Goal: Information Seeking & Learning: Learn about a topic

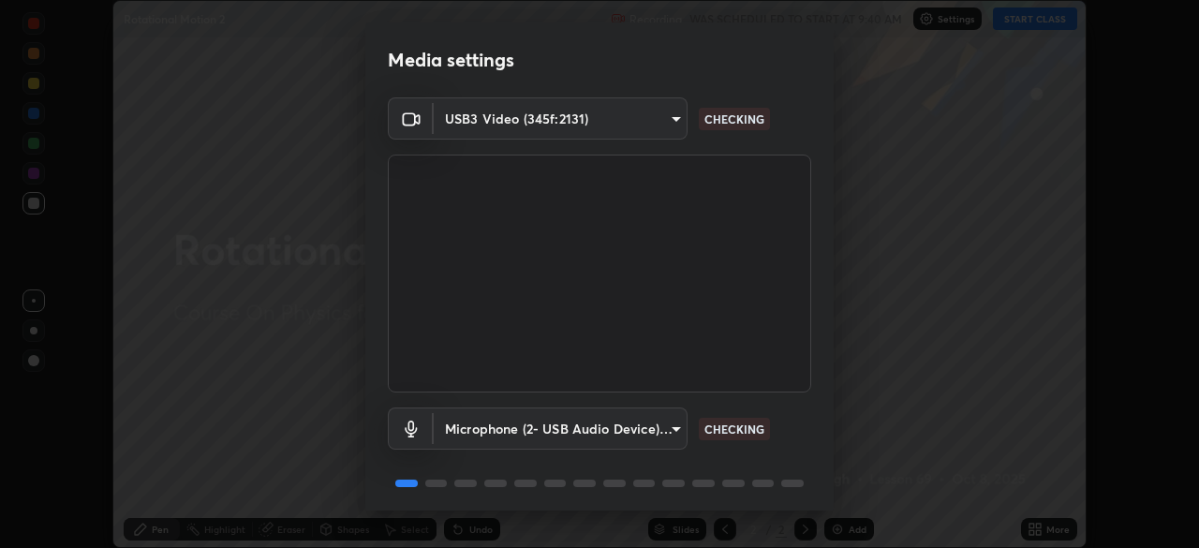
scroll to position [67, 0]
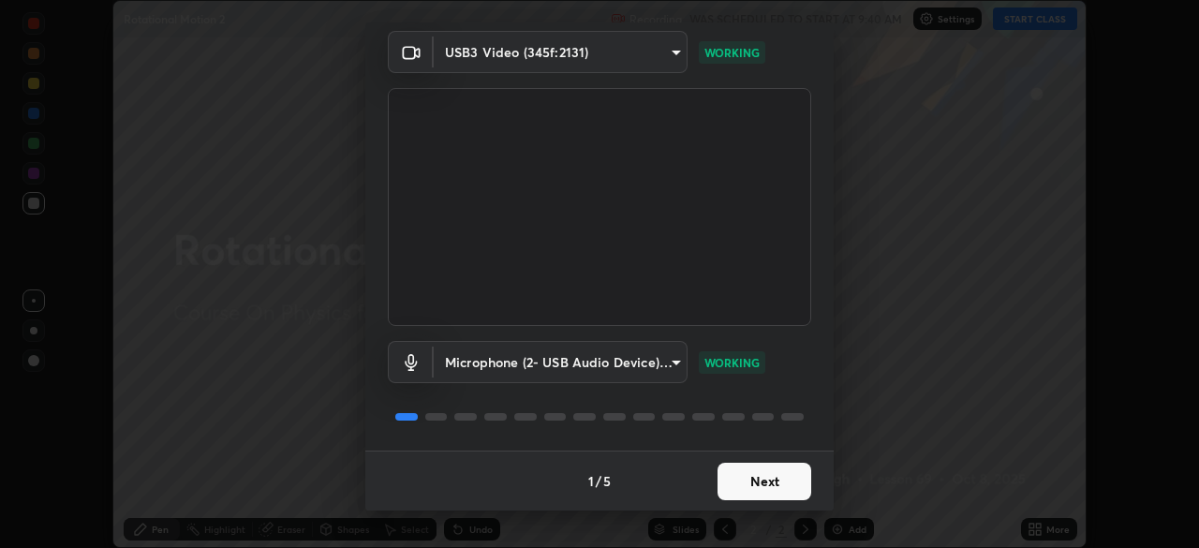
click at [757, 483] on button "Next" at bounding box center [765, 481] width 94 height 37
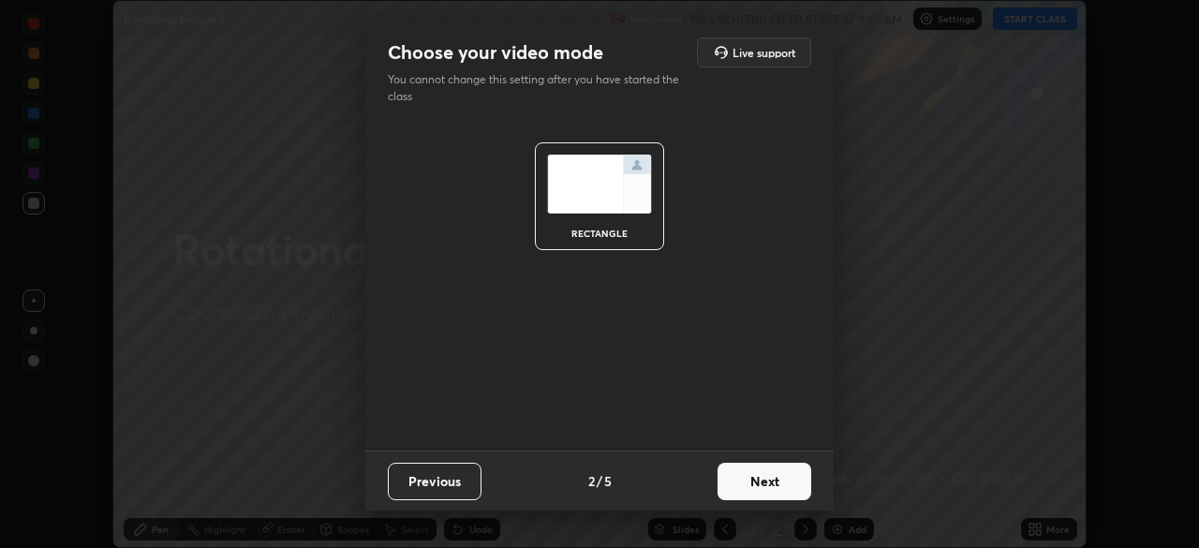
click at [751, 484] on button "Next" at bounding box center [765, 481] width 94 height 37
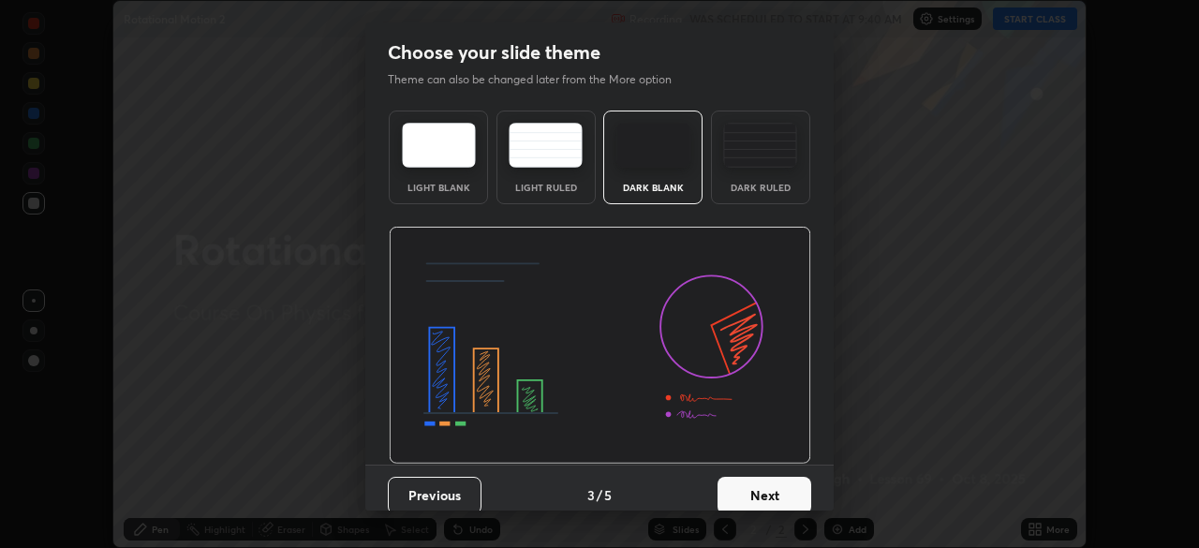
click at [758, 492] on button "Next" at bounding box center [765, 495] width 94 height 37
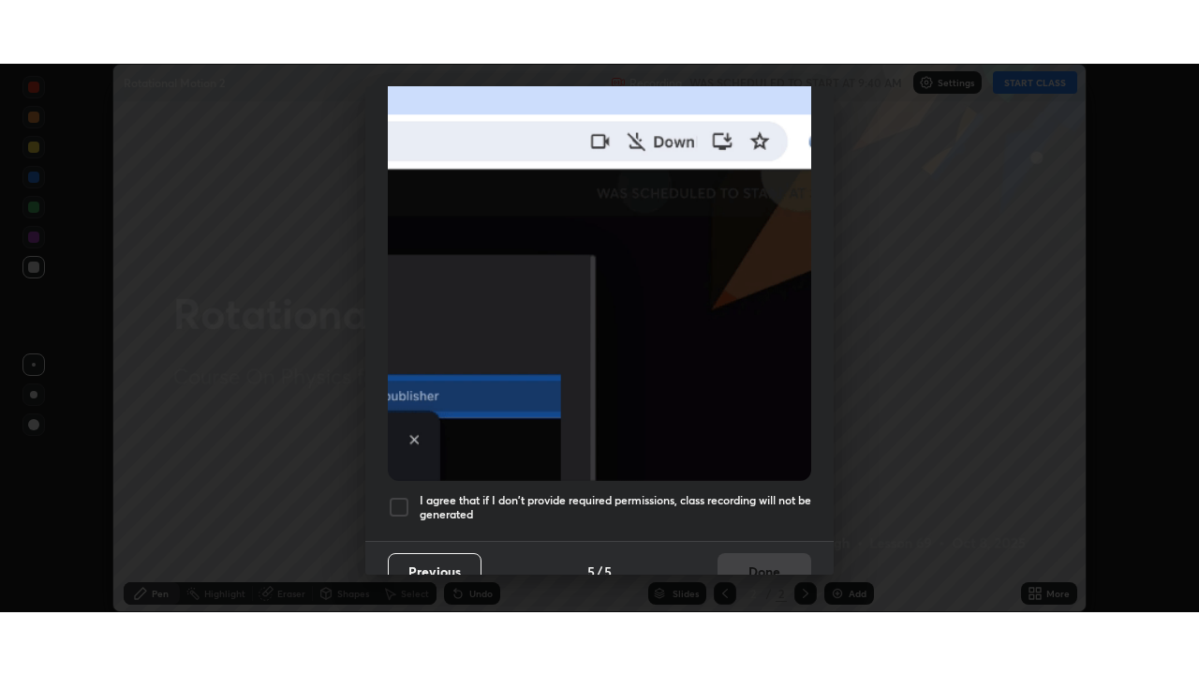
scroll to position [449, 0]
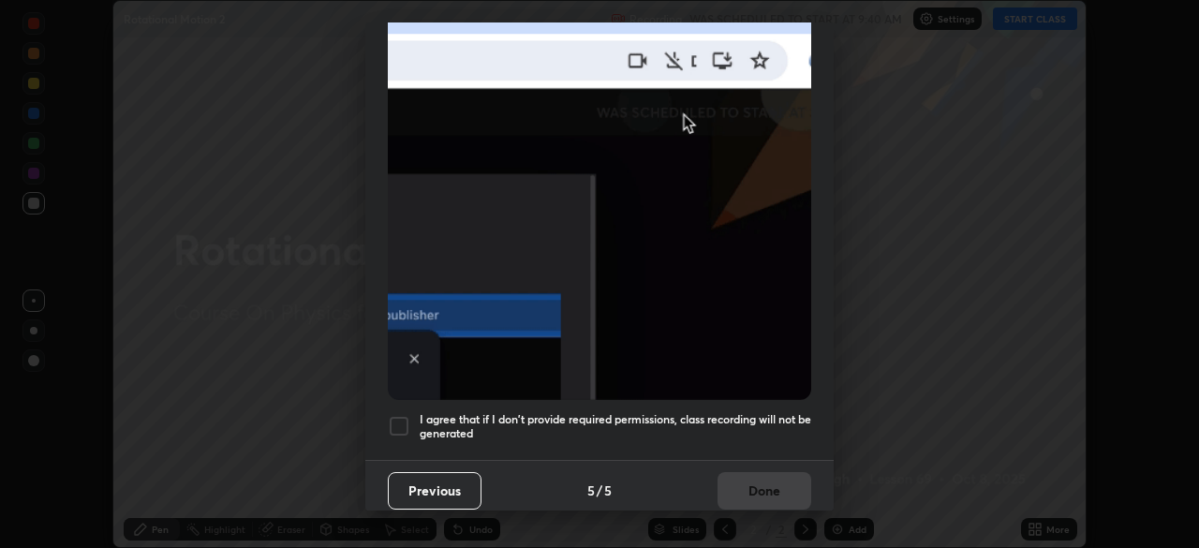
click at [600, 431] on h5 "I agree that if I don't provide required permissions, class recording will not …" at bounding box center [616, 426] width 392 height 29
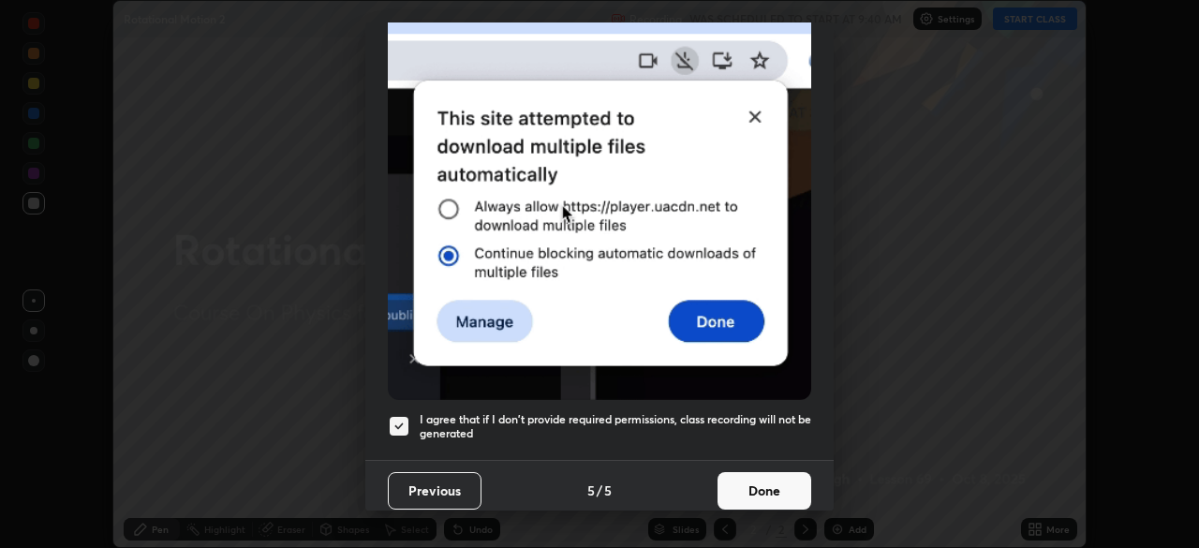
click at [723, 489] on button "Done" at bounding box center [765, 490] width 94 height 37
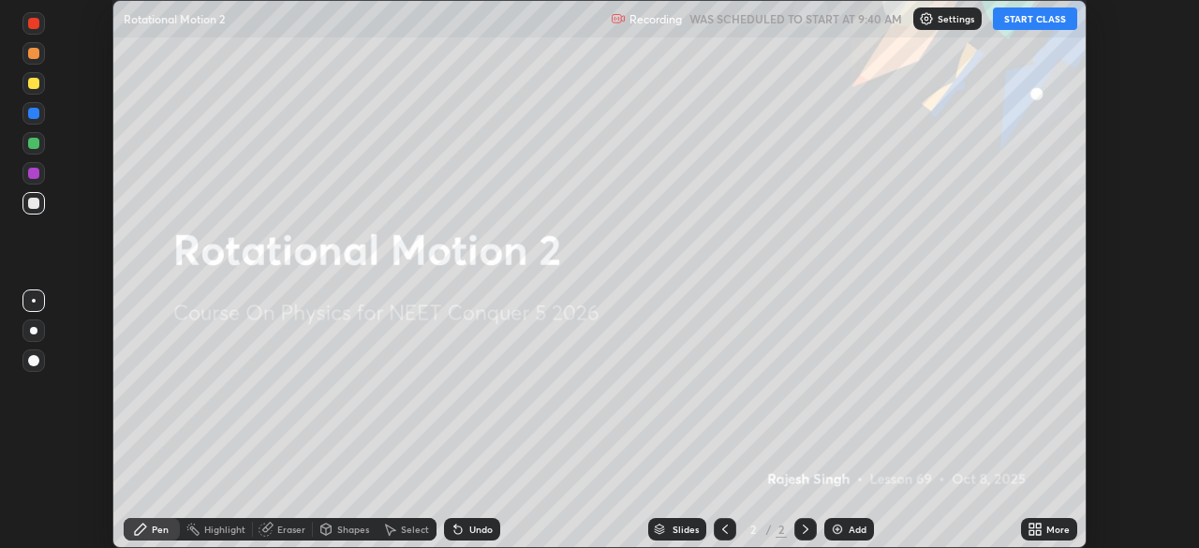
click at [1038, 531] on icon at bounding box center [1038, 532] width 5 height 5
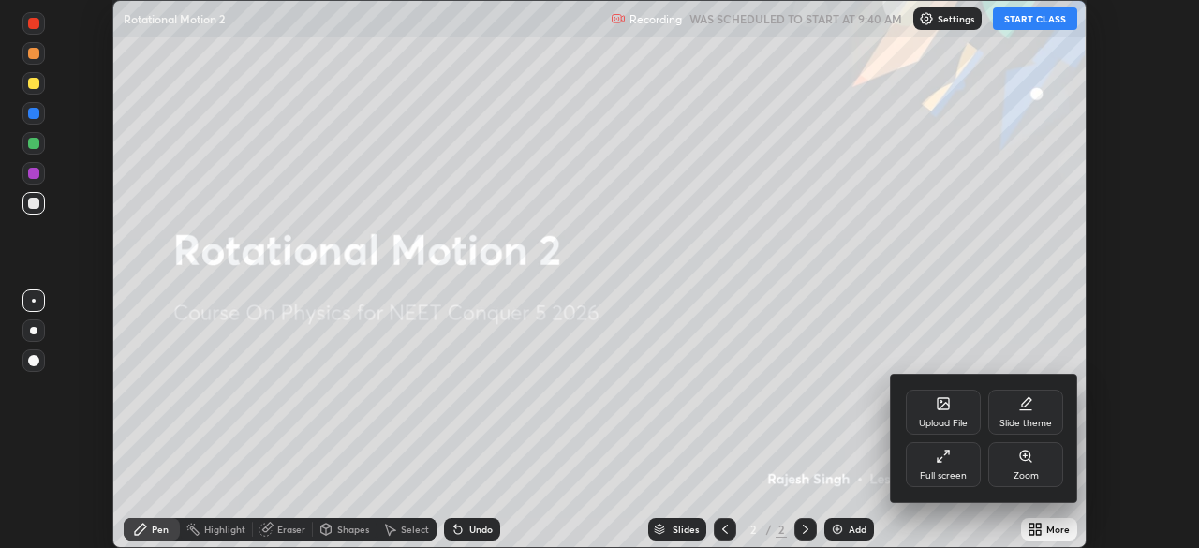
click at [939, 454] on icon at bounding box center [943, 456] width 15 height 15
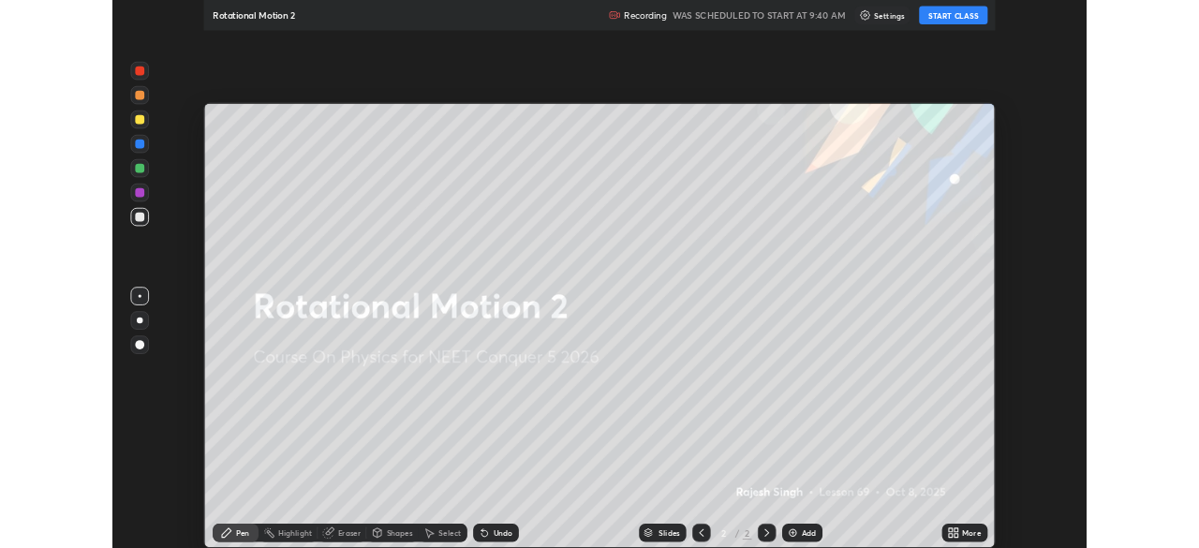
scroll to position [675, 1199]
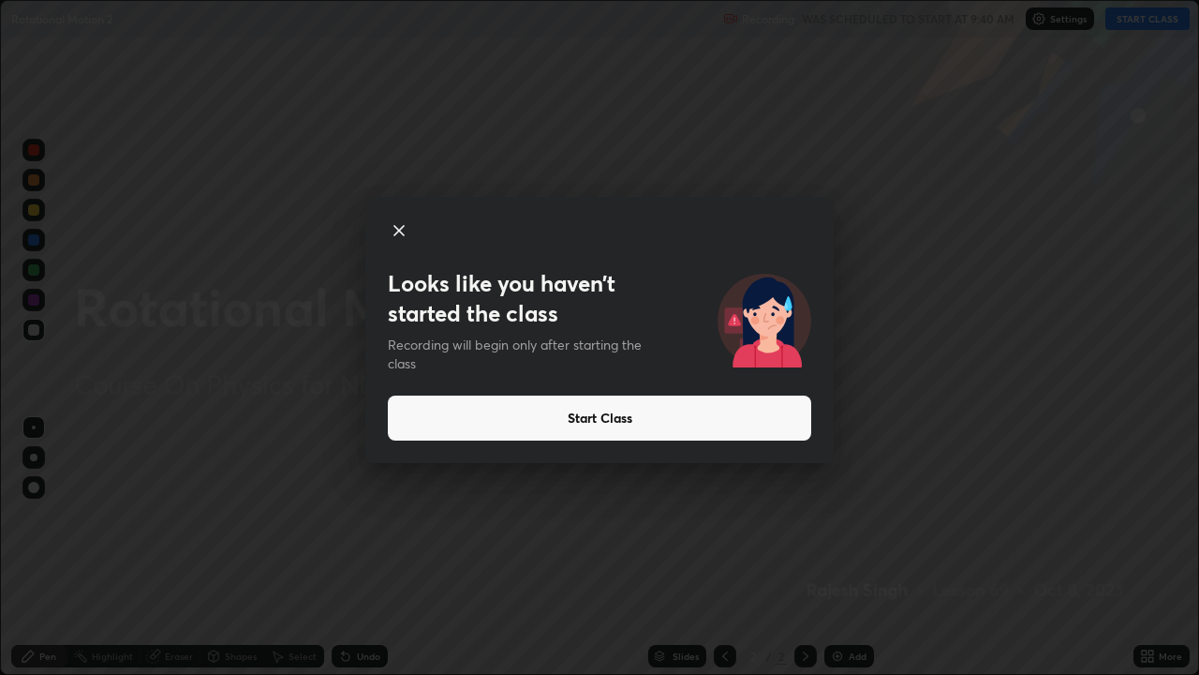
click at [565, 419] on button "Start Class" at bounding box center [600, 417] width 424 height 45
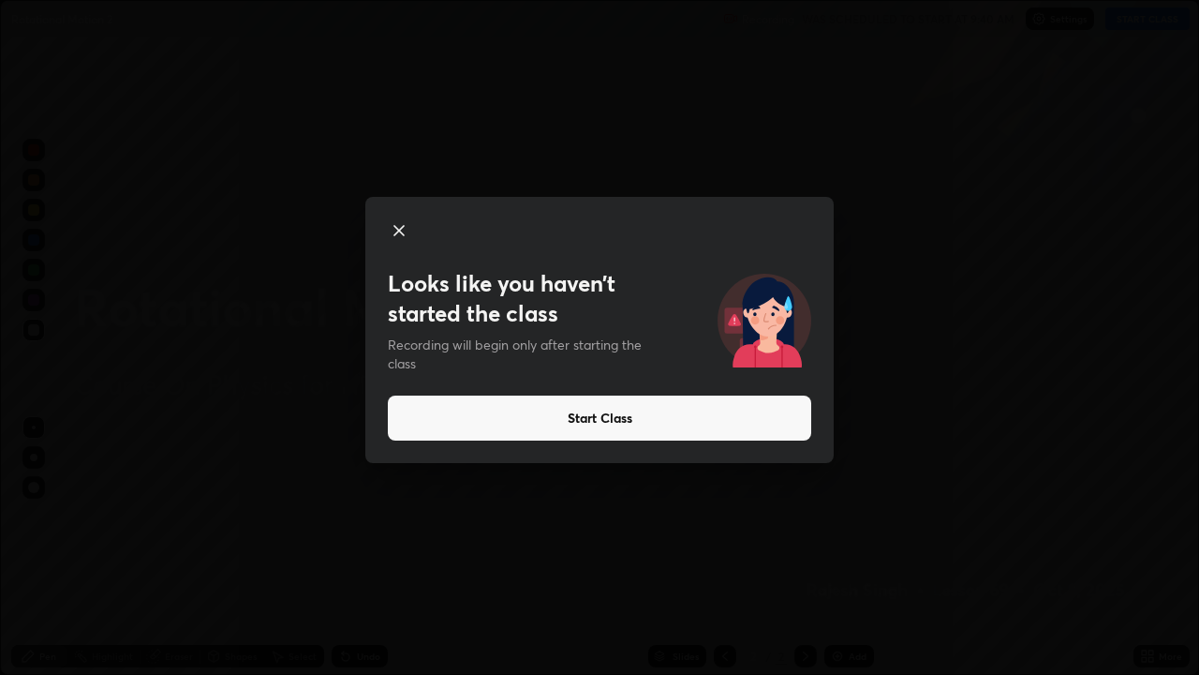
click at [588, 415] on button "Start Class" at bounding box center [600, 417] width 424 height 45
click at [586, 426] on button "Start Class" at bounding box center [600, 417] width 424 height 45
click at [577, 414] on button "Start Class" at bounding box center [600, 417] width 424 height 45
click at [577, 419] on button "Start Class" at bounding box center [600, 417] width 424 height 45
click at [576, 424] on button "Start Class" at bounding box center [600, 417] width 424 height 45
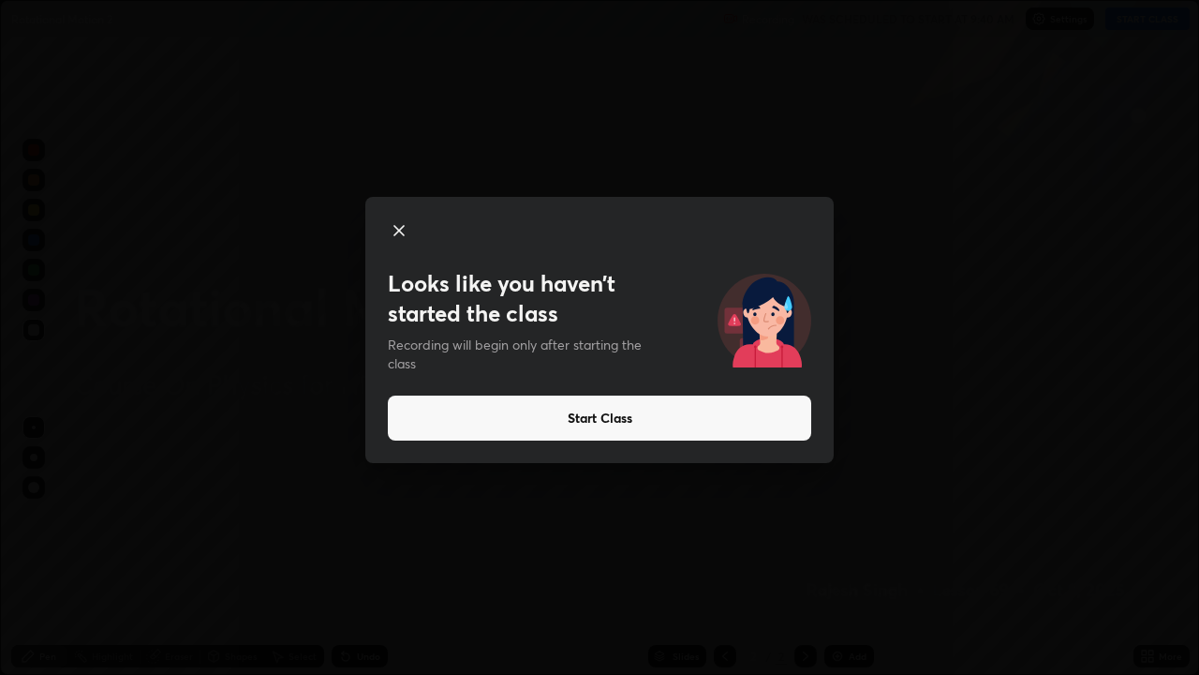
click at [585, 424] on button "Start Class" at bounding box center [600, 417] width 424 height 45
click at [777, 421] on button "Start Class" at bounding box center [600, 417] width 424 height 45
click at [771, 418] on button "Start Class" at bounding box center [600, 417] width 424 height 45
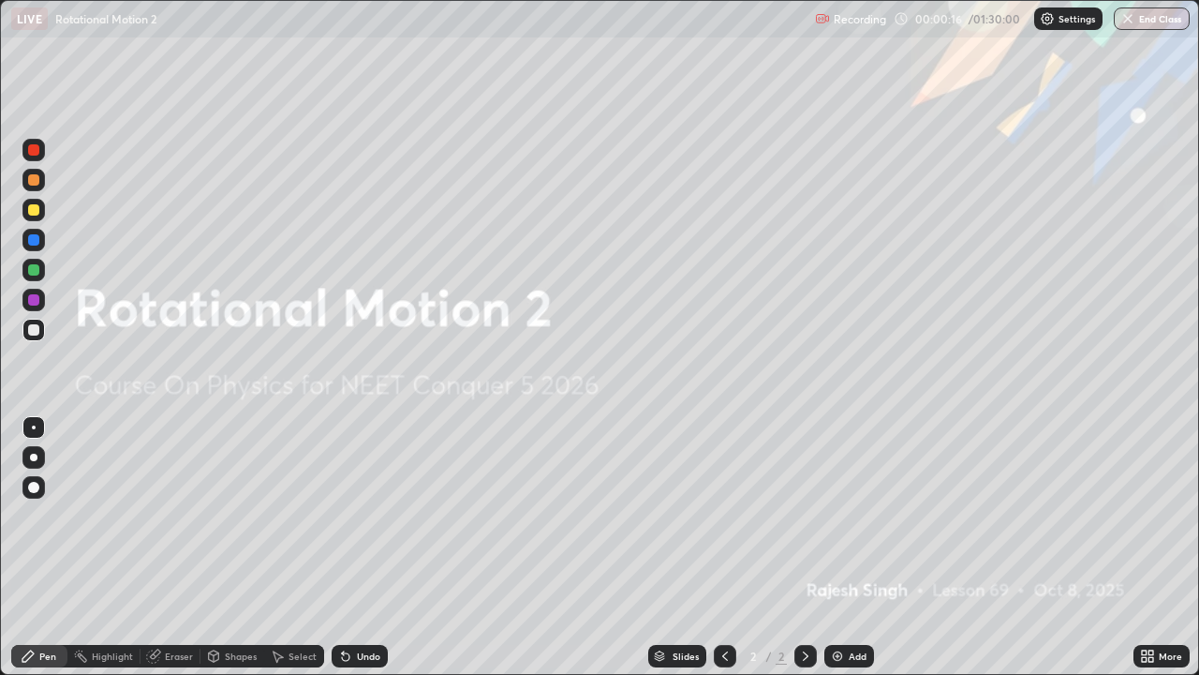
click at [1151, 547] on icon at bounding box center [1151, 652] width 5 height 5
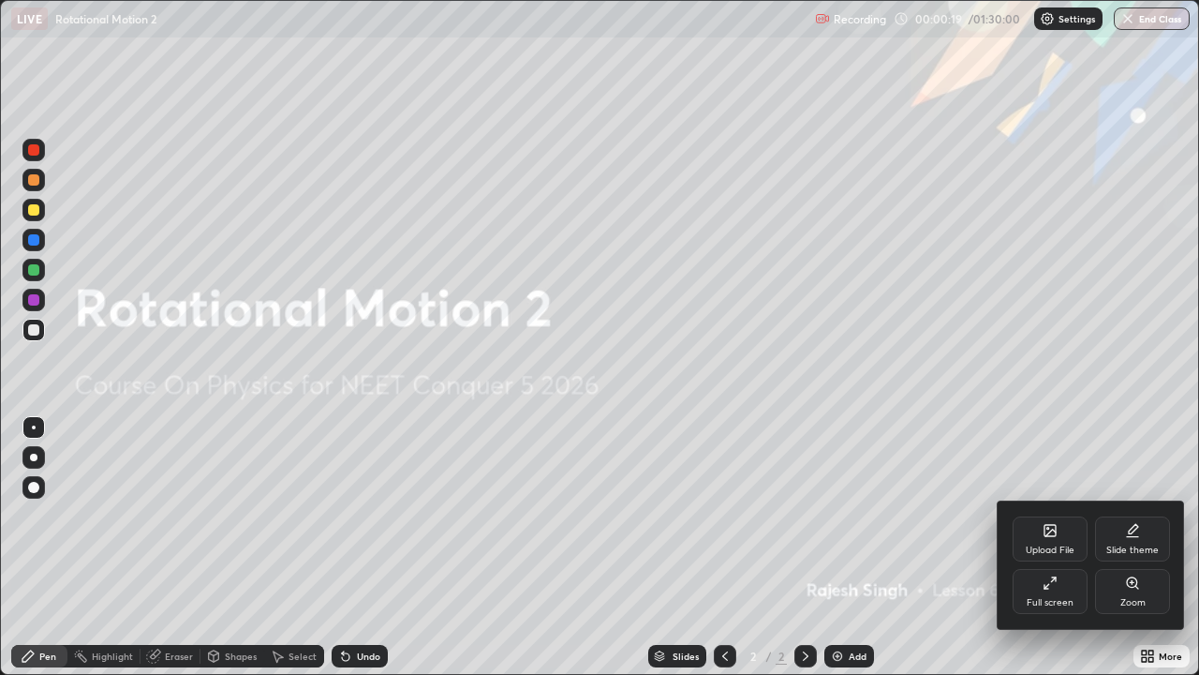
click at [1037, 538] on div "Upload File" at bounding box center [1050, 538] width 75 height 45
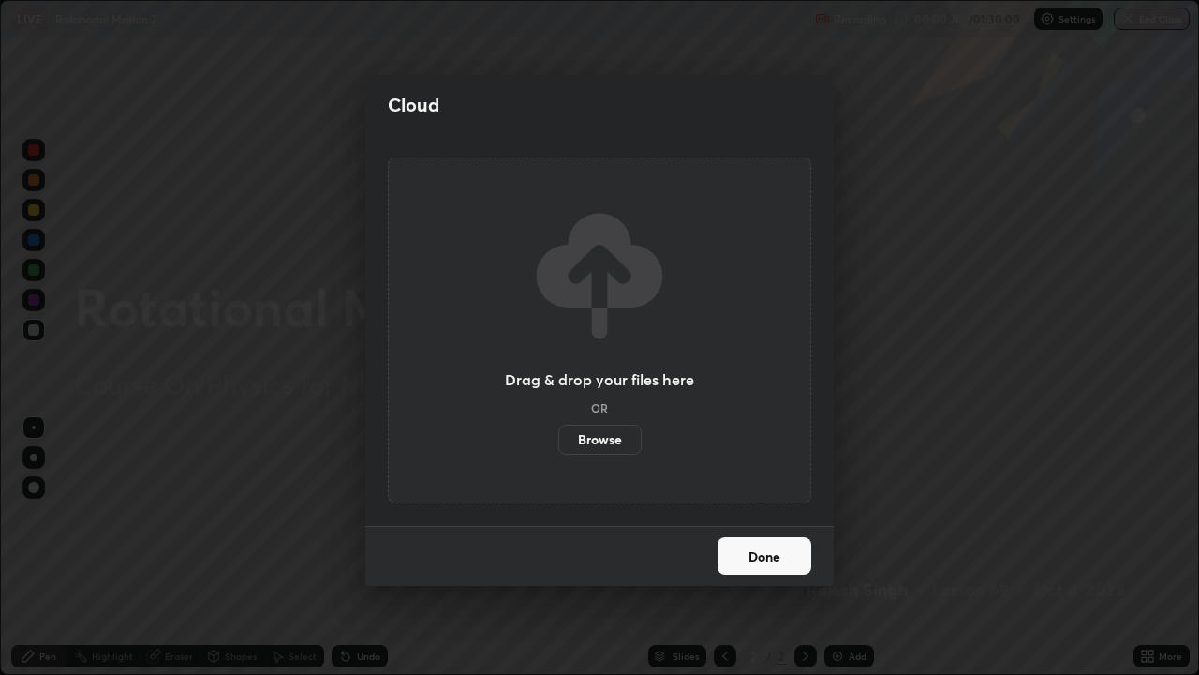
click at [614, 433] on label "Browse" at bounding box center [599, 439] width 83 height 30
click at [558, 433] on input "Browse" at bounding box center [558, 439] width 0 height 30
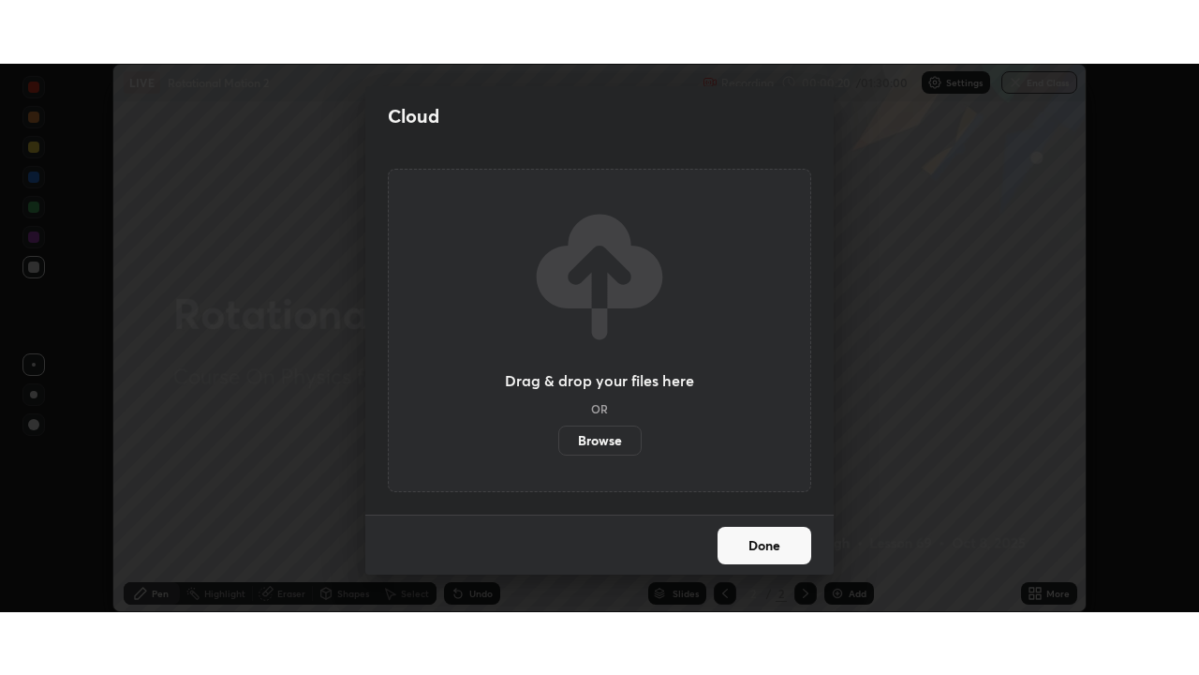
scroll to position [93154, 92503]
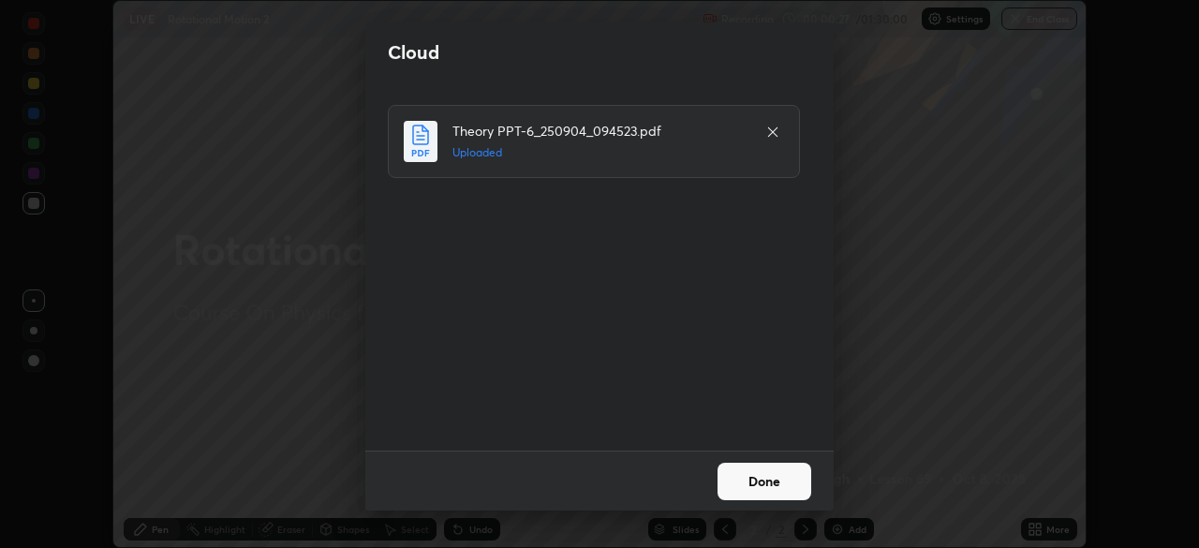
click at [722, 475] on button "Done" at bounding box center [765, 481] width 94 height 37
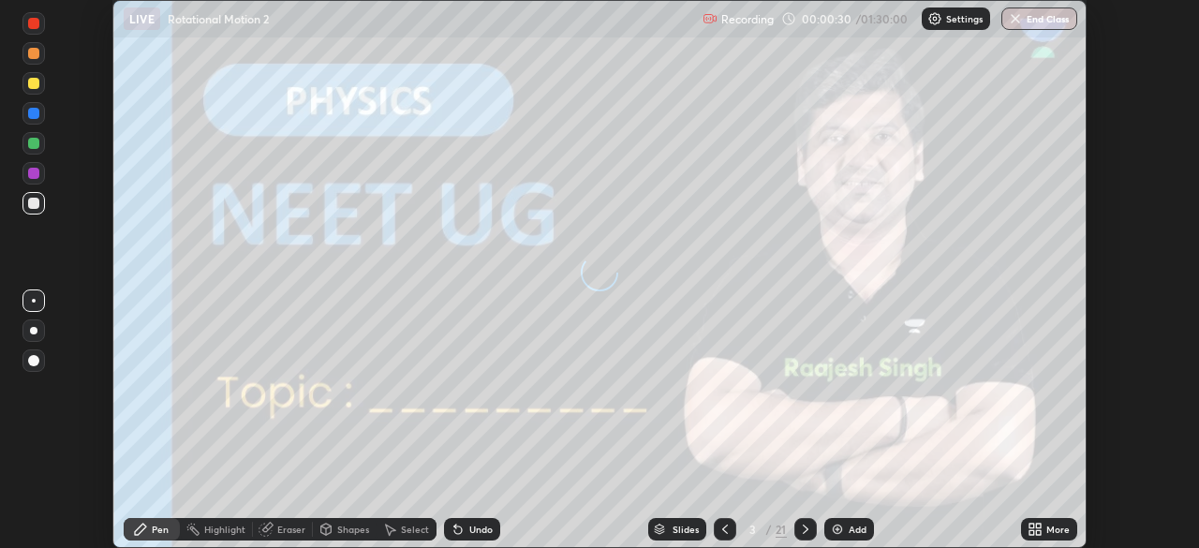
click at [1032, 525] on icon at bounding box center [1032, 526] width 5 height 5
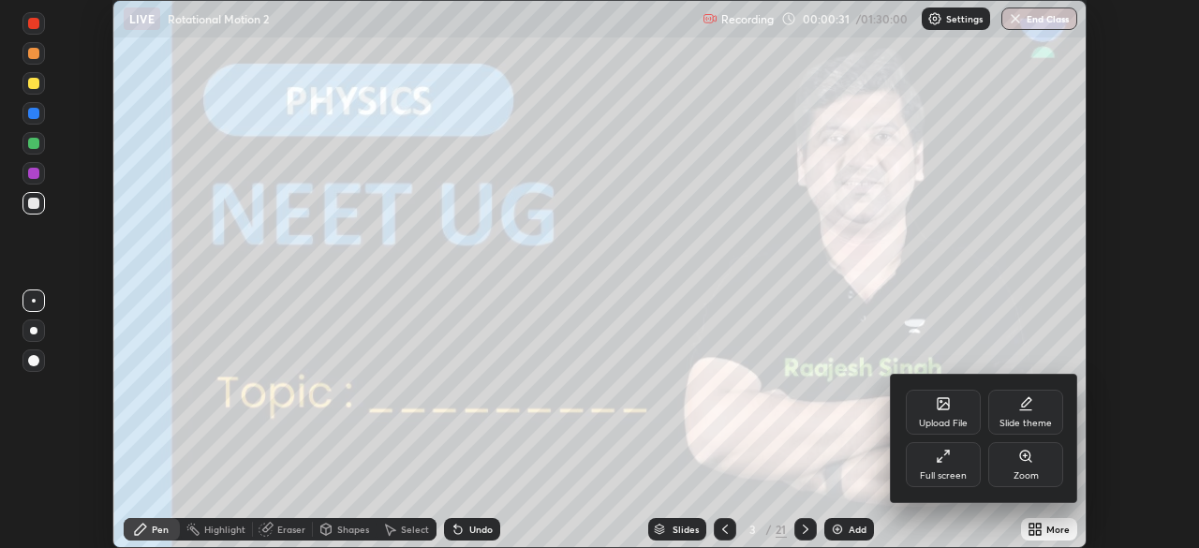
click at [943, 468] on div "Full screen" at bounding box center [943, 464] width 75 height 45
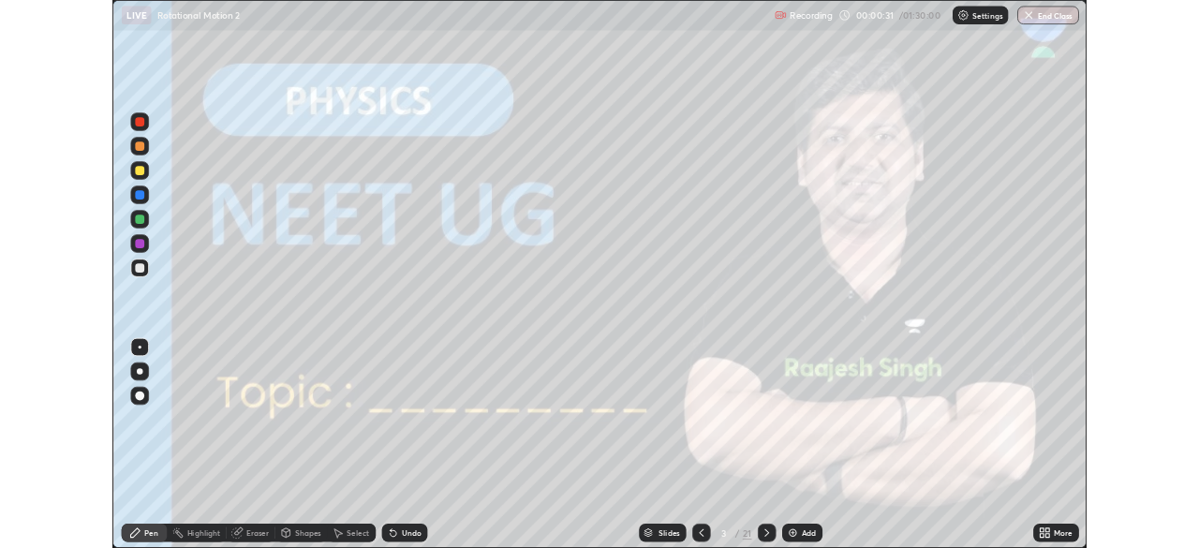
scroll to position [675, 1199]
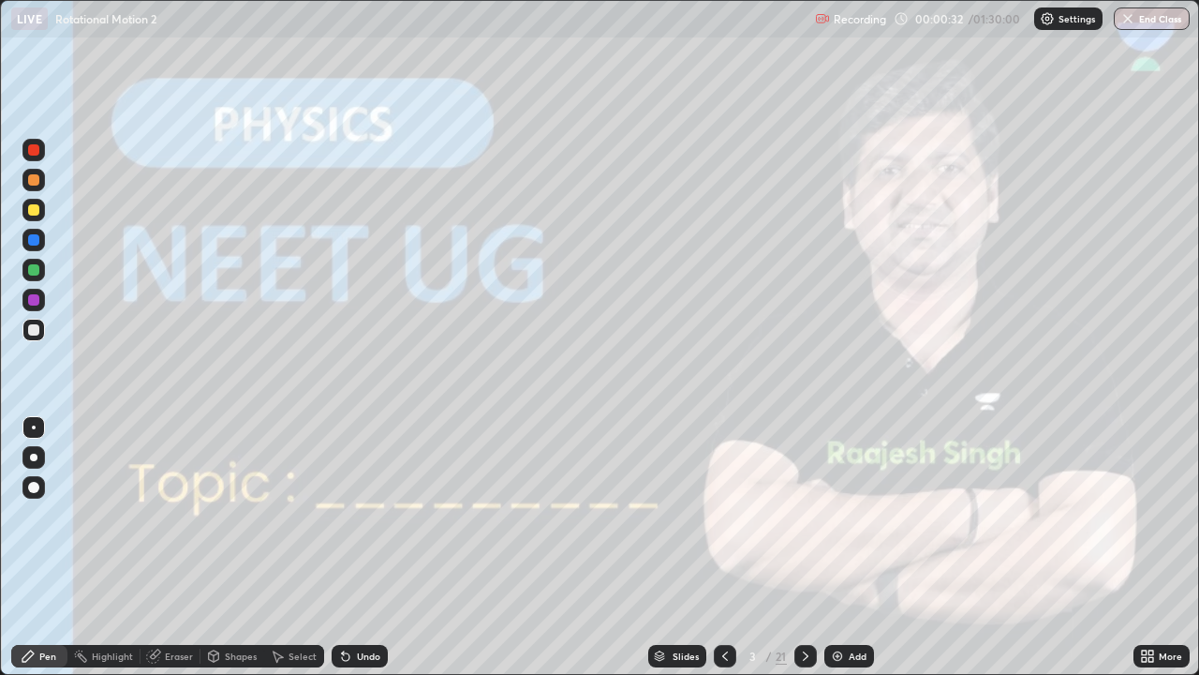
click at [805, 547] on div at bounding box center [806, 655] width 22 height 37
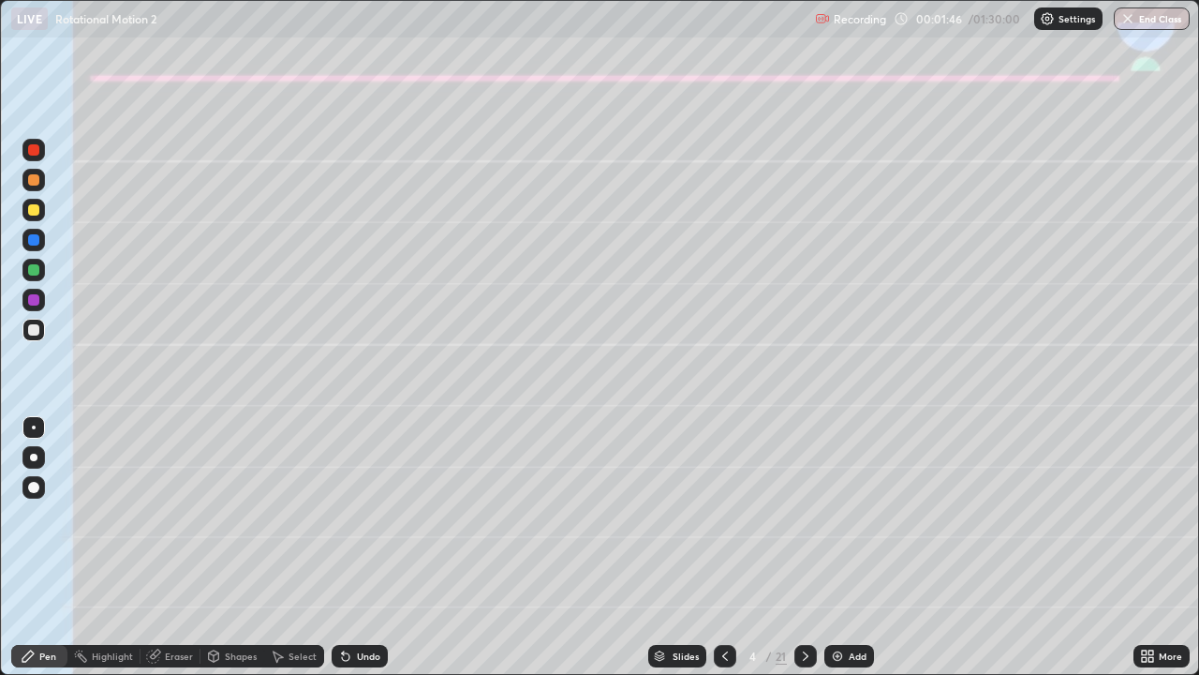
click at [37, 206] on div at bounding box center [33, 209] width 11 height 11
click at [30, 453] on div at bounding box center [33, 457] width 22 height 22
click at [34, 216] on div at bounding box center [33, 210] width 22 height 22
click at [358, 547] on div "Undo" at bounding box center [360, 656] width 56 height 22
click at [29, 268] on div at bounding box center [33, 269] width 11 height 11
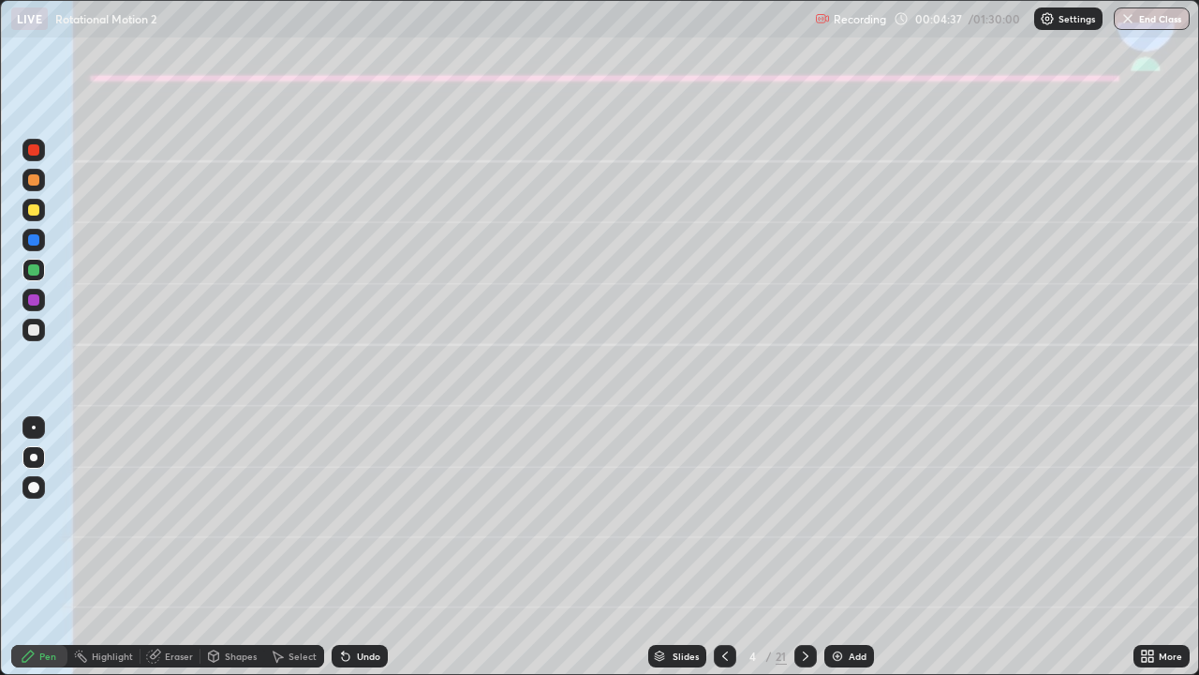
click at [358, 547] on div "Undo" at bounding box center [368, 655] width 23 height 9
click at [348, 547] on icon at bounding box center [345, 655] width 15 height 15
click at [360, 547] on div "Undo" at bounding box center [368, 655] width 23 height 9
click at [364, 547] on div "Undo" at bounding box center [368, 655] width 23 height 9
click at [343, 547] on icon at bounding box center [345, 656] width 7 height 7
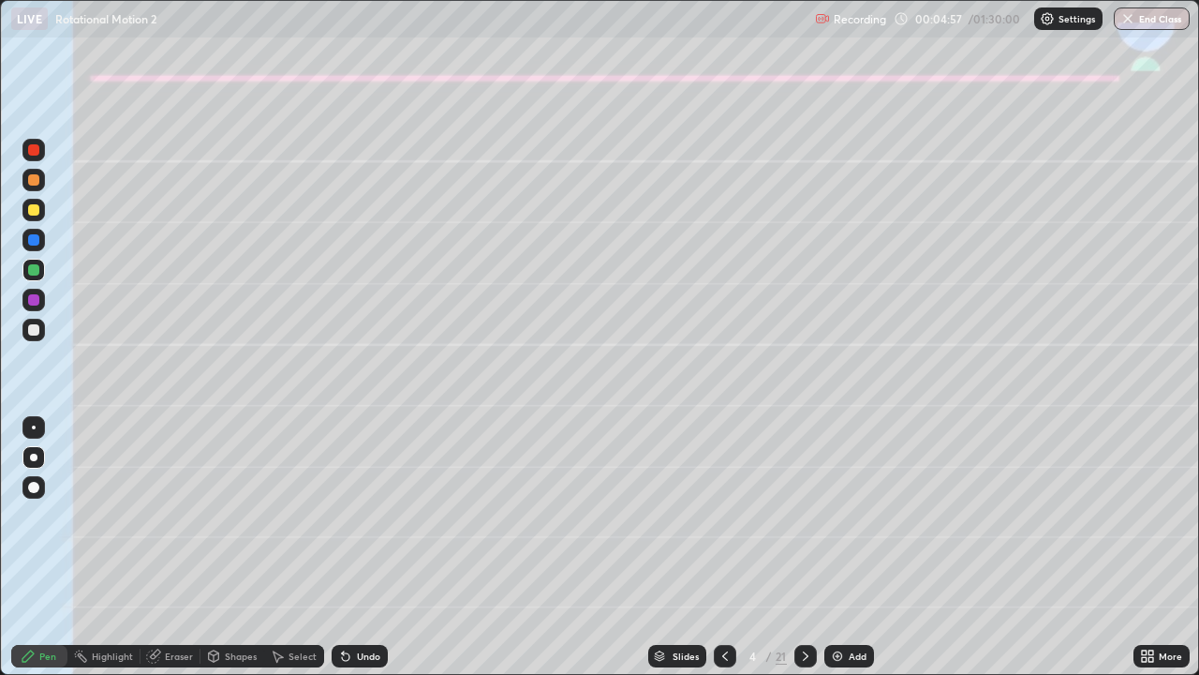
click at [354, 547] on div "Undo" at bounding box center [360, 656] width 56 height 22
click at [34, 181] on div at bounding box center [33, 179] width 11 height 11
click at [37, 333] on div at bounding box center [33, 329] width 11 height 11
click at [236, 547] on div "Shapes" at bounding box center [241, 655] width 32 height 9
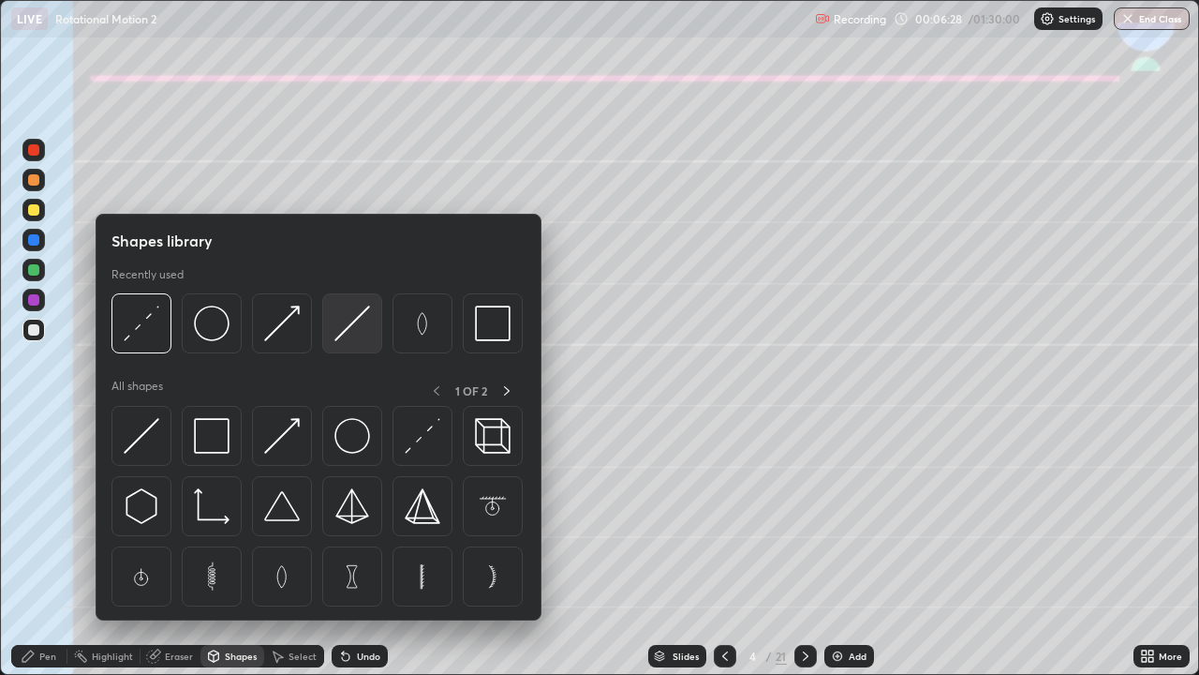
click at [336, 332] on img at bounding box center [353, 323] width 36 height 36
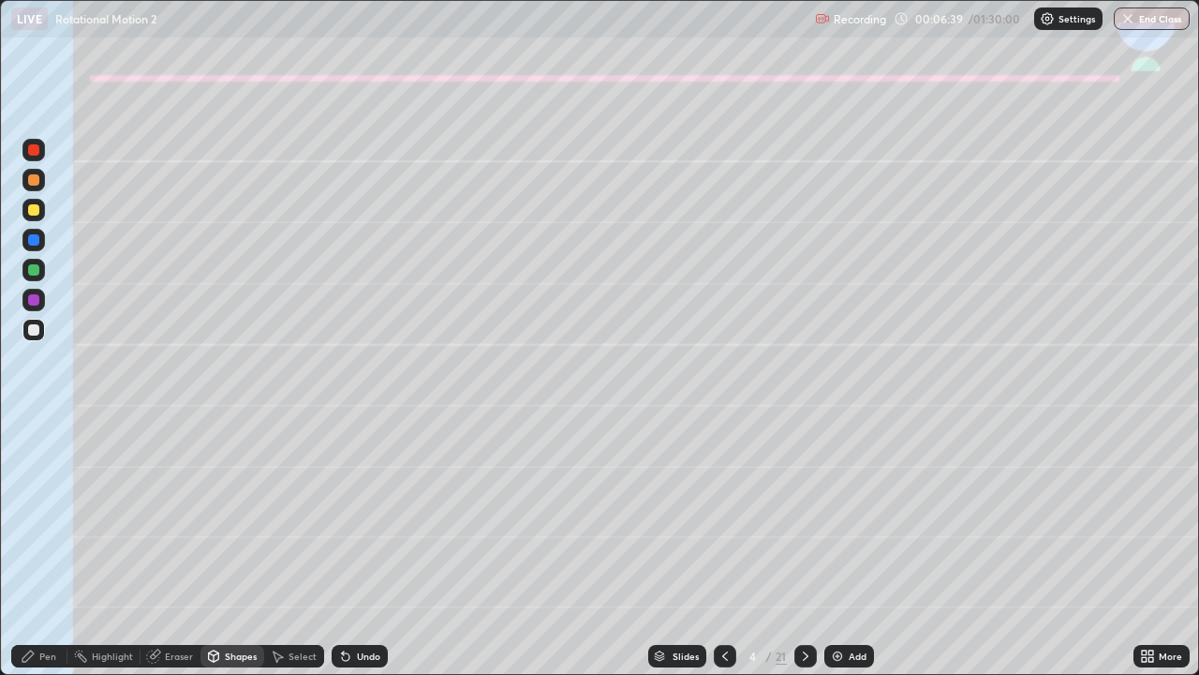
click at [37, 547] on div "Pen" at bounding box center [39, 656] width 56 height 22
click at [33, 304] on div at bounding box center [33, 299] width 11 height 11
click at [34, 328] on div at bounding box center [33, 329] width 11 height 11
click at [360, 547] on div "Undo" at bounding box center [368, 655] width 23 height 9
click at [372, 547] on div "Undo" at bounding box center [368, 655] width 23 height 9
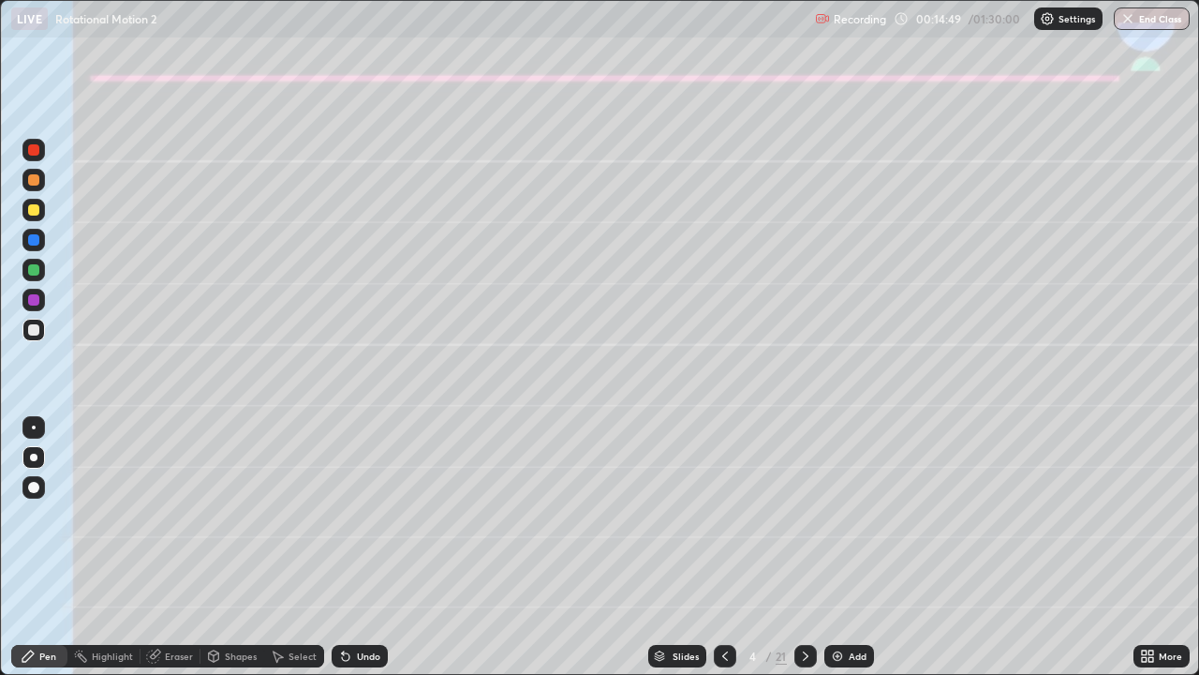
click at [801, 547] on div at bounding box center [806, 656] width 22 height 22
click at [42, 209] on div at bounding box center [33, 210] width 22 height 22
click at [32, 271] on div at bounding box center [33, 269] width 11 height 11
click at [232, 547] on div "Shapes" at bounding box center [241, 655] width 32 height 9
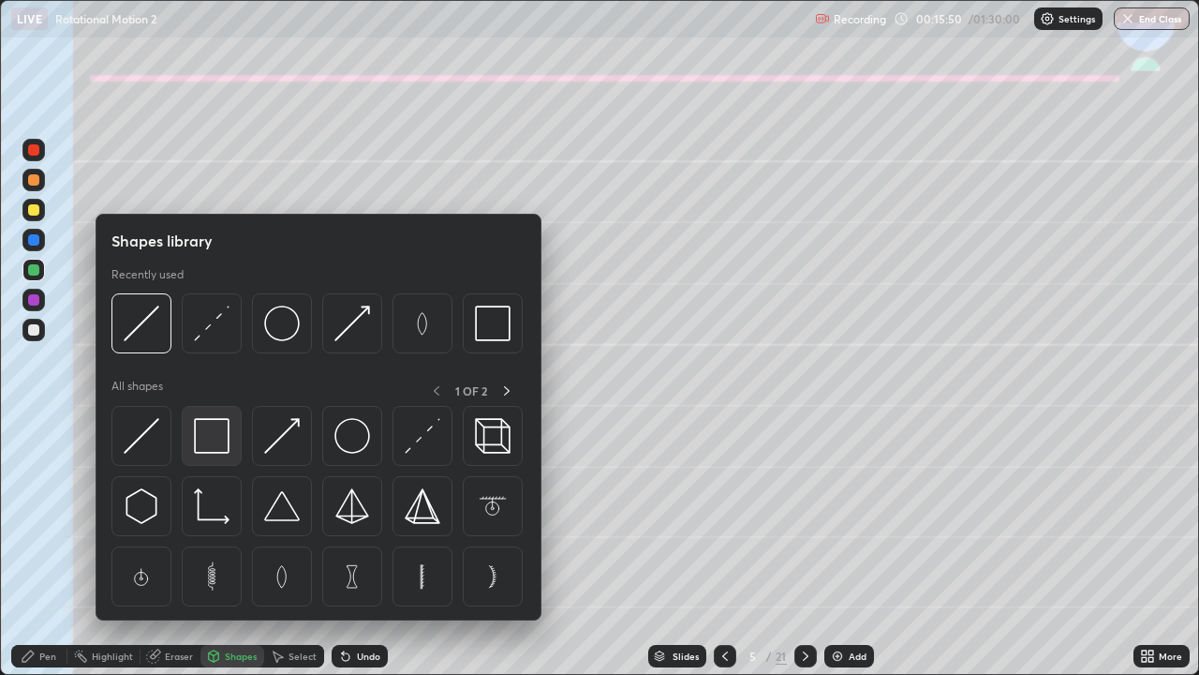
click at [213, 433] on img at bounding box center [212, 436] width 36 height 36
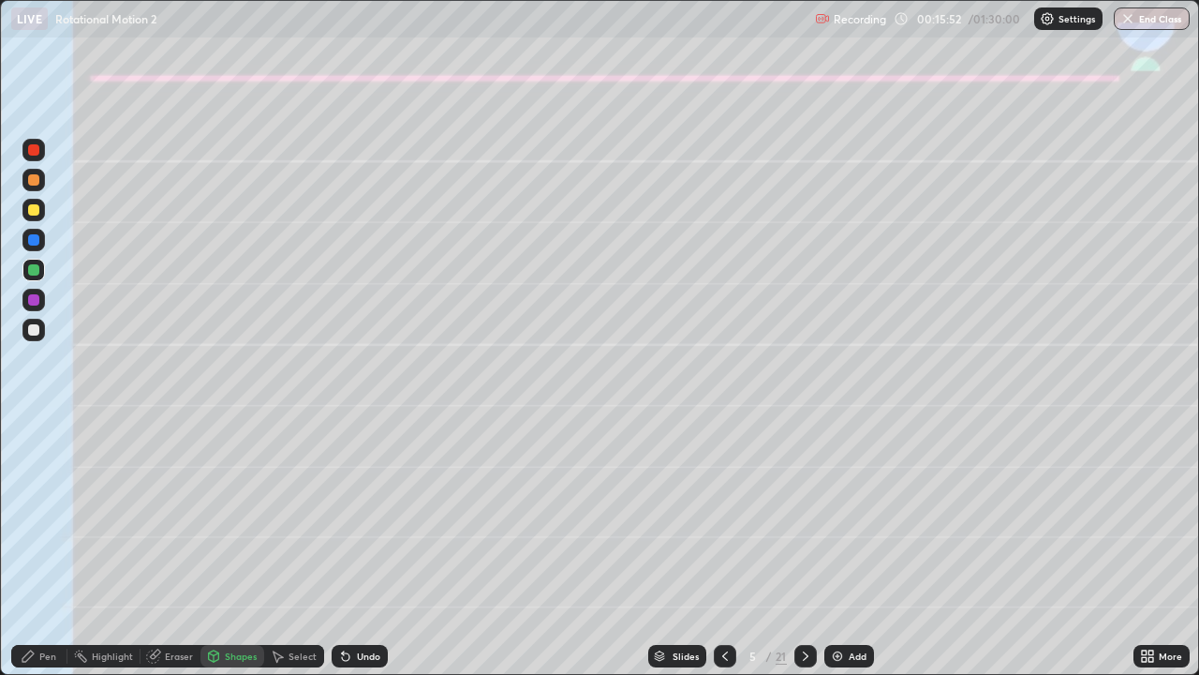
click at [228, 547] on div "Shapes" at bounding box center [233, 655] width 64 height 37
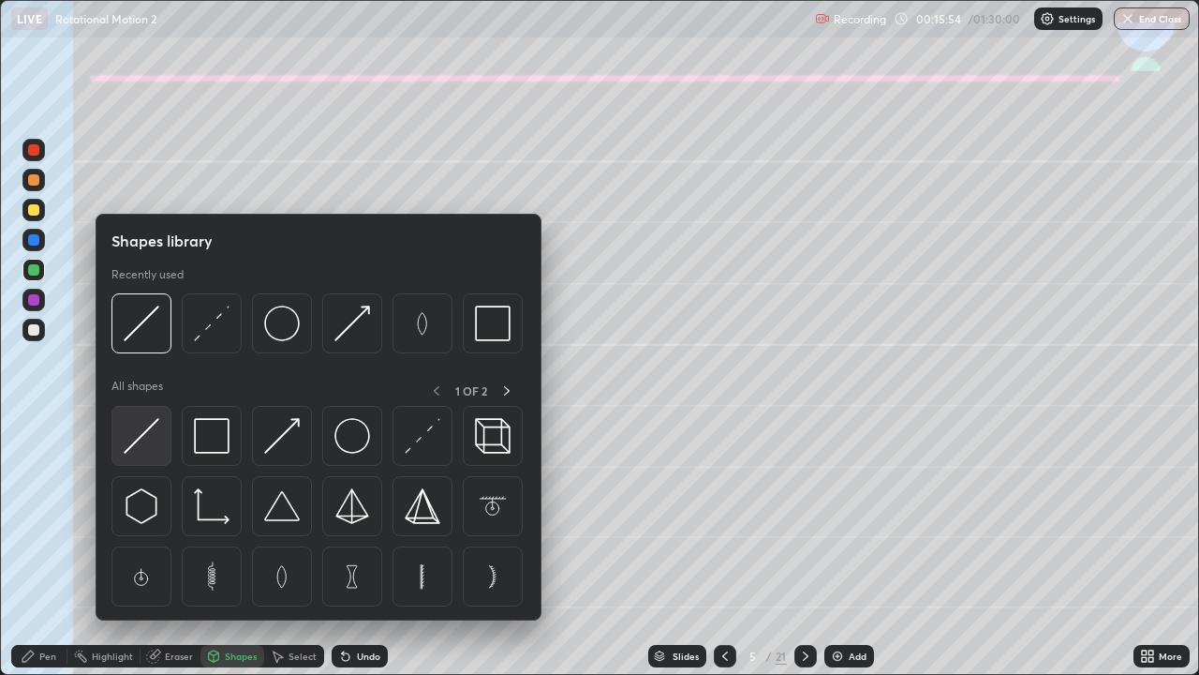
click at [142, 426] on img at bounding box center [142, 436] width 36 height 36
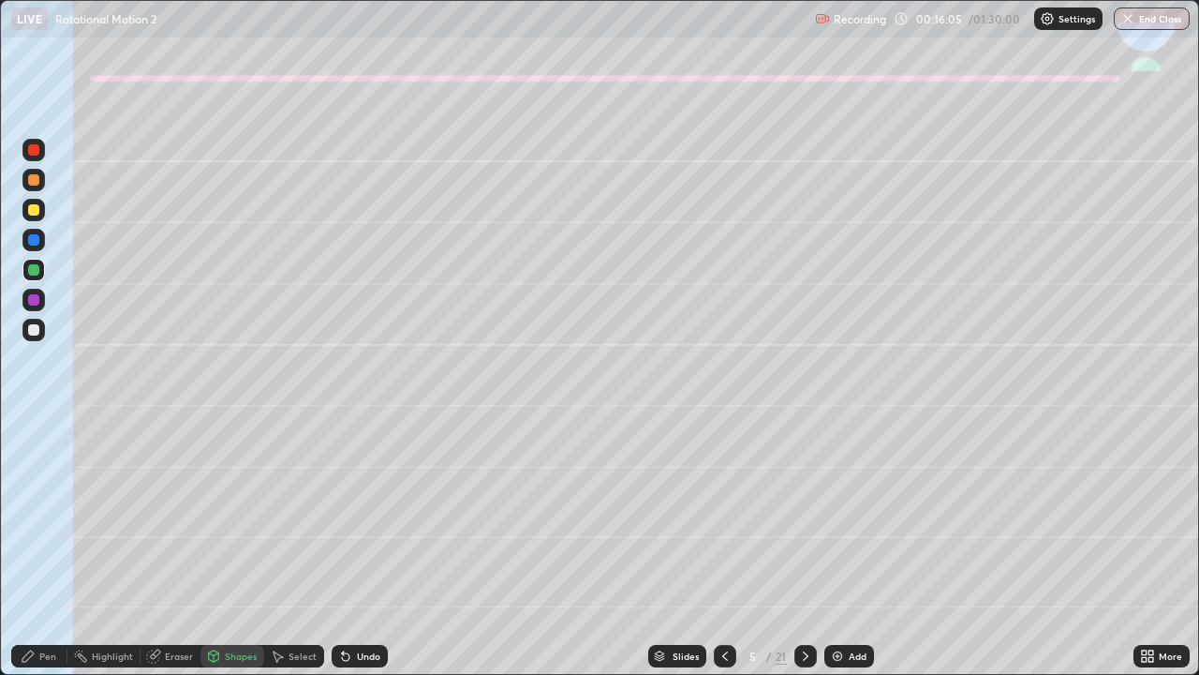
click at [42, 547] on div "Pen" at bounding box center [47, 655] width 17 height 9
click at [30, 331] on div at bounding box center [33, 329] width 11 height 11
click at [178, 547] on div "Eraser" at bounding box center [179, 655] width 28 height 9
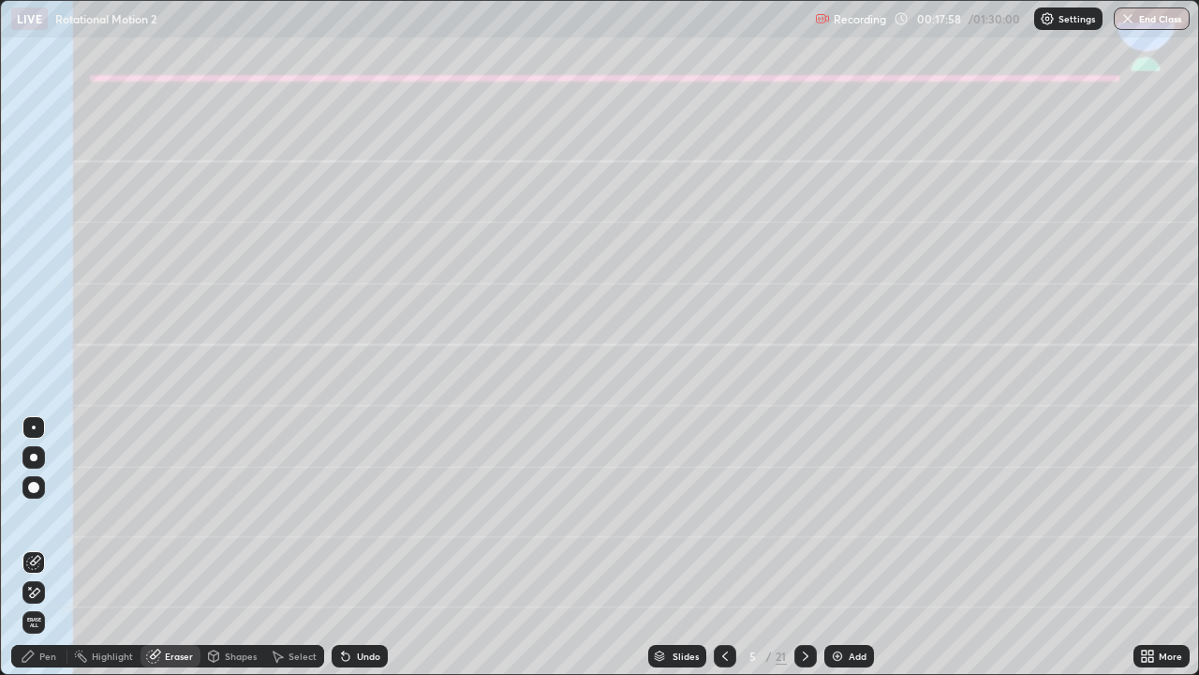
click at [58, 547] on div "Pen" at bounding box center [39, 656] width 56 height 22
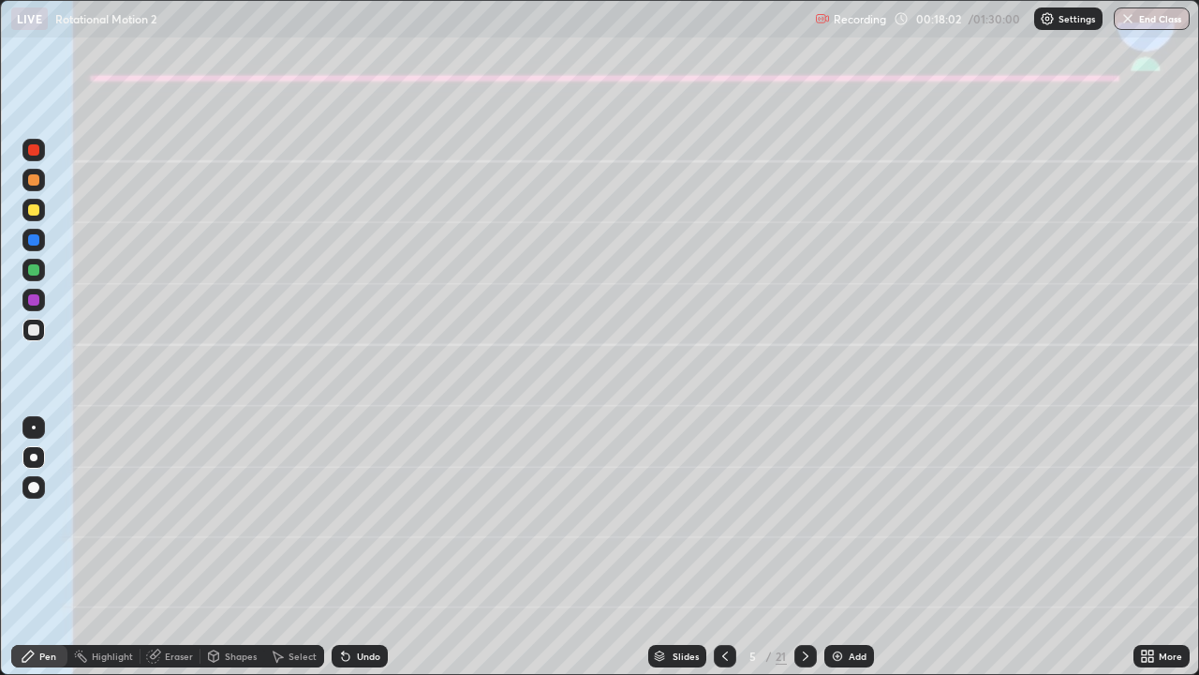
click at [36, 269] on div at bounding box center [33, 269] width 11 height 11
click at [184, 547] on div "Eraser" at bounding box center [179, 655] width 28 height 9
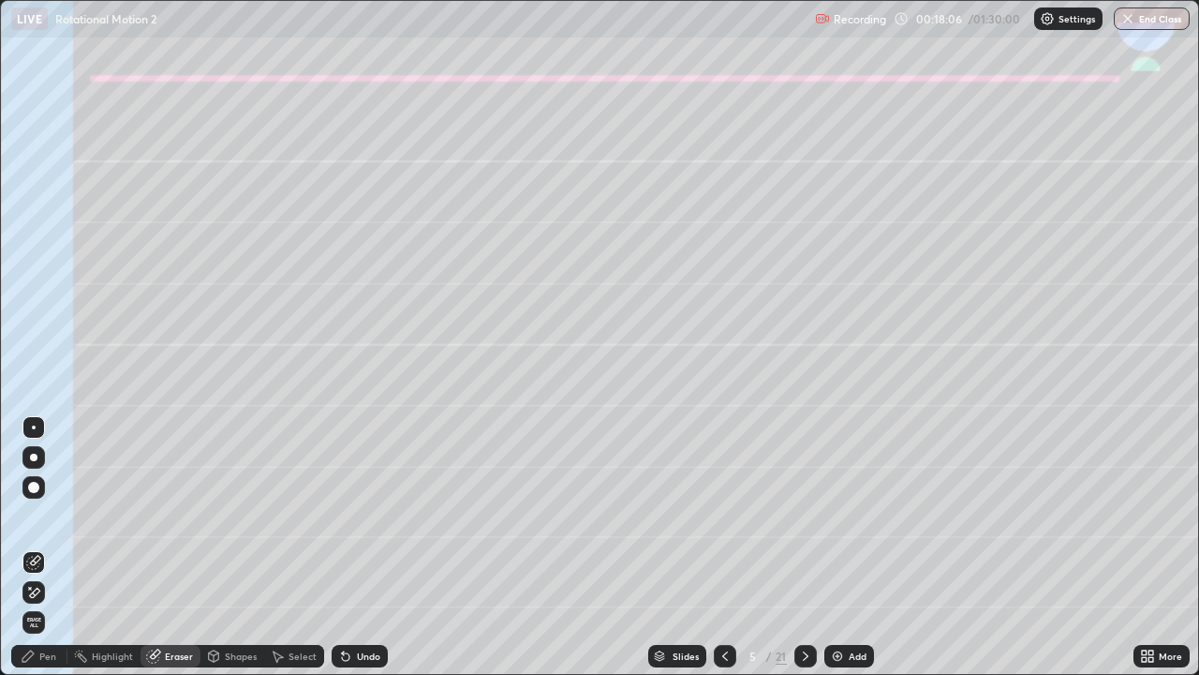
click at [229, 547] on div "Shapes" at bounding box center [241, 655] width 32 height 9
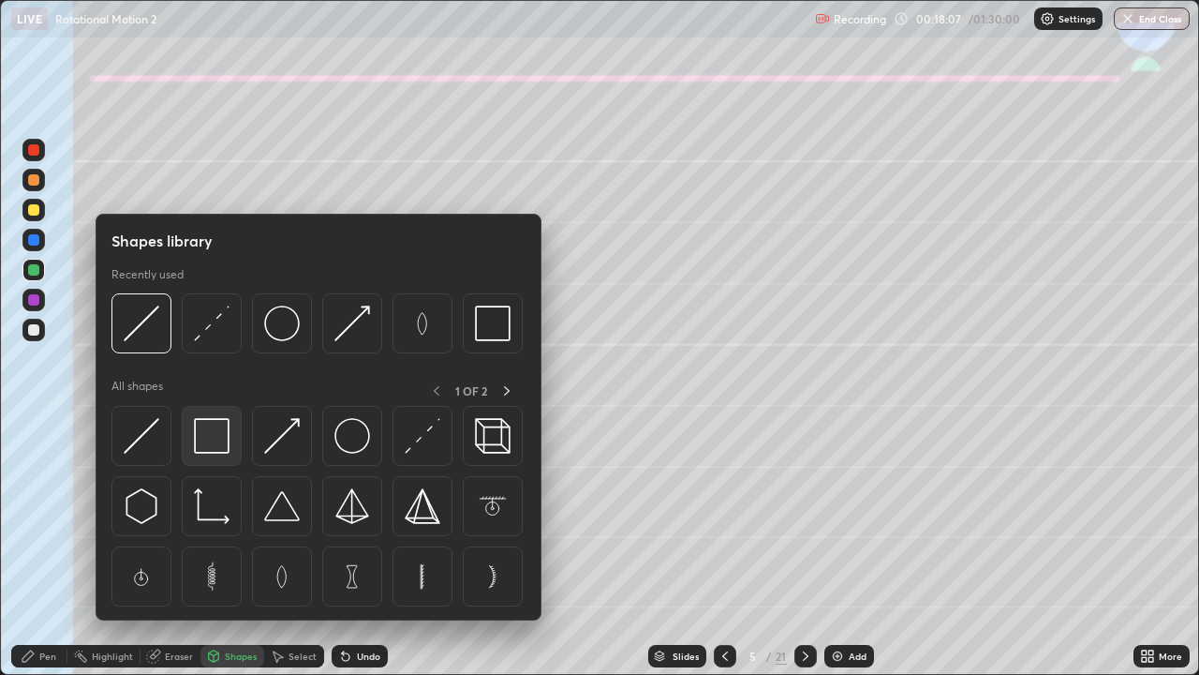
click at [216, 439] on img at bounding box center [212, 436] width 36 height 36
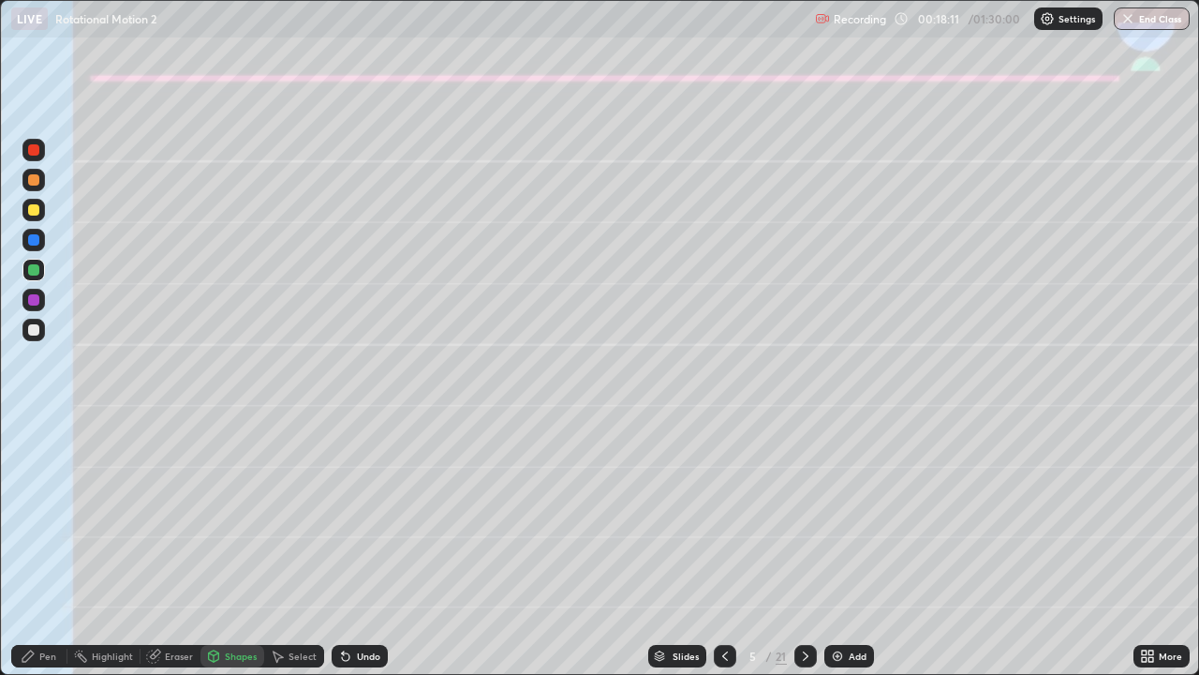
click at [361, 547] on div "Undo" at bounding box center [360, 656] width 56 height 22
click at [35, 547] on icon at bounding box center [28, 655] width 15 height 15
click at [41, 212] on div at bounding box center [33, 210] width 22 height 22
click at [39, 547] on div "Pen" at bounding box center [47, 655] width 17 height 9
click at [28, 335] on div at bounding box center [33, 330] width 22 height 22
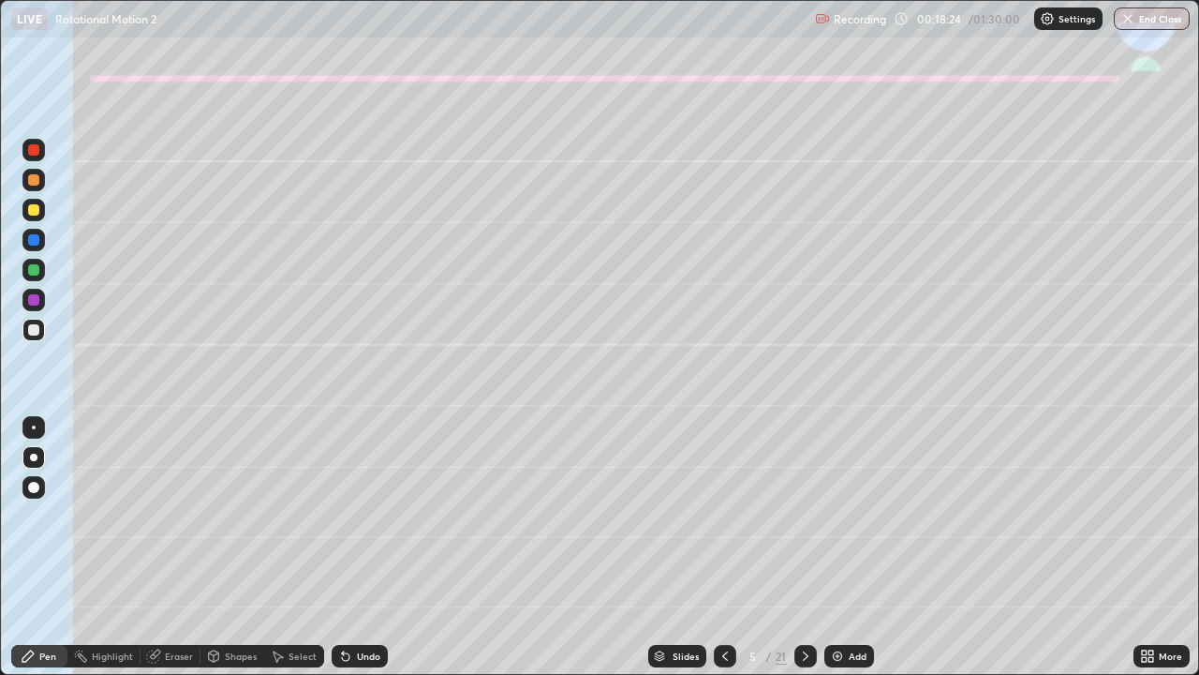
click at [37, 275] on div at bounding box center [33, 269] width 11 height 11
click at [31, 333] on div at bounding box center [33, 329] width 11 height 11
click at [34, 181] on div at bounding box center [33, 179] width 11 height 11
click at [811, 547] on icon at bounding box center [805, 655] width 15 height 15
click at [32, 212] on div at bounding box center [33, 209] width 11 height 11
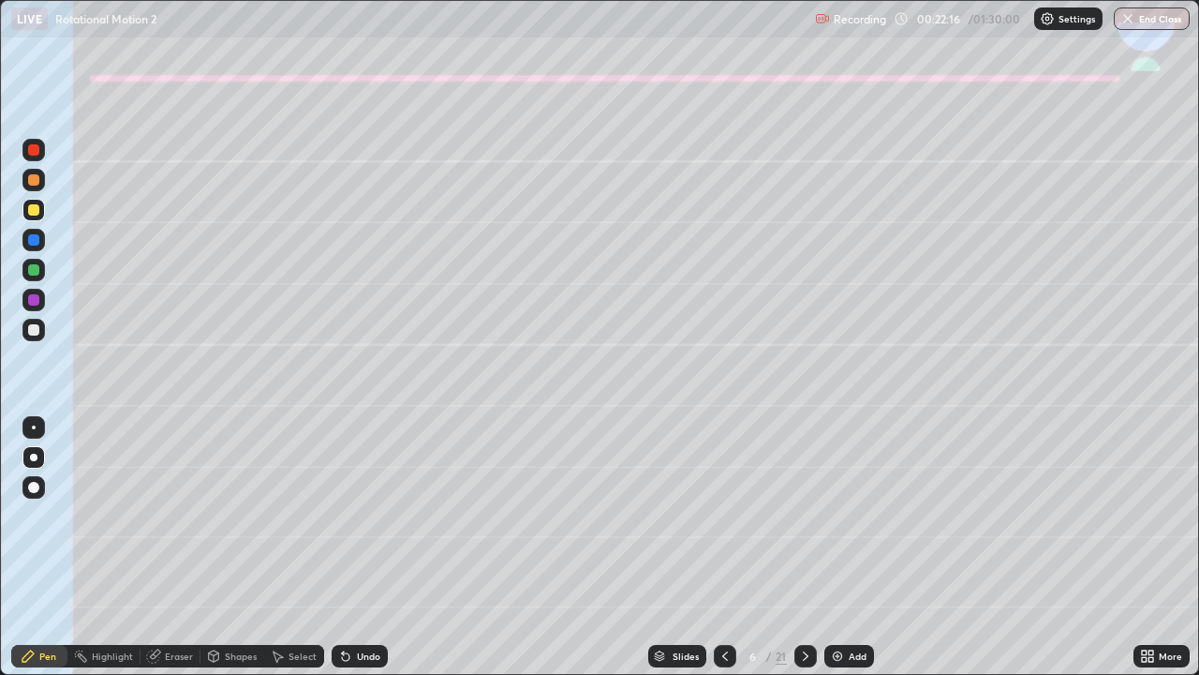
click at [231, 547] on div "Shapes" at bounding box center [233, 656] width 64 height 22
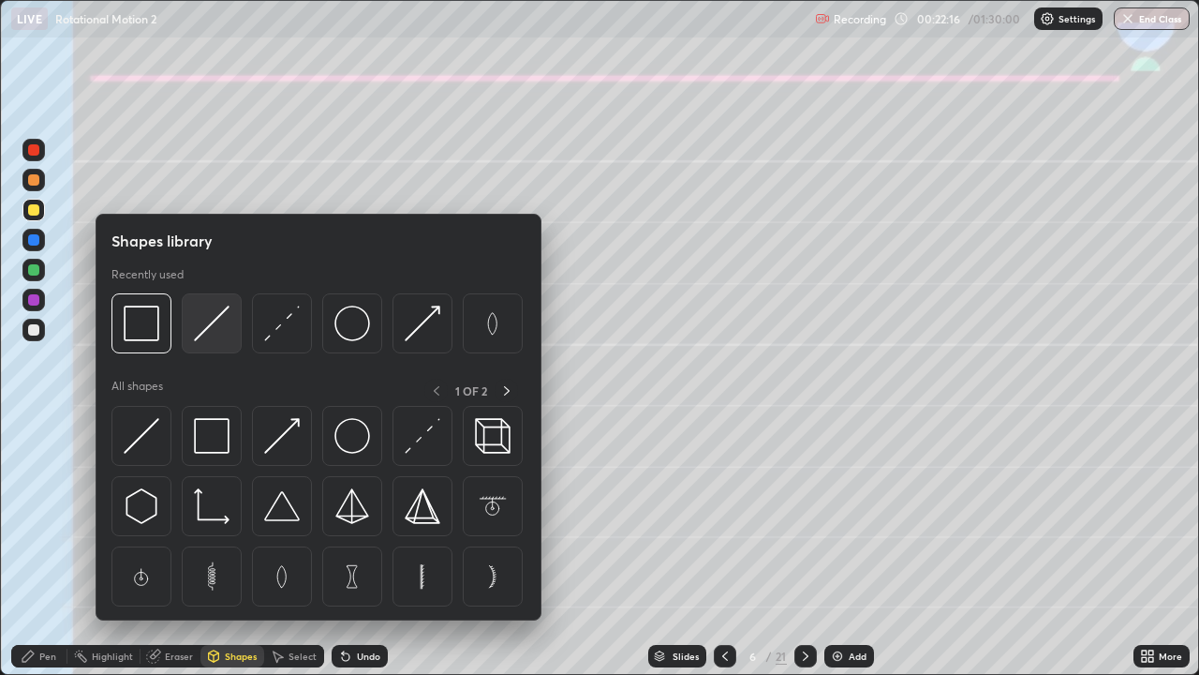
click at [206, 333] on img at bounding box center [212, 323] width 36 height 36
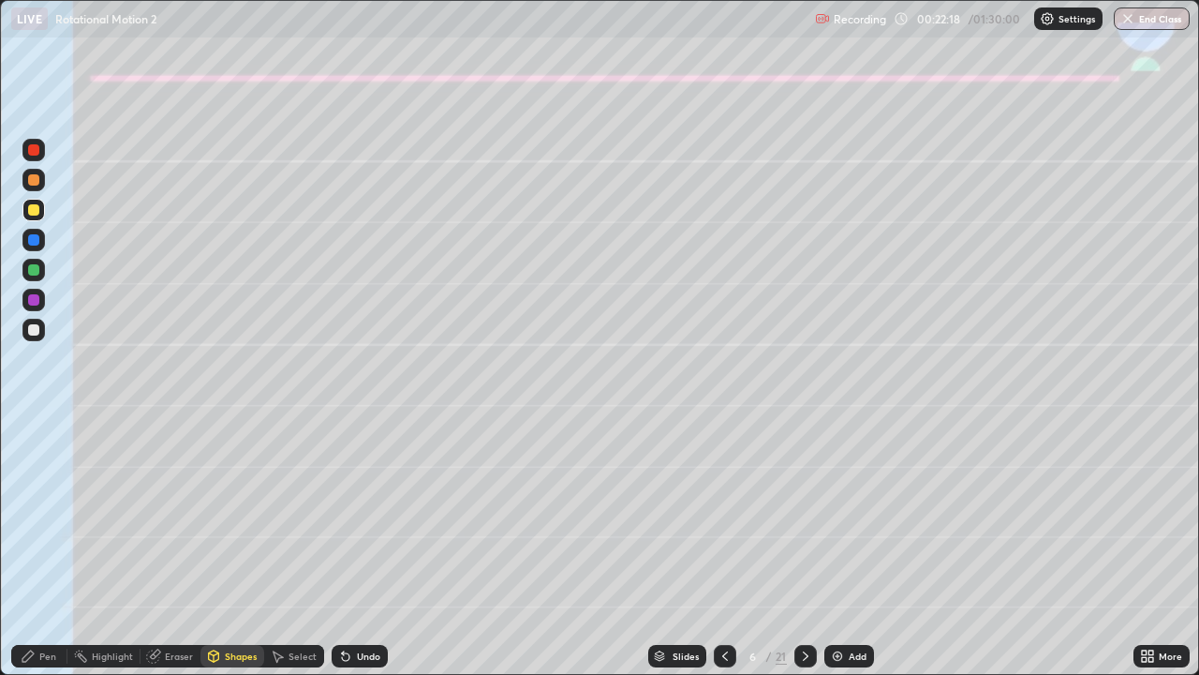
click at [233, 547] on div "Shapes" at bounding box center [233, 656] width 64 height 22
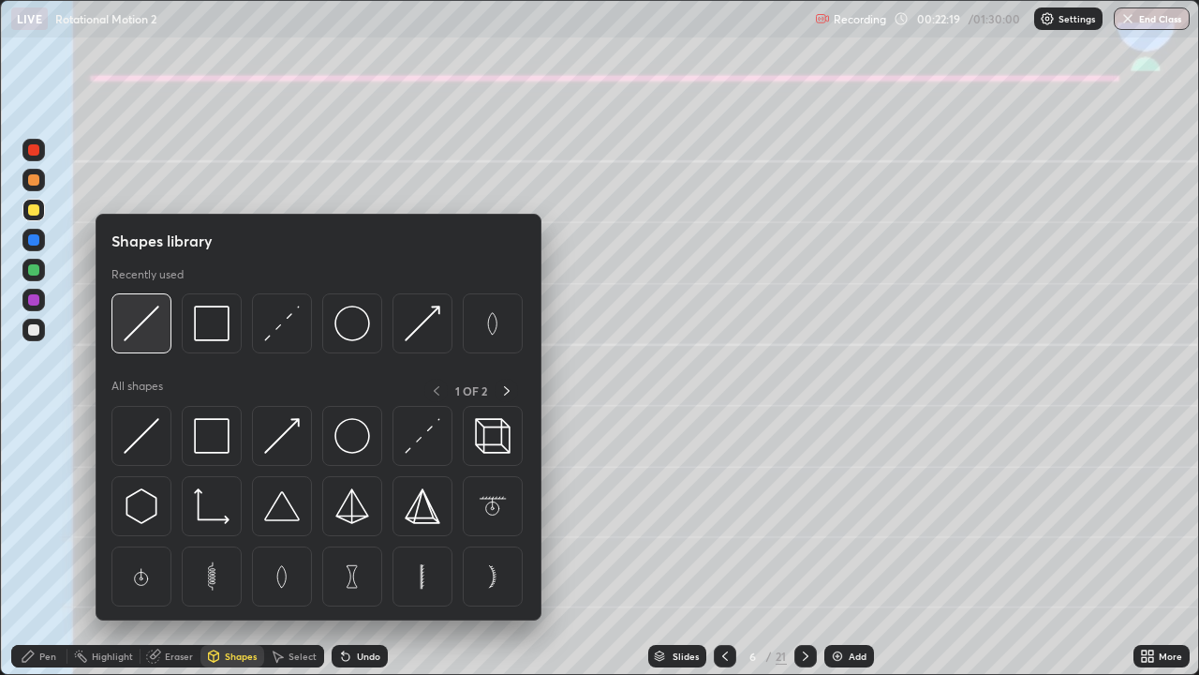
click at [129, 331] on img at bounding box center [142, 323] width 36 height 36
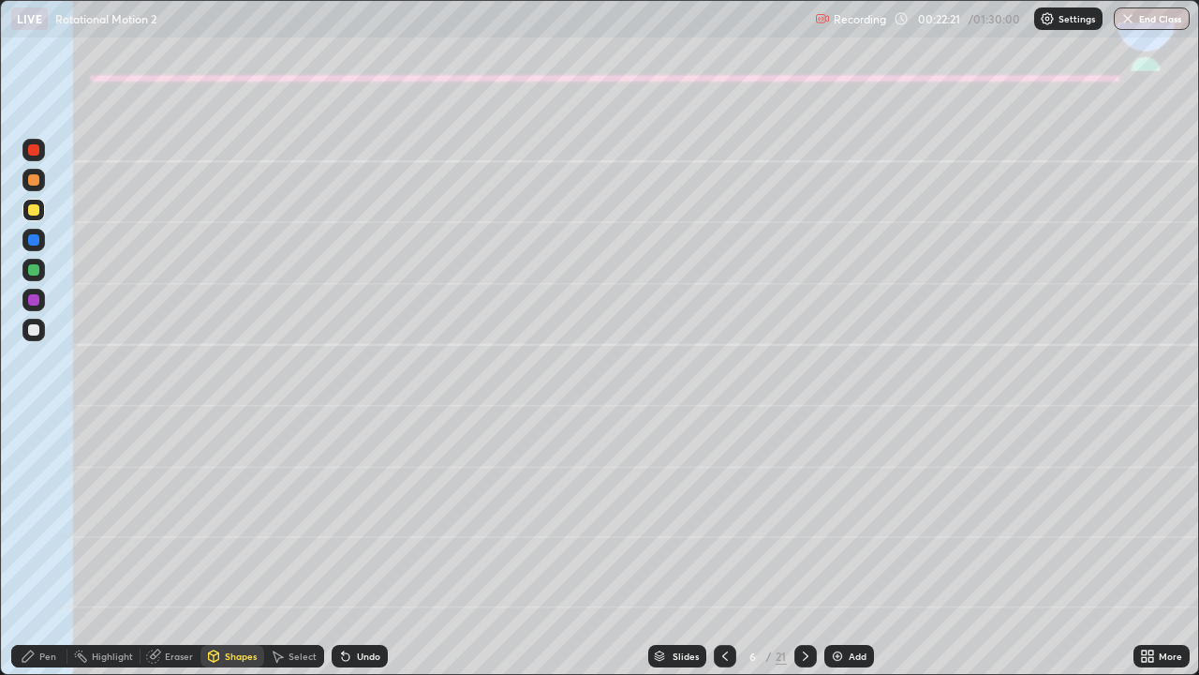
click at [35, 271] on div at bounding box center [33, 269] width 11 height 11
click at [37, 547] on div "Pen" at bounding box center [39, 656] width 56 height 22
click at [353, 547] on div "Undo" at bounding box center [360, 656] width 56 height 22
click at [23, 335] on div at bounding box center [33, 330] width 22 height 22
click at [343, 547] on icon at bounding box center [345, 656] width 7 height 7
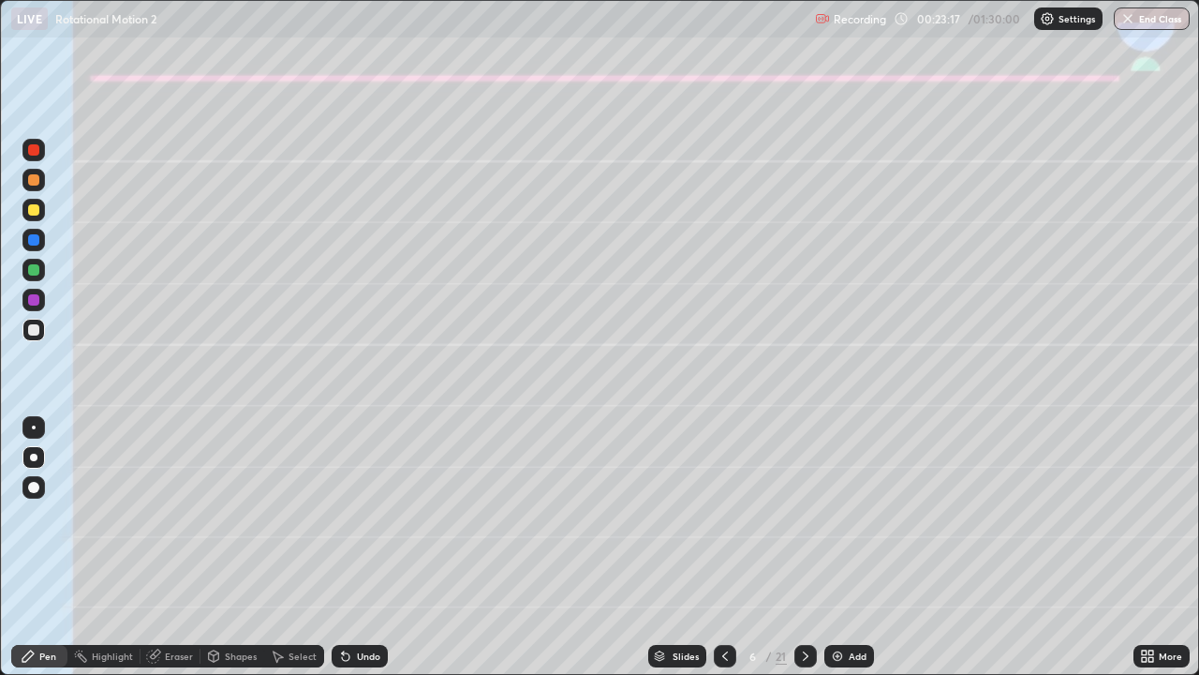
click at [32, 240] on div at bounding box center [33, 239] width 11 height 11
click at [33, 181] on div at bounding box center [33, 179] width 11 height 11
click at [240, 547] on div "Shapes" at bounding box center [241, 655] width 32 height 9
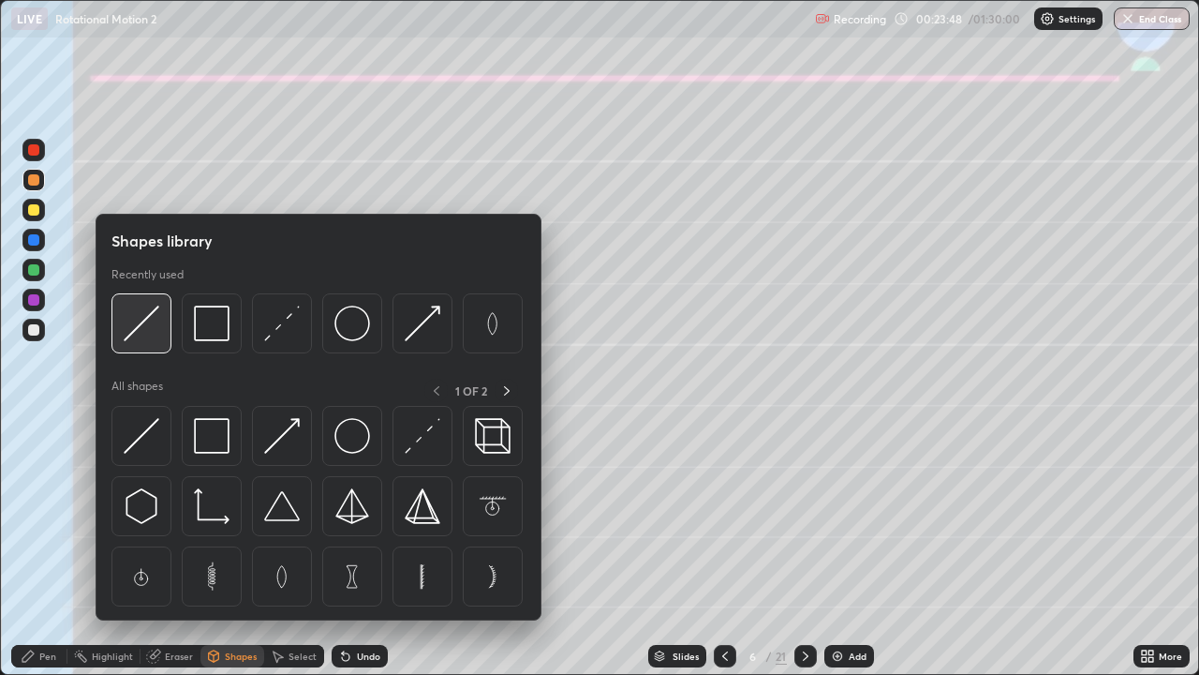
click at [146, 331] on img at bounding box center [142, 323] width 36 height 36
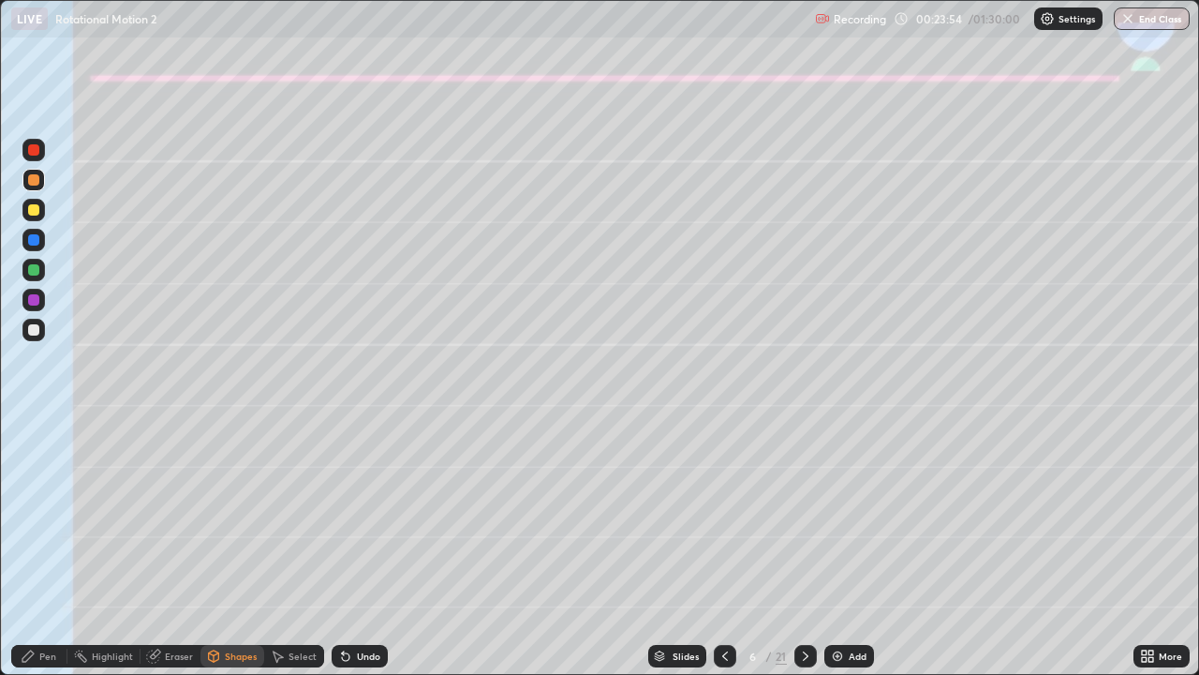
click at [58, 547] on div "Pen" at bounding box center [39, 656] width 56 height 22
click at [42, 334] on div at bounding box center [33, 330] width 22 height 22
click at [802, 547] on icon at bounding box center [805, 655] width 15 height 15
click at [719, 547] on icon at bounding box center [725, 655] width 15 height 15
click at [726, 547] on icon at bounding box center [725, 655] width 15 height 15
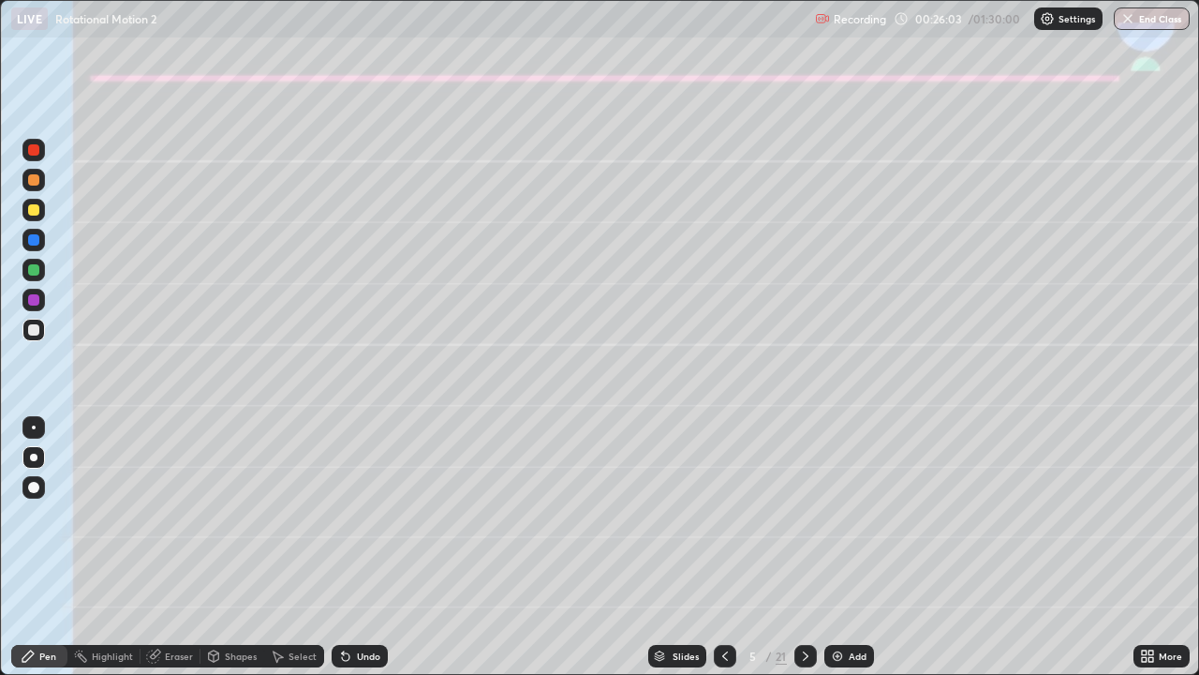
click at [804, 547] on icon at bounding box center [805, 655] width 15 height 15
click at [721, 547] on icon at bounding box center [725, 655] width 15 height 15
click at [804, 547] on icon at bounding box center [805, 655] width 15 height 15
click at [35, 212] on div at bounding box center [33, 209] width 11 height 11
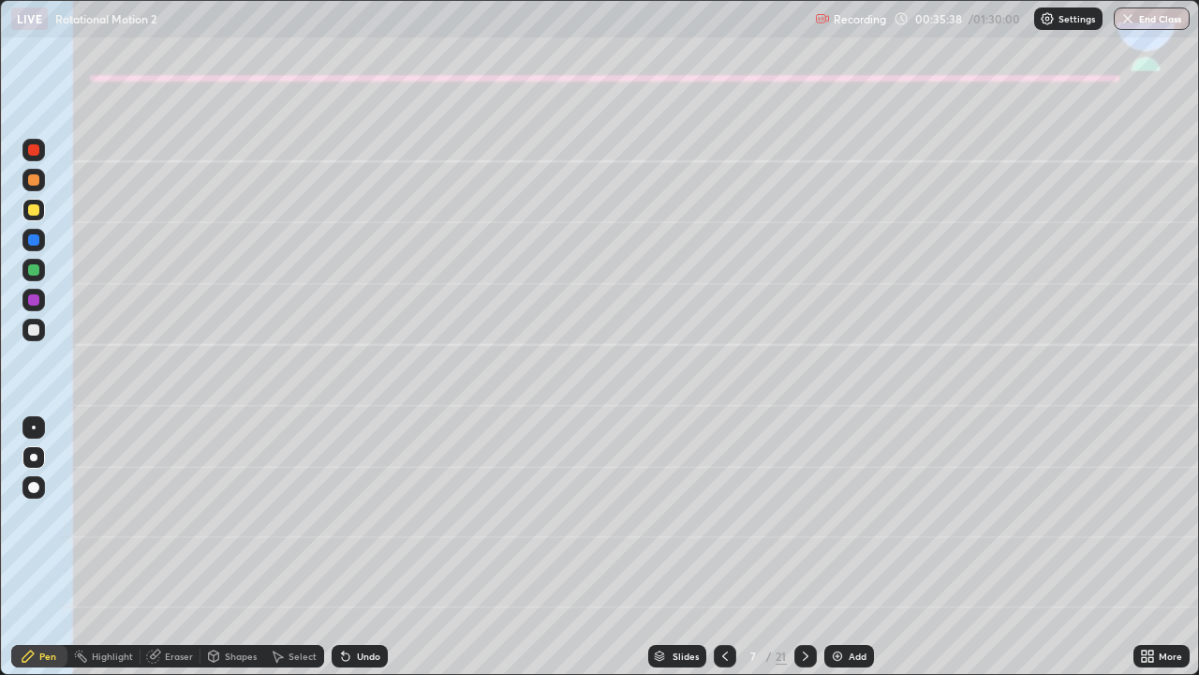
click at [227, 547] on div "Shapes" at bounding box center [241, 655] width 32 height 9
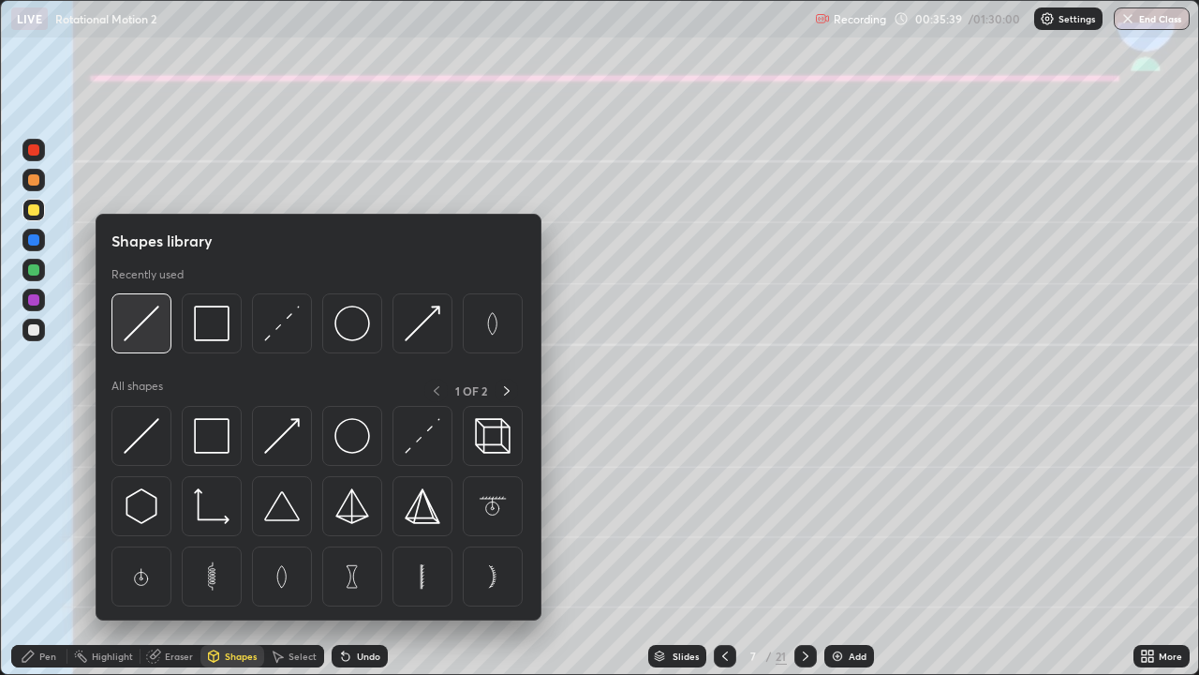
click at [147, 321] on img at bounding box center [142, 323] width 36 height 36
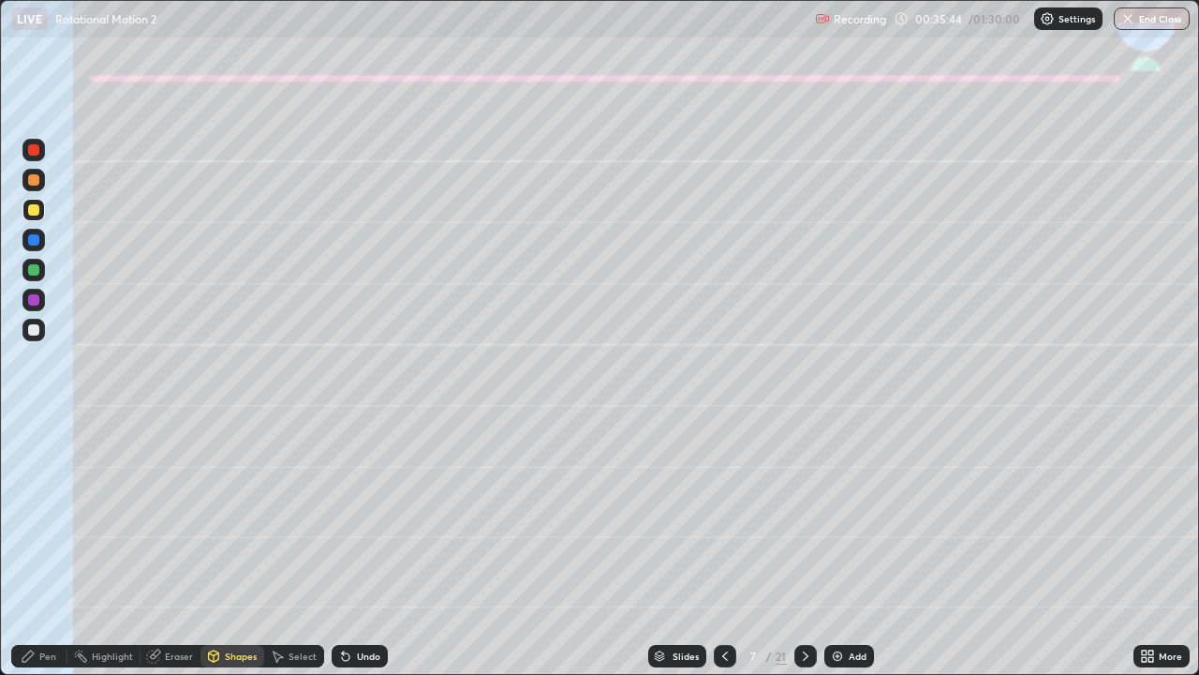
click at [30, 547] on icon at bounding box center [28, 655] width 15 height 15
click at [374, 547] on div "Undo" at bounding box center [360, 656] width 56 height 22
click at [368, 547] on div "Undo" at bounding box center [368, 655] width 23 height 9
click at [356, 547] on div "Undo" at bounding box center [360, 656] width 56 height 22
click at [38, 211] on div at bounding box center [33, 209] width 11 height 11
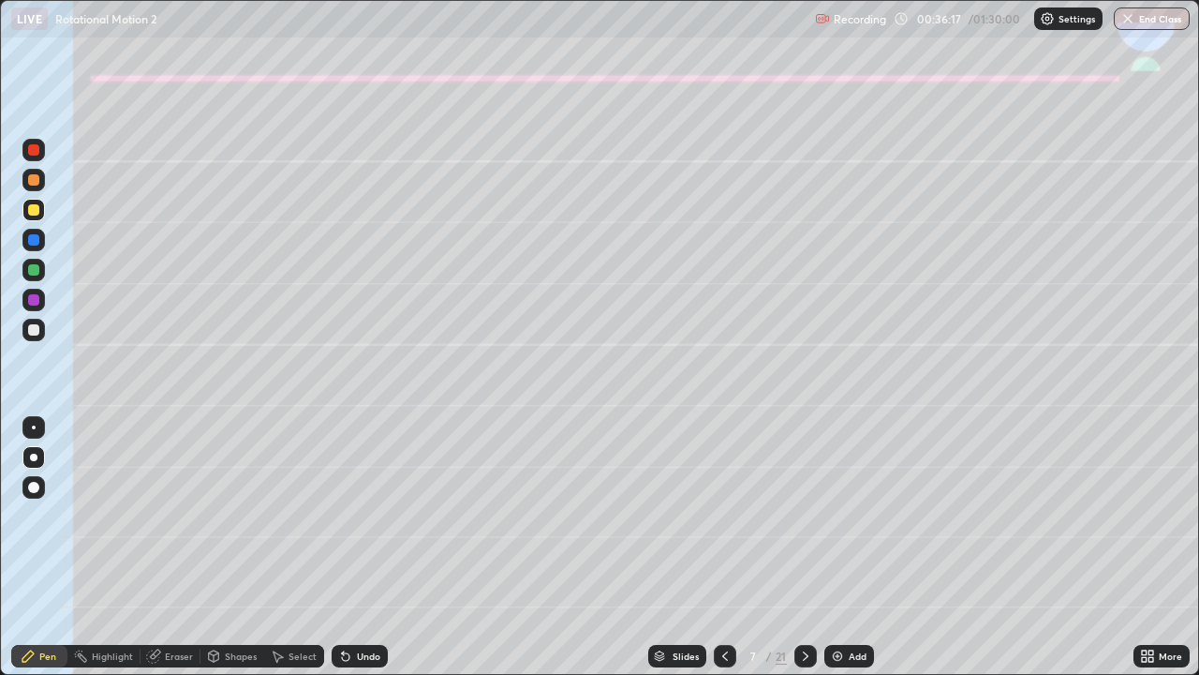
click at [33, 326] on div at bounding box center [33, 329] width 11 height 11
click at [350, 547] on div "Undo" at bounding box center [360, 656] width 56 height 22
click at [177, 547] on div "Eraser" at bounding box center [171, 656] width 60 height 22
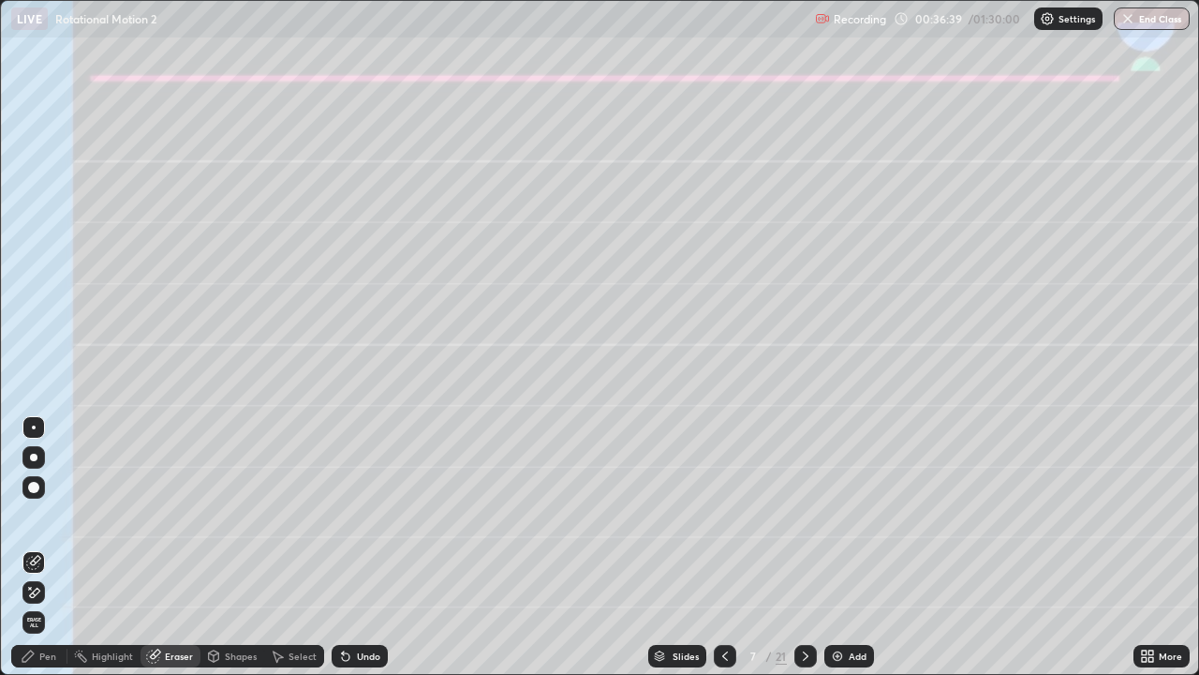
click at [40, 547] on div "Pen" at bounding box center [39, 656] width 56 height 22
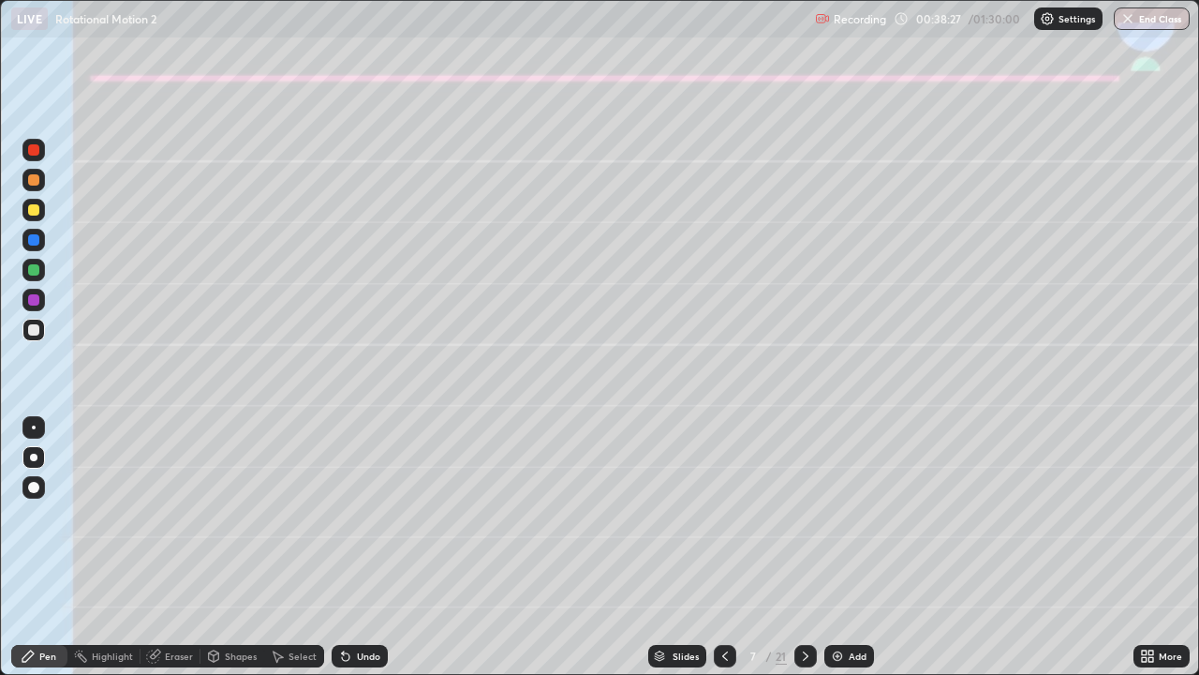
click at [34, 177] on div at bounding box center [33, 179] width 11 height 11
click at [245, 547] on div "Shapes" at bounding box center [241, 655] width 32 height 9
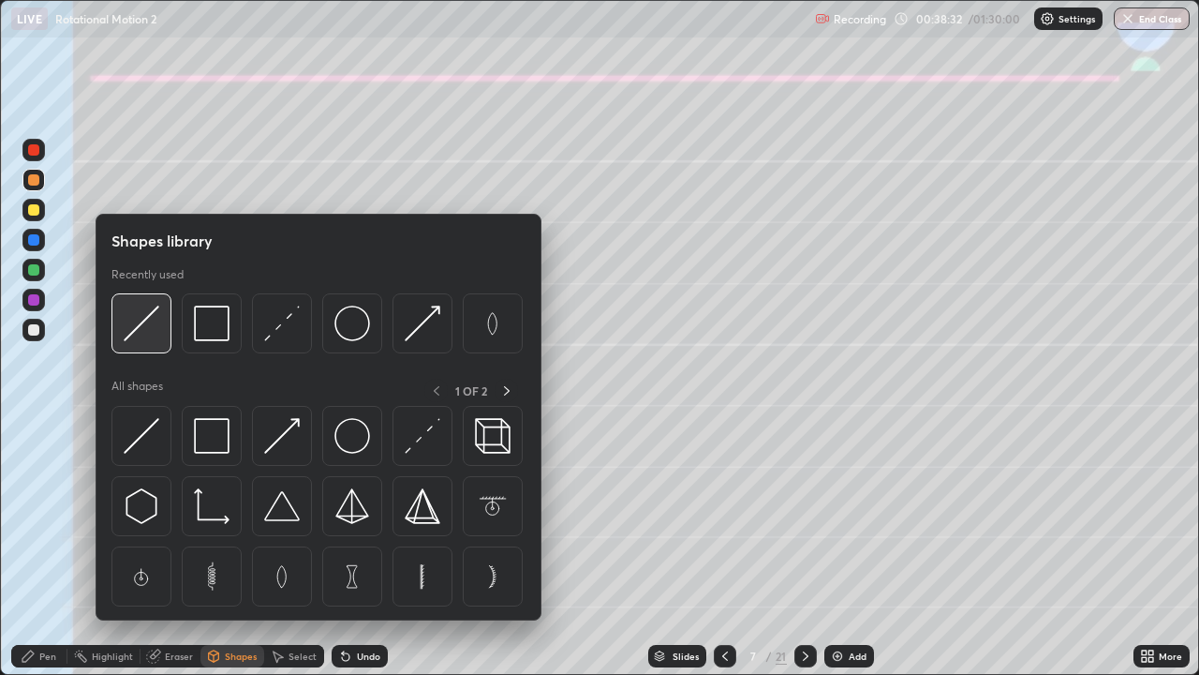
click at [161, 319] on div at bounding box center [142, 323] width 60 height 60
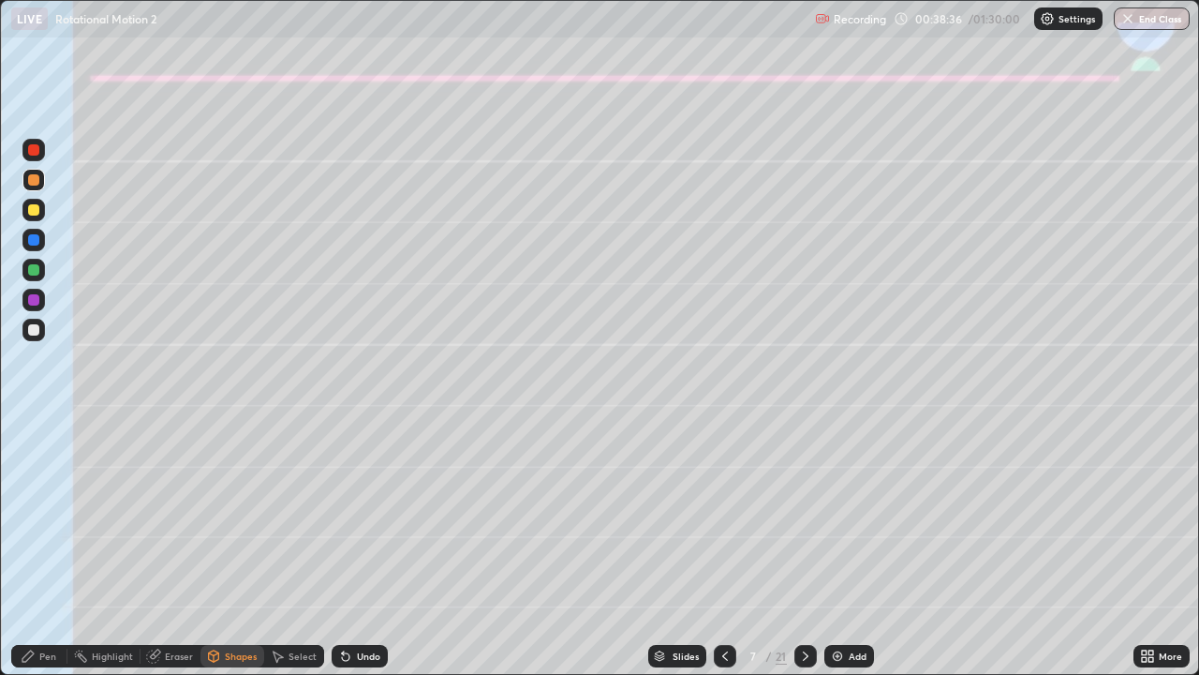
click at [55, 547] on div "Pen" at bounding box center [47, 655] width 17 height 9
click at [40, 331] on div at bounding box center [33, 330] width 22 height 22
click at [801, 547] on icon at bounding box center [805, 655] width 15 height 15
click at [36, 206] on div at bounding box center [33, 209] width 11 height 11
click at [231, 547] on div "Shapes" at bounding box center [241, 655] width 32 height 9
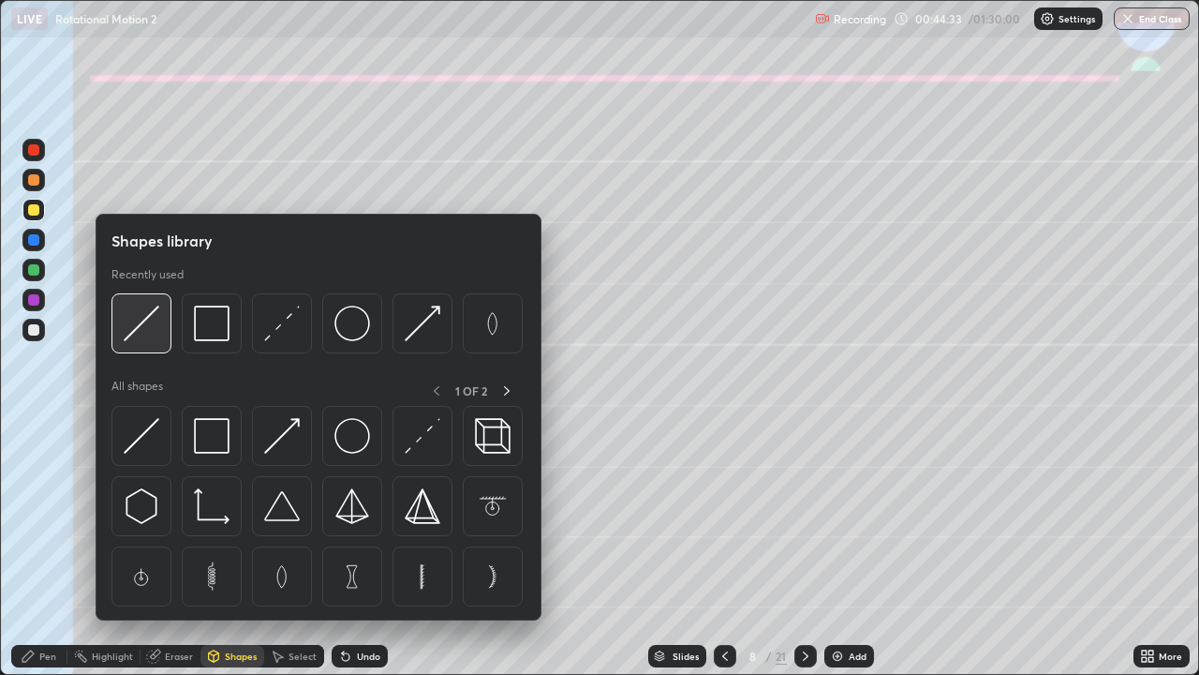
click at [146, 318] on img at bounding box center [142, 323] width 36 height 36
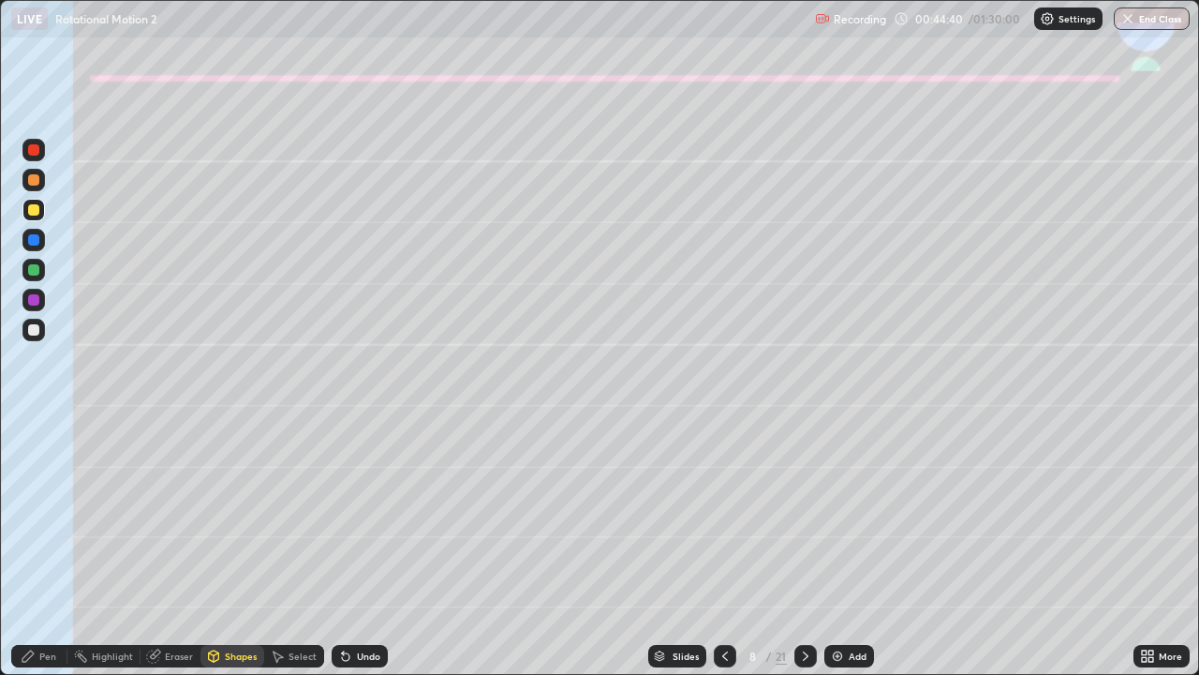
click at [38, 547] on div "Pen" at bounding box center [39, 656] width 56 height 22
click at [342, 547] on icon at bounding box center [343, 652] width 2 height 2
click at [29, 273] on div at bounding box center [33, 269] width 11 height 11
click at [346, 547] on icon at bounding box center [345, 655] width 15 height 15
click at [33, 183] on div at bounding box center [33, 179] width 11 height 11
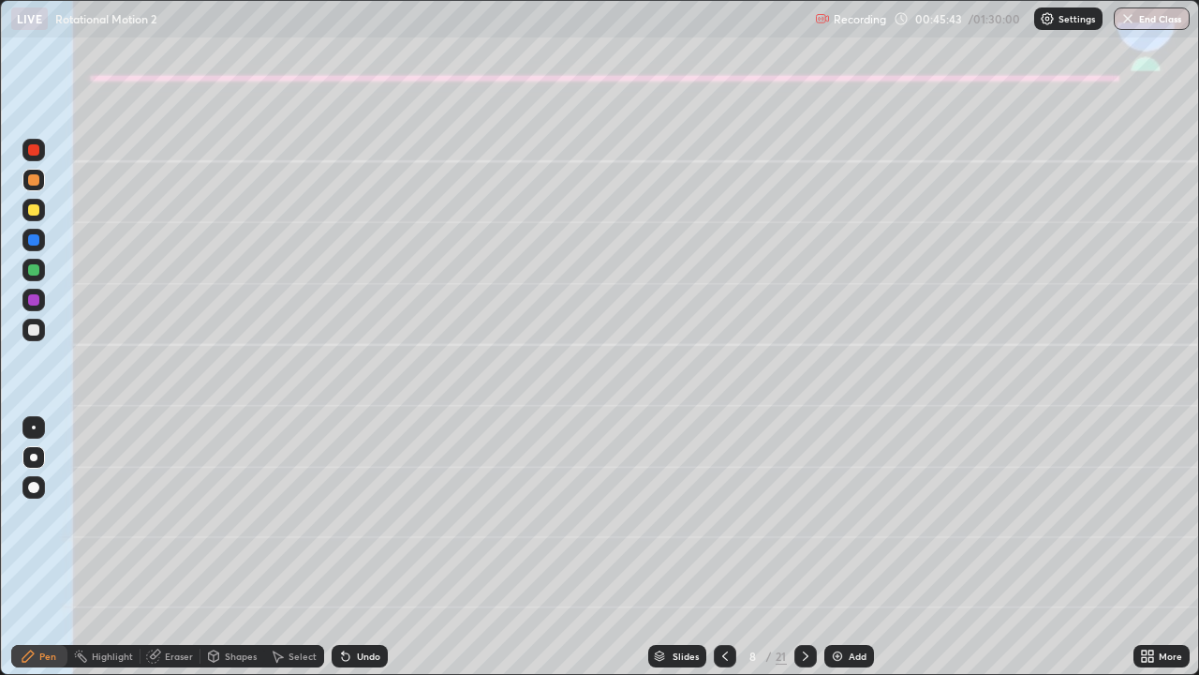
click at [252, 547] on div "Shapes" at bounding box center [241, 655] width 32 height 9
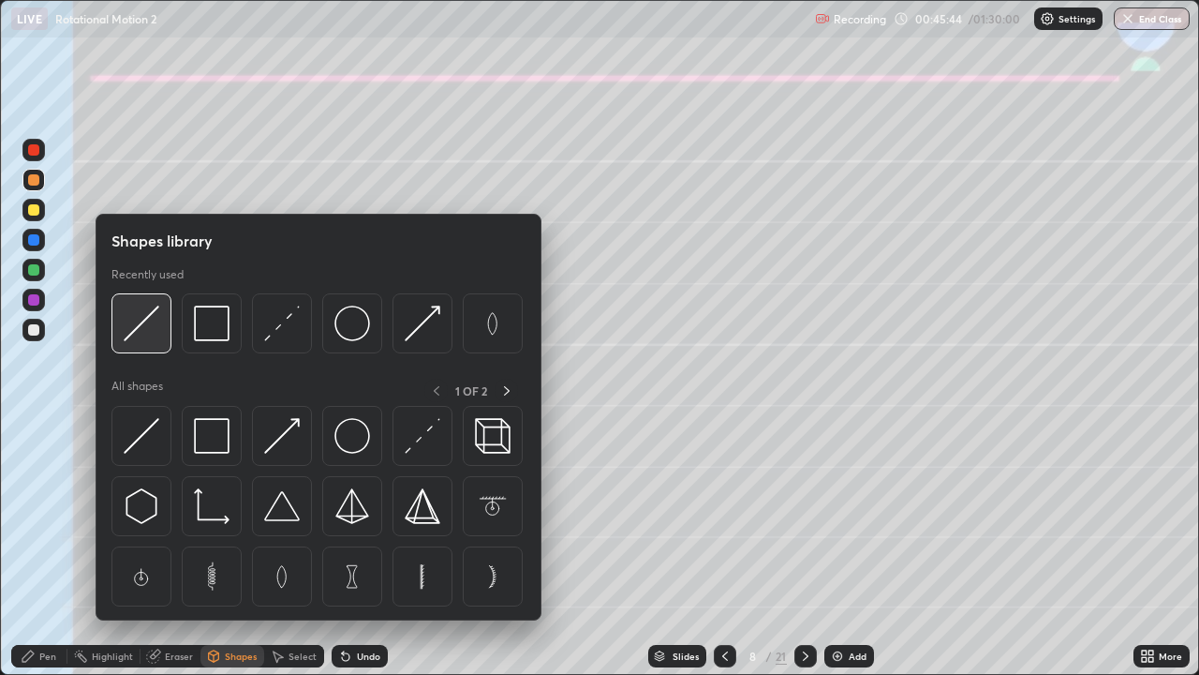
click at [160, 321] on div at bounding box center [142, 323] width 60 height 60
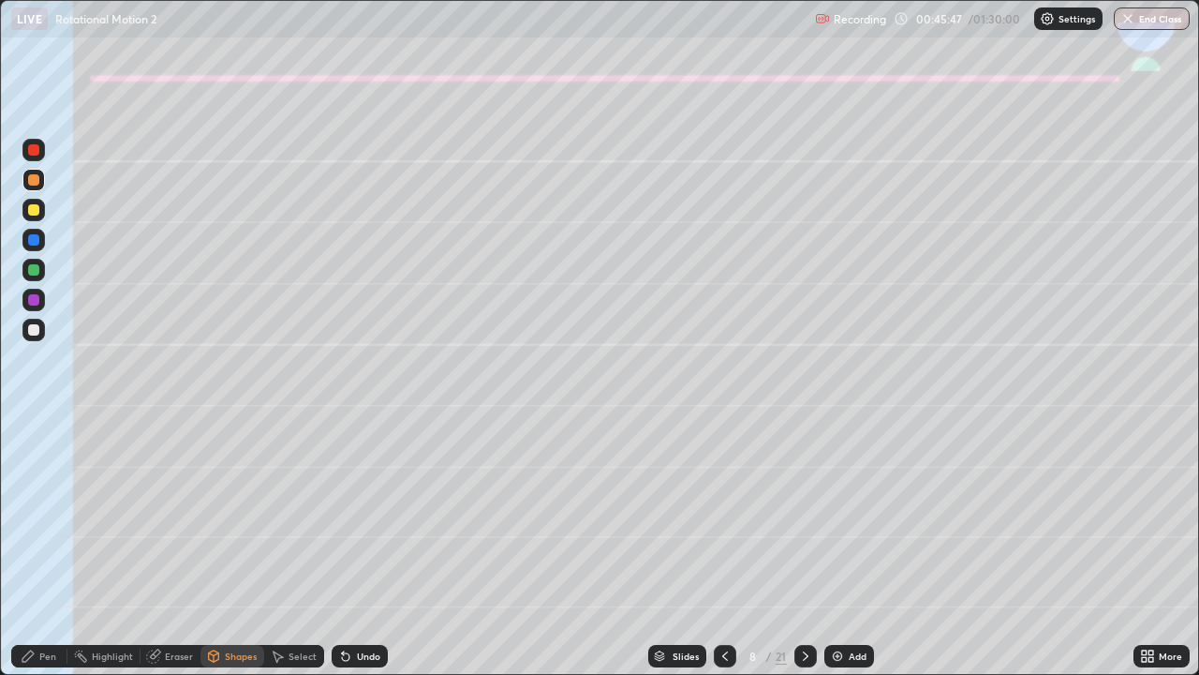
click at [359, 547] on div "Undo" at bounding box center [368, 655] width 23 height 9
click at [52, 547] on div "Pen" at bounding box center [47, 655] width 17 height 9
click at [365, 547] on div "Undo" at bounding box center [368, 655] width 23 height 9
click at [372, 547] on div "Undo" at bounding box center [368, 655] width 23 height 9
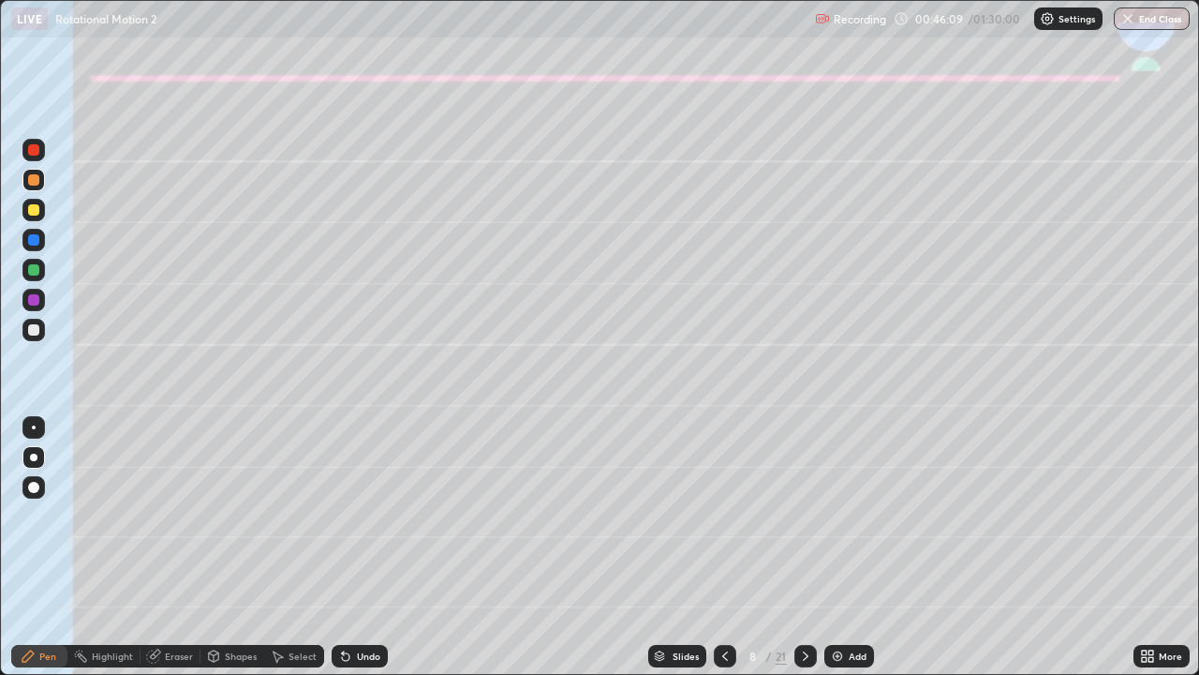
click at [368, 547] on div "Undo" at bounding box center [368, 655] width 23 height 9
click at [34, 331] on div at bounding box center [33, 329] width 11 height 11
click at [374, 547] on div "Undo" at bounding box center [368, 655] width 23 height 9
click at [804, 547] on icon at bounding box center [805, 655] width 15 height 15
click at [718, 547] on div at bounding box center [725, 655] width 22 height 37
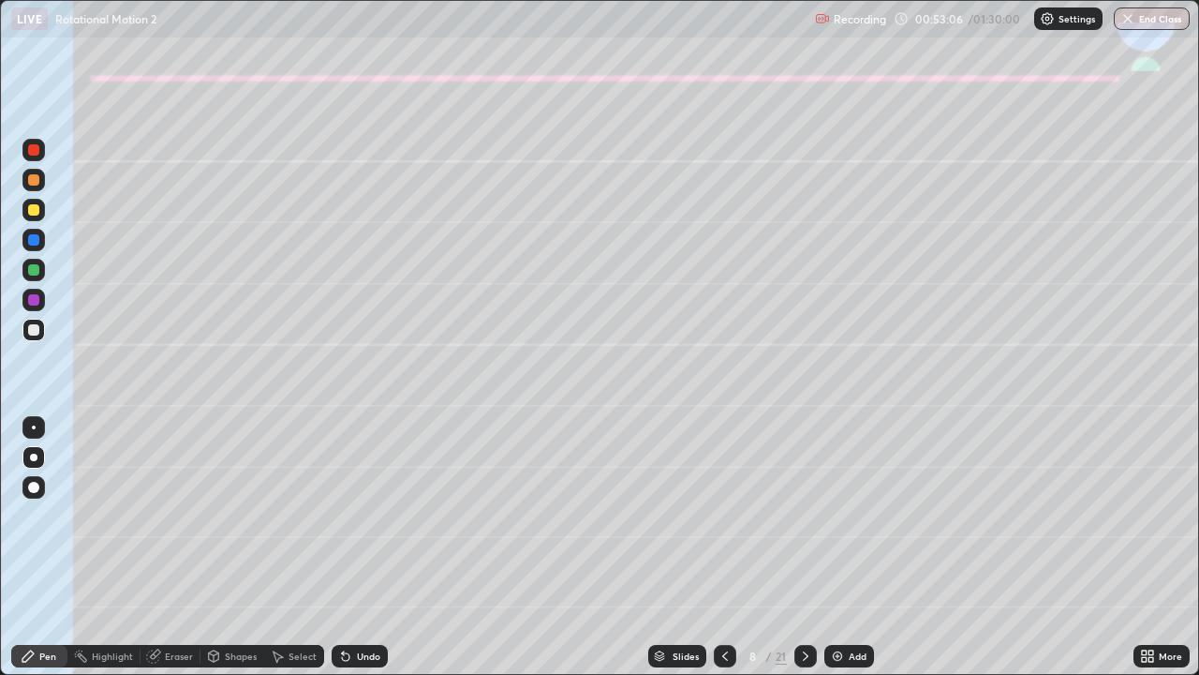
click at [804, 547] on icon at bounding box center [805, 655] width 15 height 15
click at [31, 215] on div at bounding box center [33, 209] width 11 height 11
click at [344, 547] on icon at bounding box center [345, 656] width 7 height 7
click at [35, 242] on div at bounding box center [33, 239] width 11 height 11
click at [34, 329] on div at bounding box center [33, 329] width 11 height 11
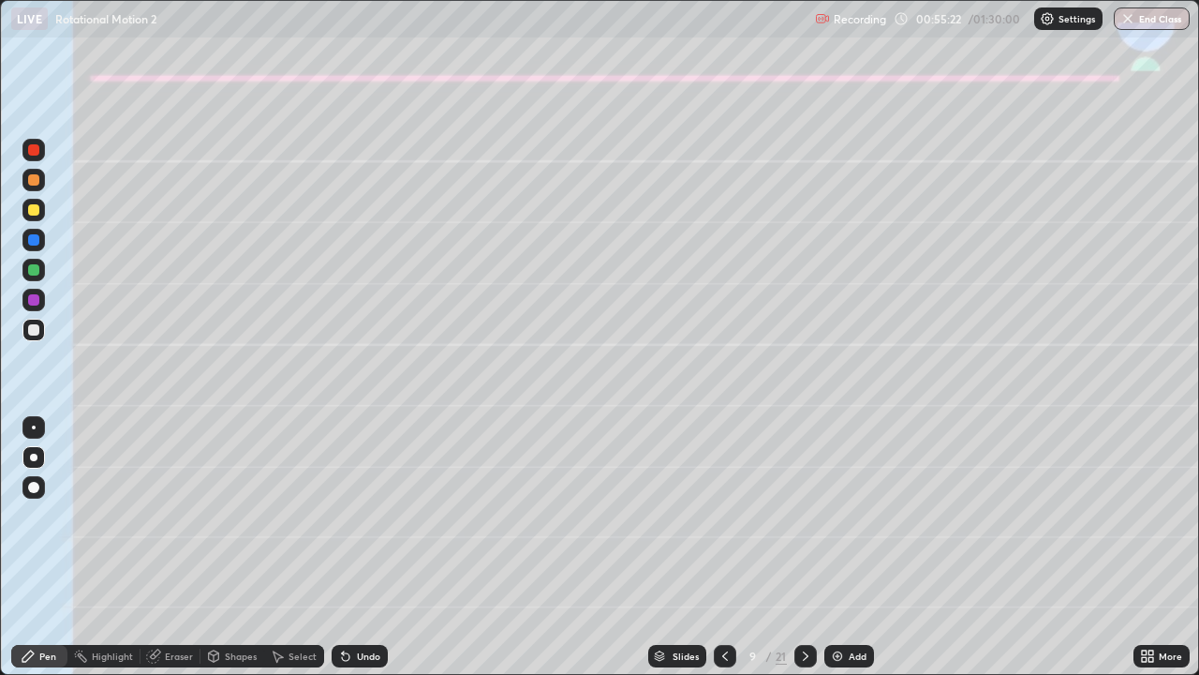
click at [356, 547] on div "Undo" at bounding box center [360, 656] width 56 height 22
click at [238, 547] on div "Shapes" at bounding box center [241, 655] width 32 height 9
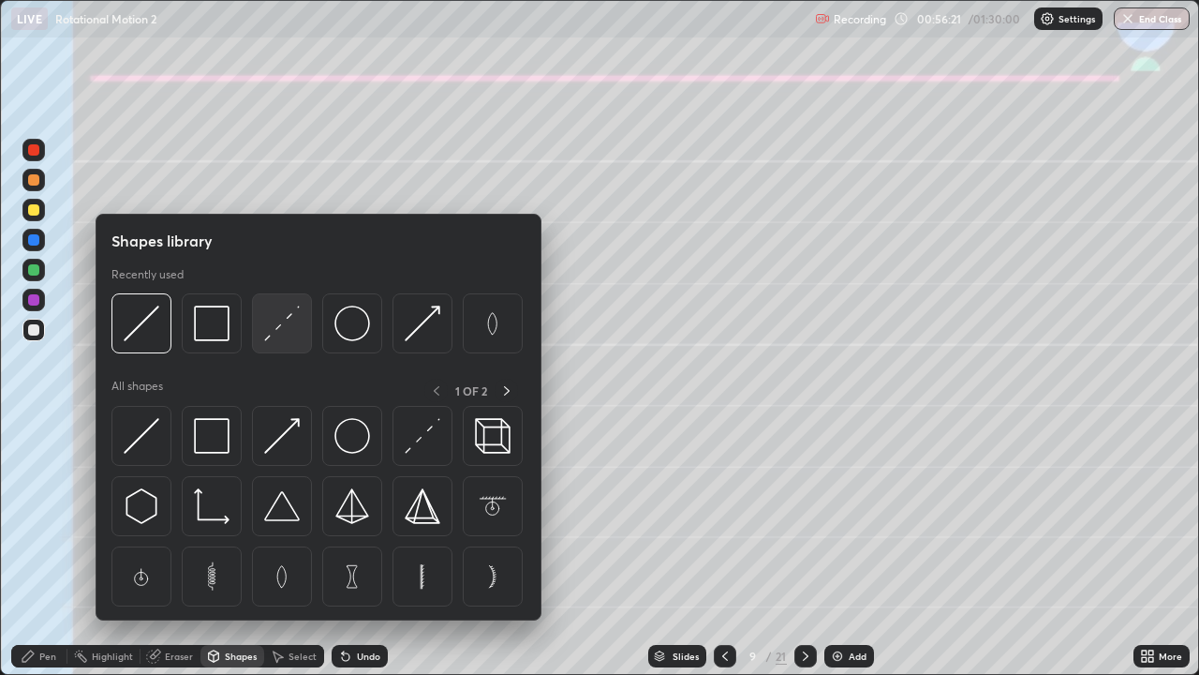
click at [286, 325] on img at bounding box center [282, 323] width 36 height 36
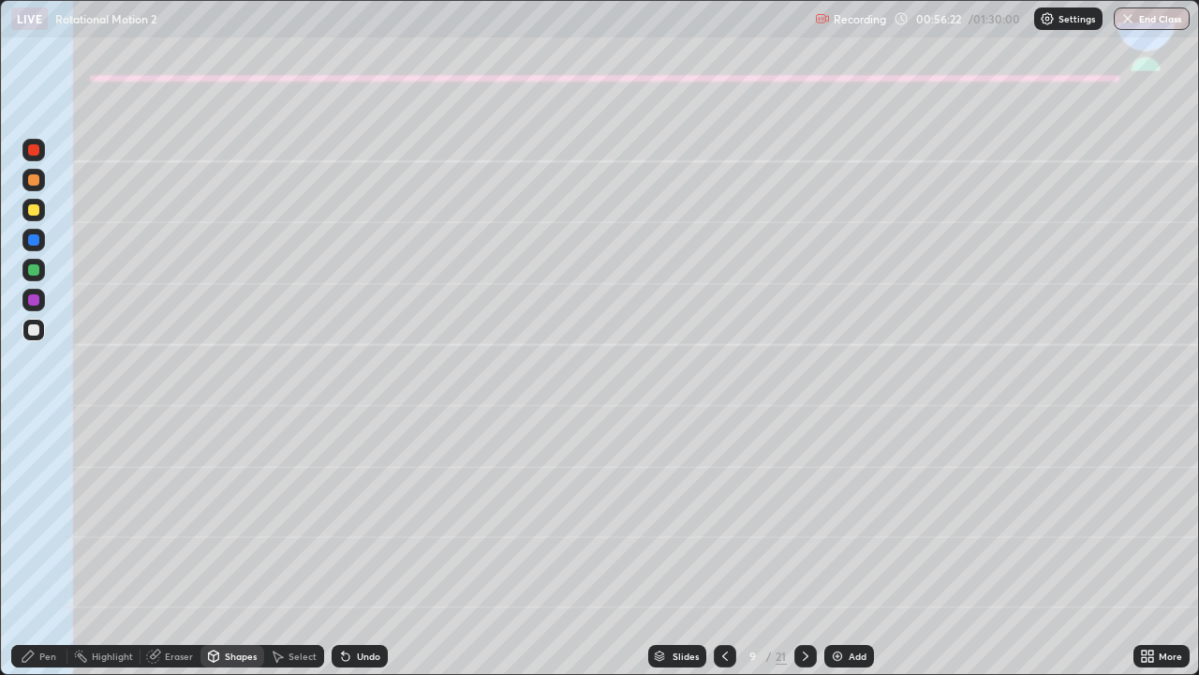
click at [25, 297] on div at bounding box center [33, 300] width 22 height 22
click at [48, 547] on div "Pen" at bounding box center [47, 655] width 17 height 9
click at [43, 323] on div at bounding box center [33, 330] width 22 height 22
click at [35, 180] on div at bounding box center [33, 179] width 11 height 11
click at [34, 279] on div at bounding box center [33, 270] width 22 height 22
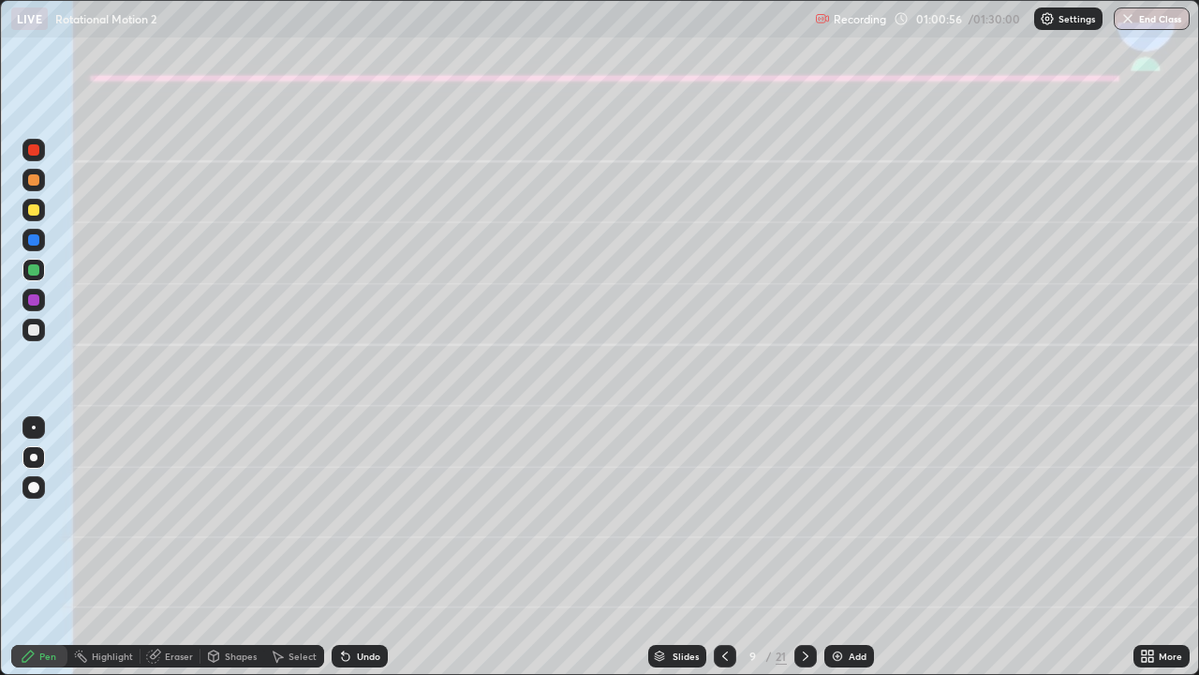
click at [240, 547] on div "Shapes" at bounding box center [241, 655] width 32 height 9
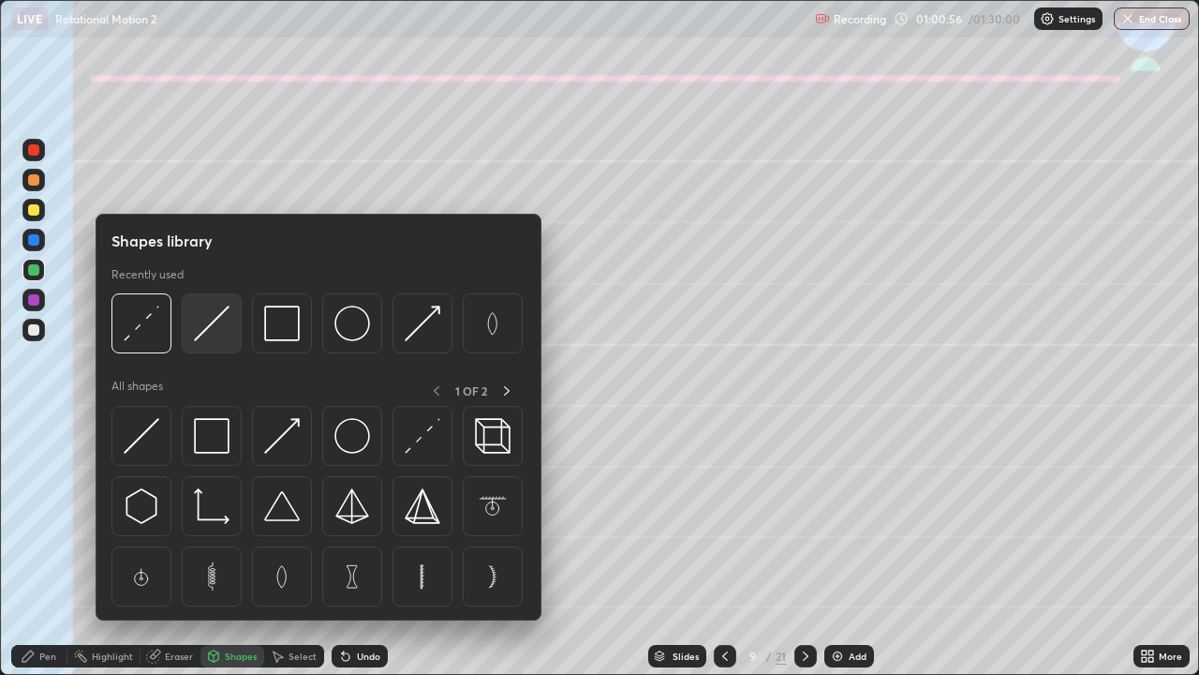
click at [216, 329] on img at bounding box center [212, 323] width 36 height 36
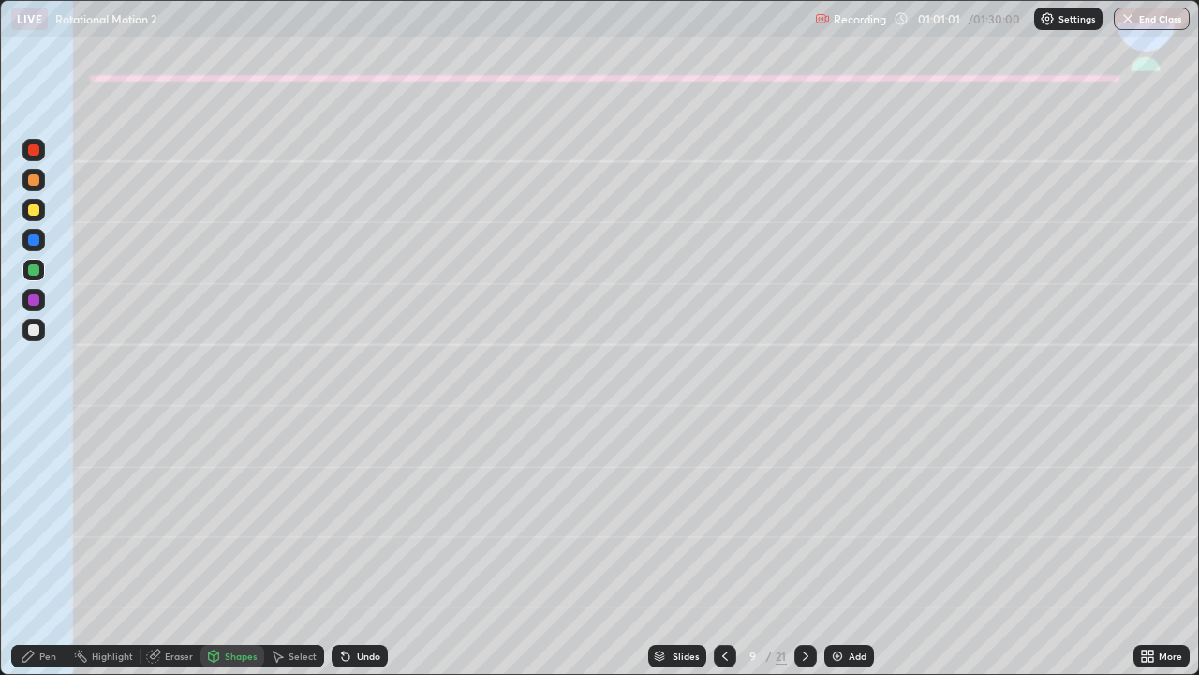
click at [48, 547] on div "Pen" at bounding box center [47, 655] width 17 height 9
click at [31, 212] on div at bounding box center [33, 209] width 11 height 11
click at [234, 547] on div "Shapes" at bounding box center [241, 655] width 32 height 9
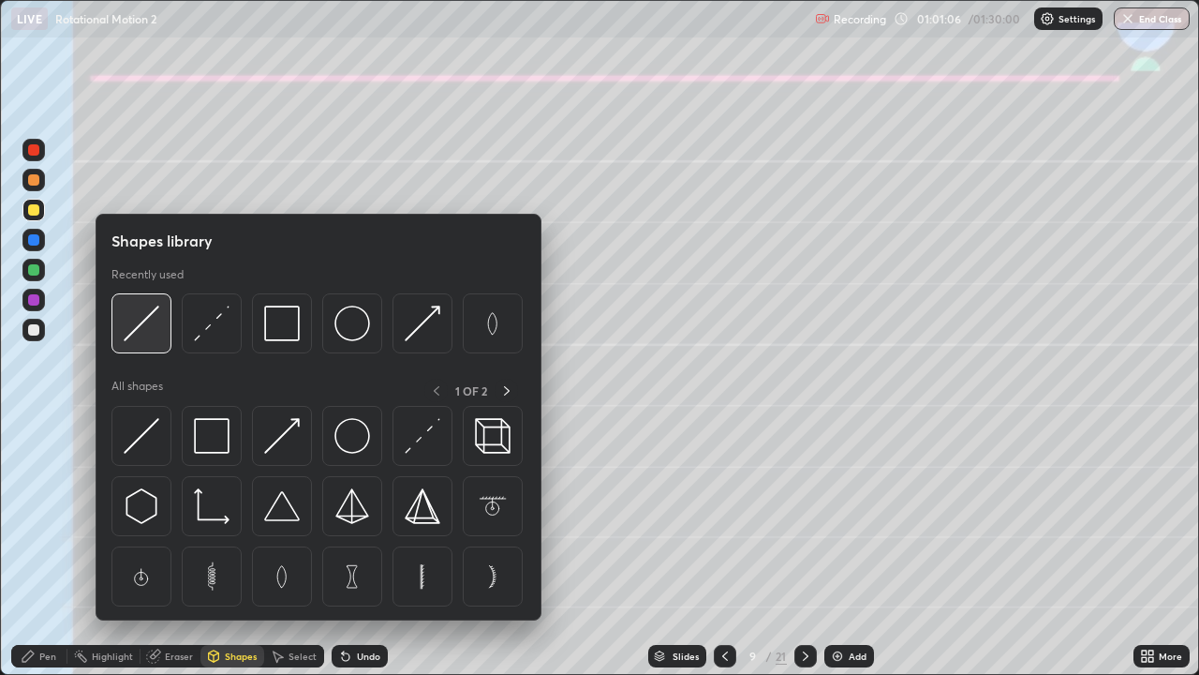
click at [149, 321] on img at bounding box center [142, 323] width 36 height 36
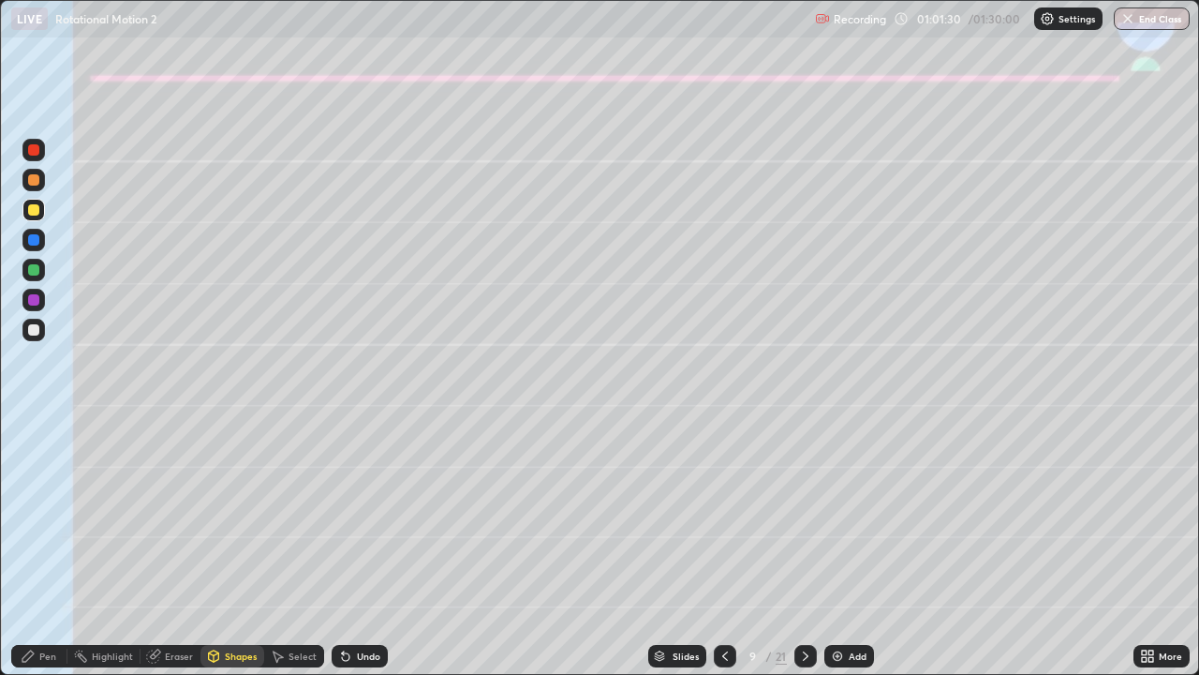
click at [46, 547] on div "Pen" at bounding box center [47, 655] width 17 height 9
click at [29, 326] on div at bounding box center [33, 329] width 11 height 11
click at [170, 547] on div "Eraser" at bounding box center [171, 656] width 60 height 22
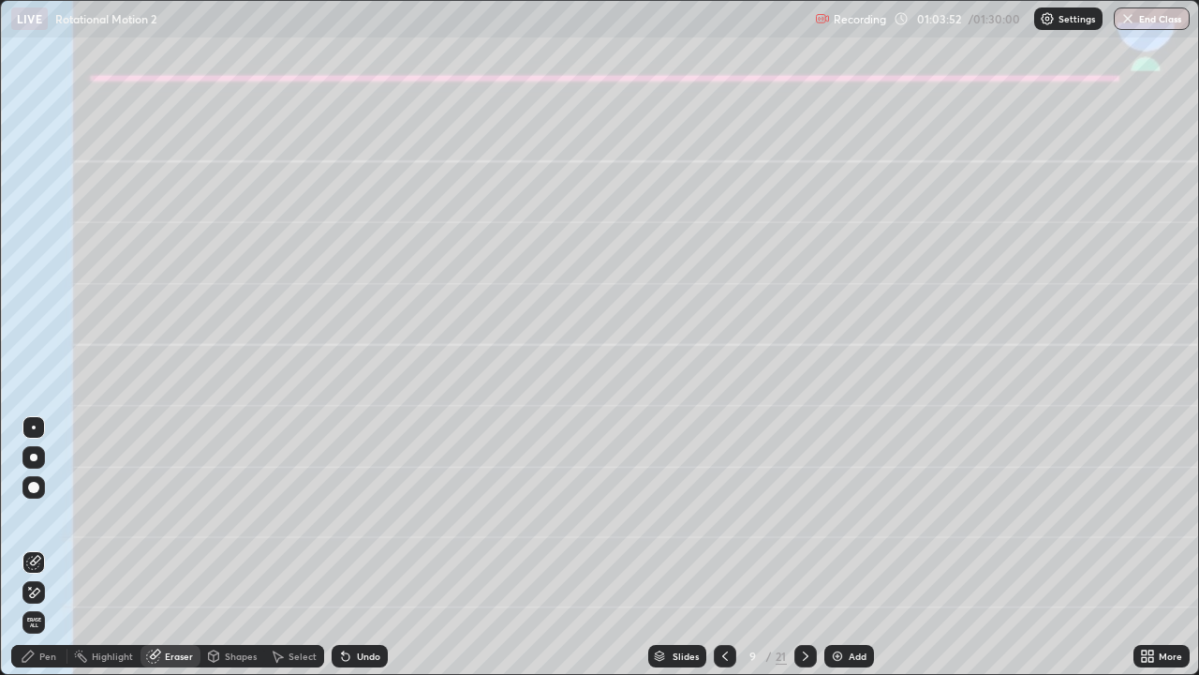
click at [52, 547] on div "Pen" at bounding box center [47, 655] width 17 height 9
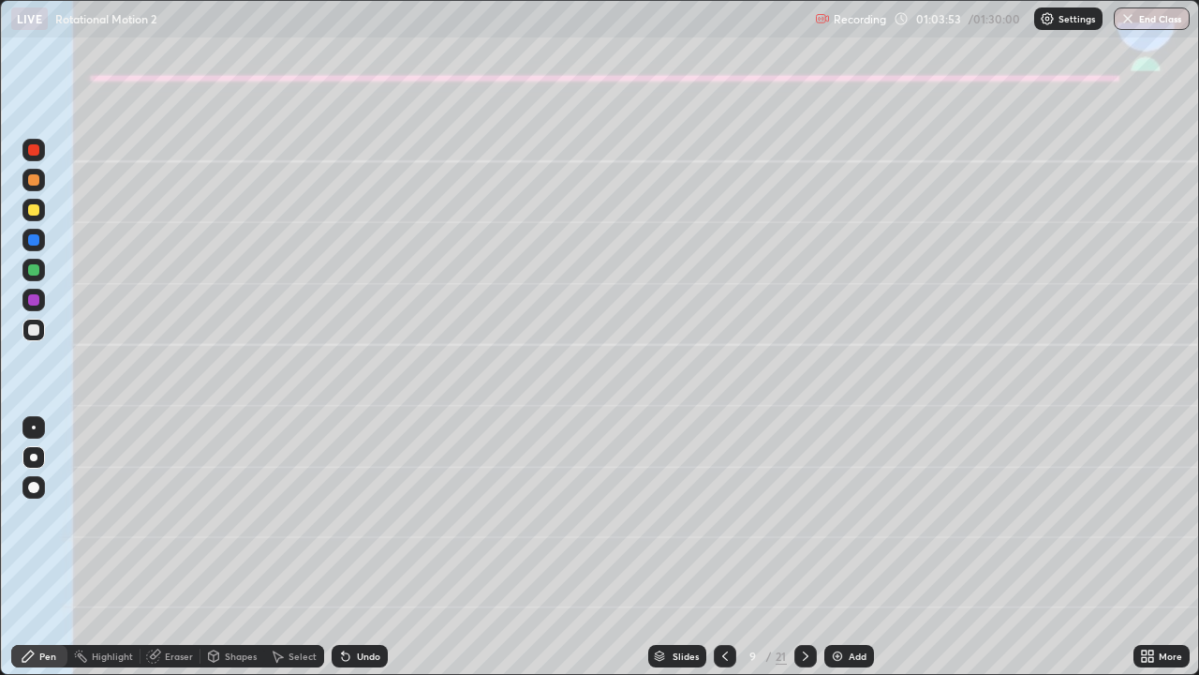
click at [41, 174] on div at bounding box center [33, 180] width 22 height 22
click at [738, 31] on div "LIVE Rotational Motion 2" at bounding box center [409, 18] width 796 height 37
click at [740, 35] on div "LIVE Rotational Motion 2" at bounding box center [409, 18] width 796 height 37
click at [795, 547] on div at bounding box center [806, 656] width 22 height 22
click at [35, 216] on div at bounding box center [33, 210] width 22 height 22
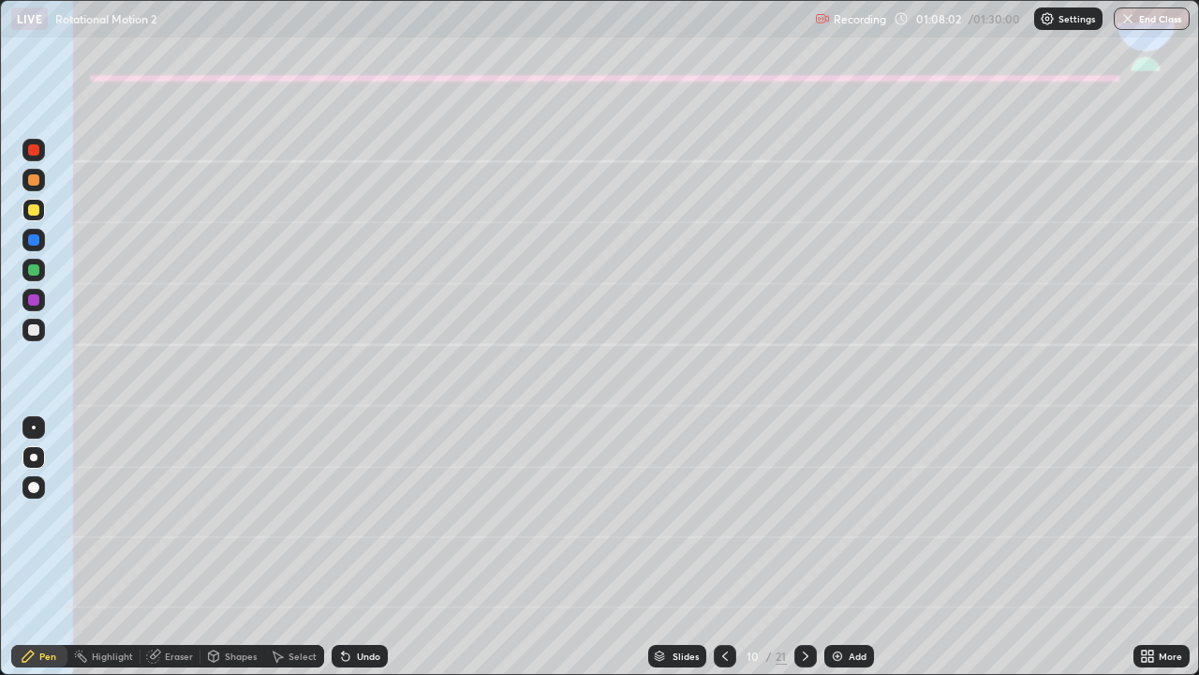
click at [236, 547] on div "Shapes" at bounding box center [241, 655] width 32 height 9
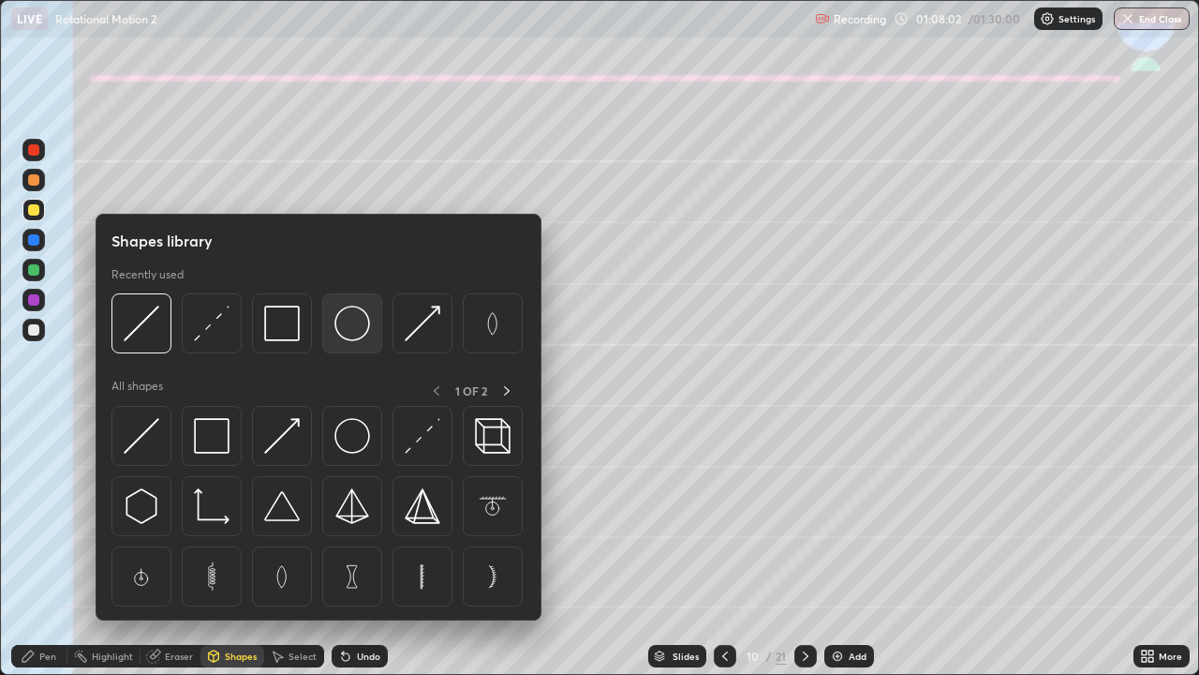
click at [350, 323] on img at bounding box center [353, 323] width 36 height 36
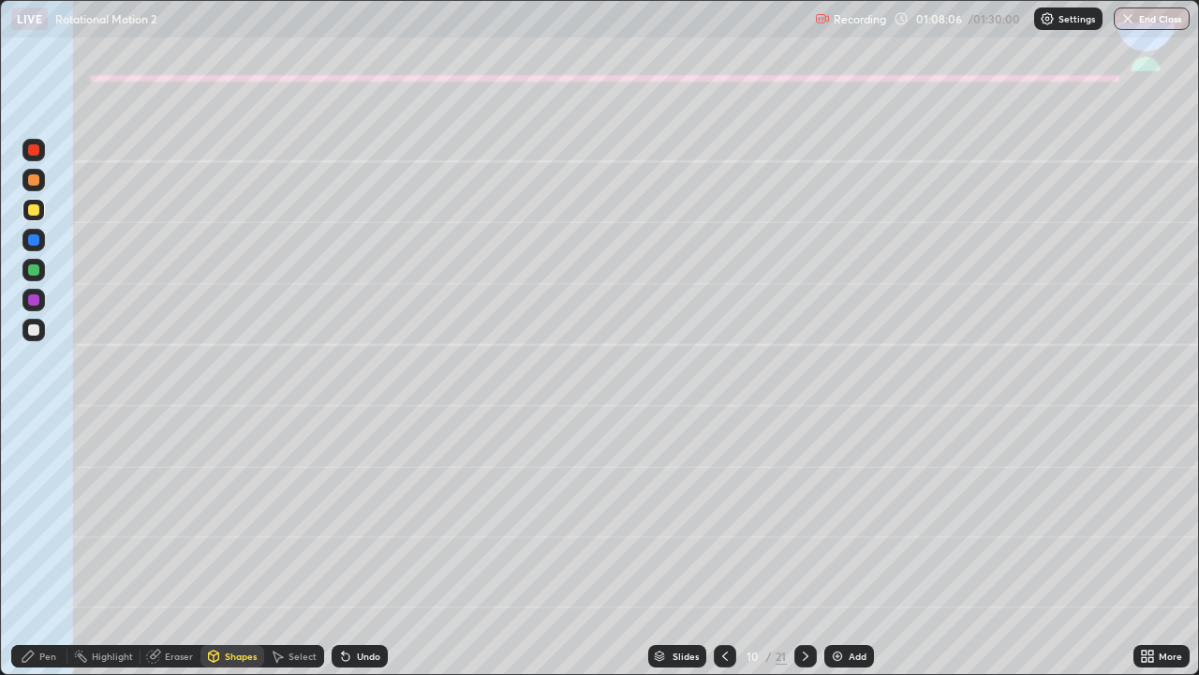
click at [41, 547] on div "Pen" at bounding box center [47, 655] width 17 height 9
click at [26, 327] on div at bounding box center [33, 330] width 22 height 22
click at [31, 271] on div at bounding box center [33, 269] width 11 height 11
click at [236, 547] on div "Shapes" at bounding box center [241, 655] width 32 height 9
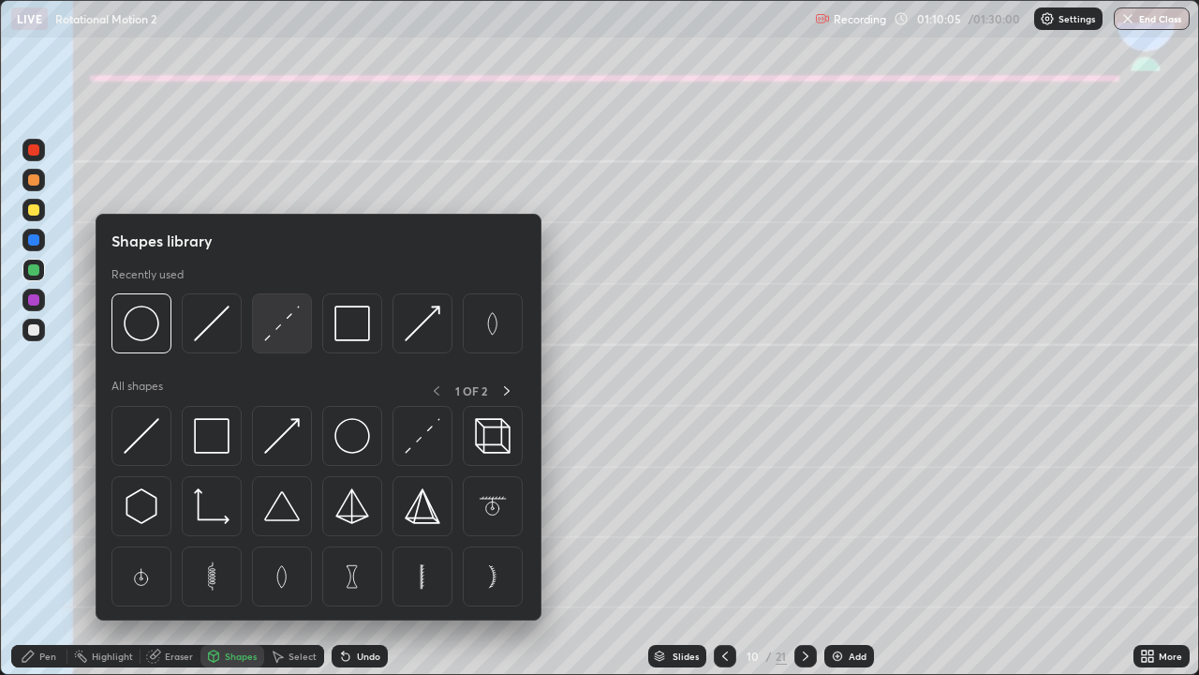
click at [276, 329] on img at bounding box center [282, 323] width 36 height 36
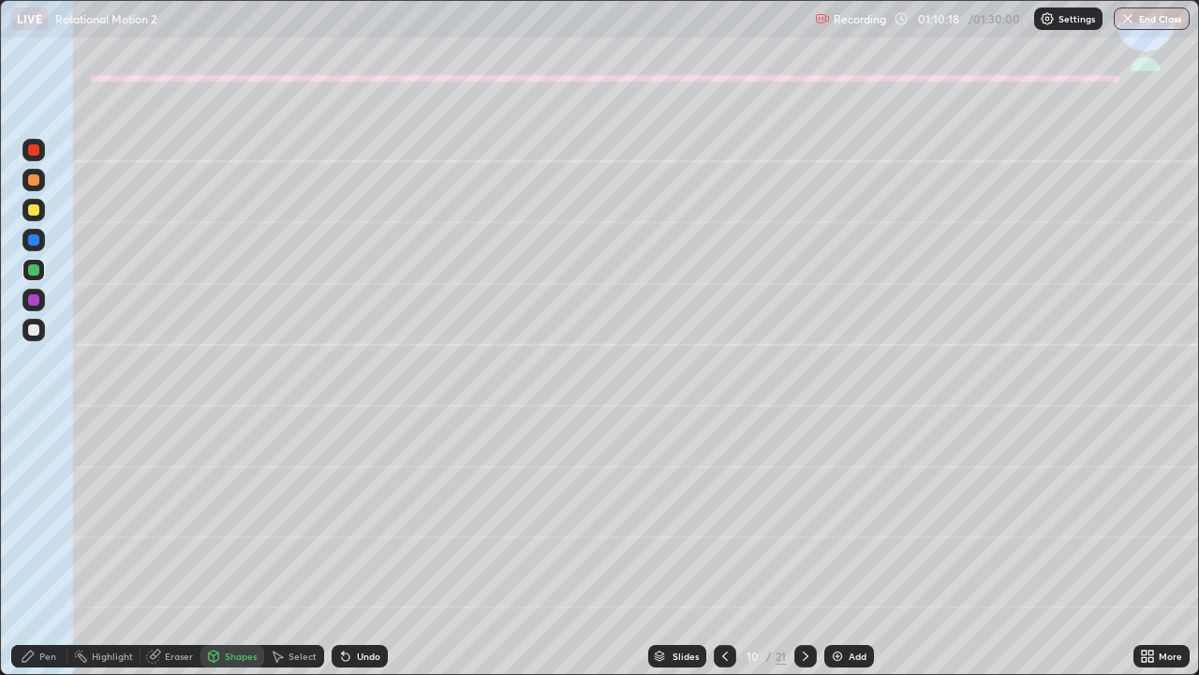
click at [31, 547] on icon at bounding box center [27, 655] width 11 height 11
click at [225, 547] on div "Shapes" at bounding box center [233, 656] width 64 height 22
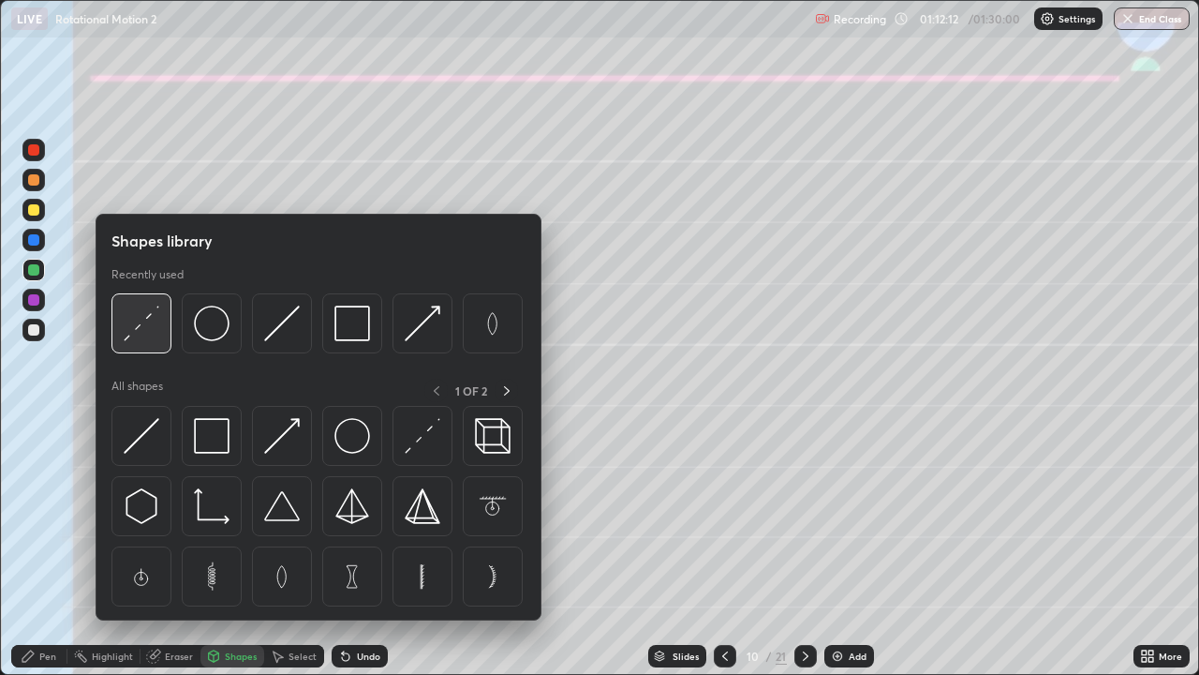
click at [142, 326] on img at bounding box center [142, 323] width 36 height 36
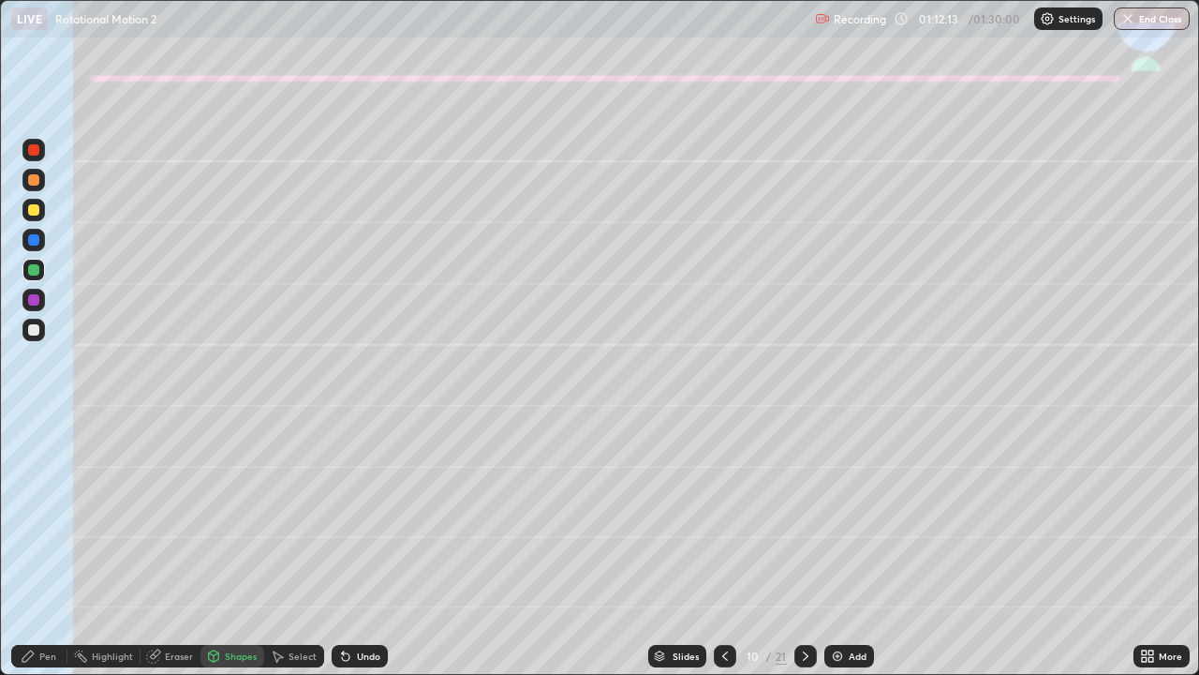
click at [40, 296] on div at bounding box center [33, 300] width 22 height 22
click at [239, 547] on div "Shapes" at bounding box center [241, 655] width 32 height 9
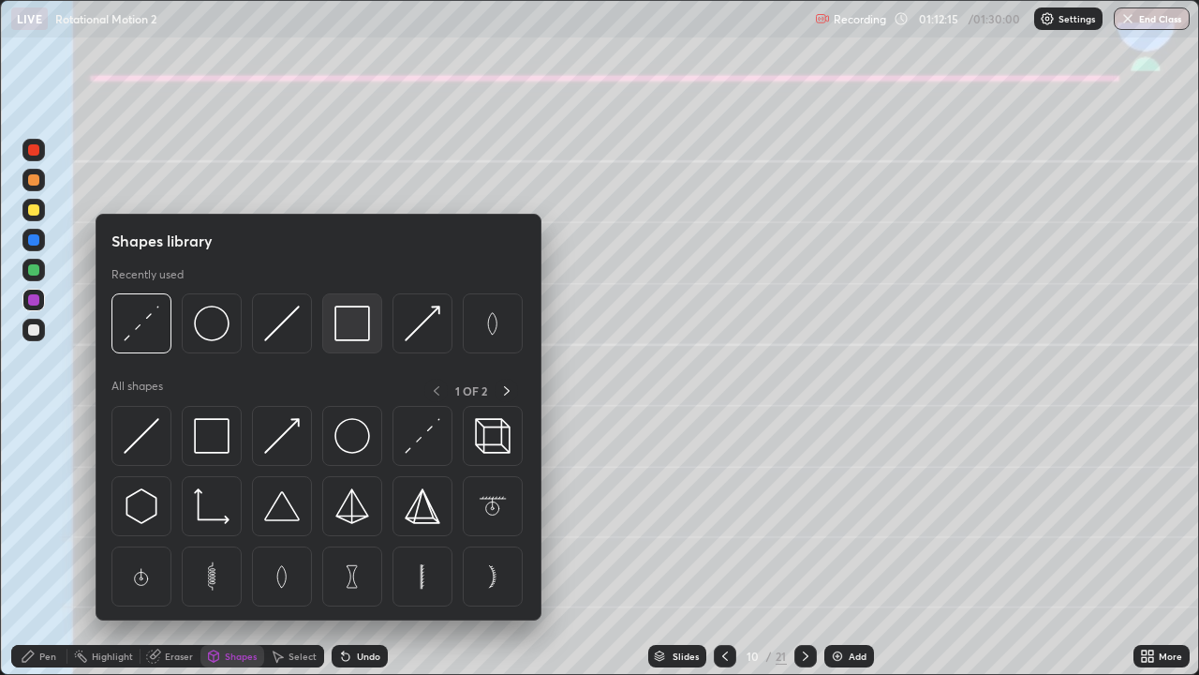
click at [352, 325] on img at bounding box center [353, 323] width 36 height 36
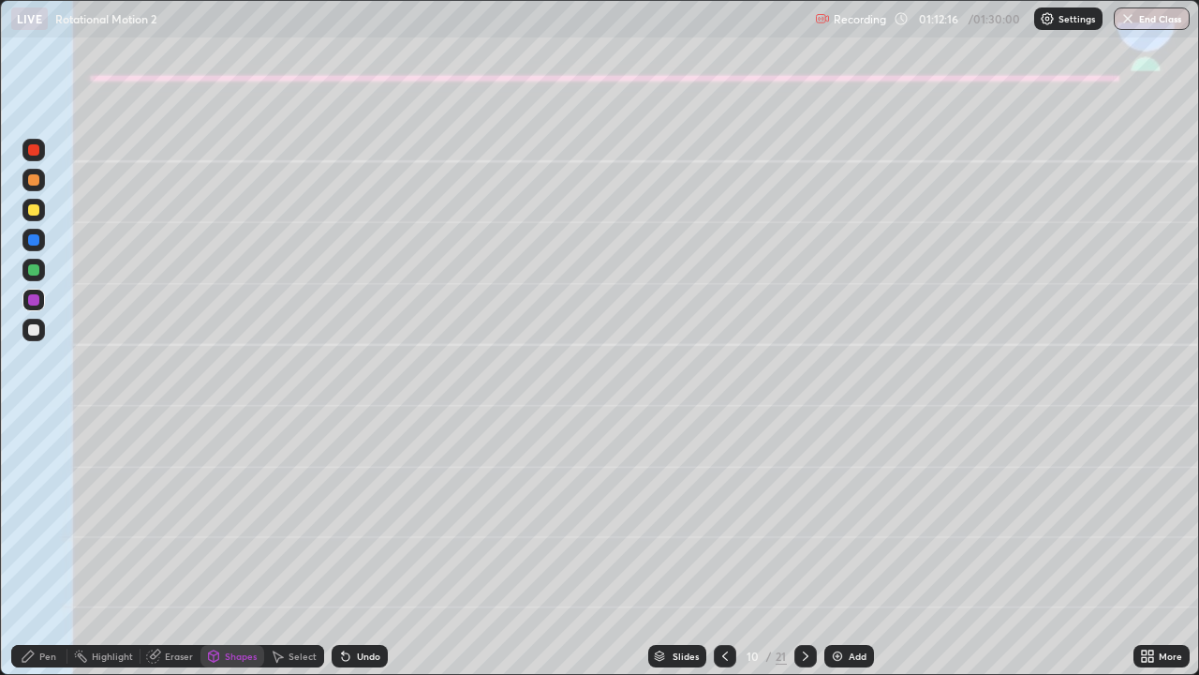
click at [32, 210] on div at bounding box center [33, 209] width 11 height 11
click at [46, 547] on div "Pen" at bounding box center [47, 655] width 17 height 9
click at [373, 547] on div "Undo" at bounding box center [360, 656] width 56 height 22
click at [360, 547] on div "Undo" at bounding box center [368, 655] width 23 height 9
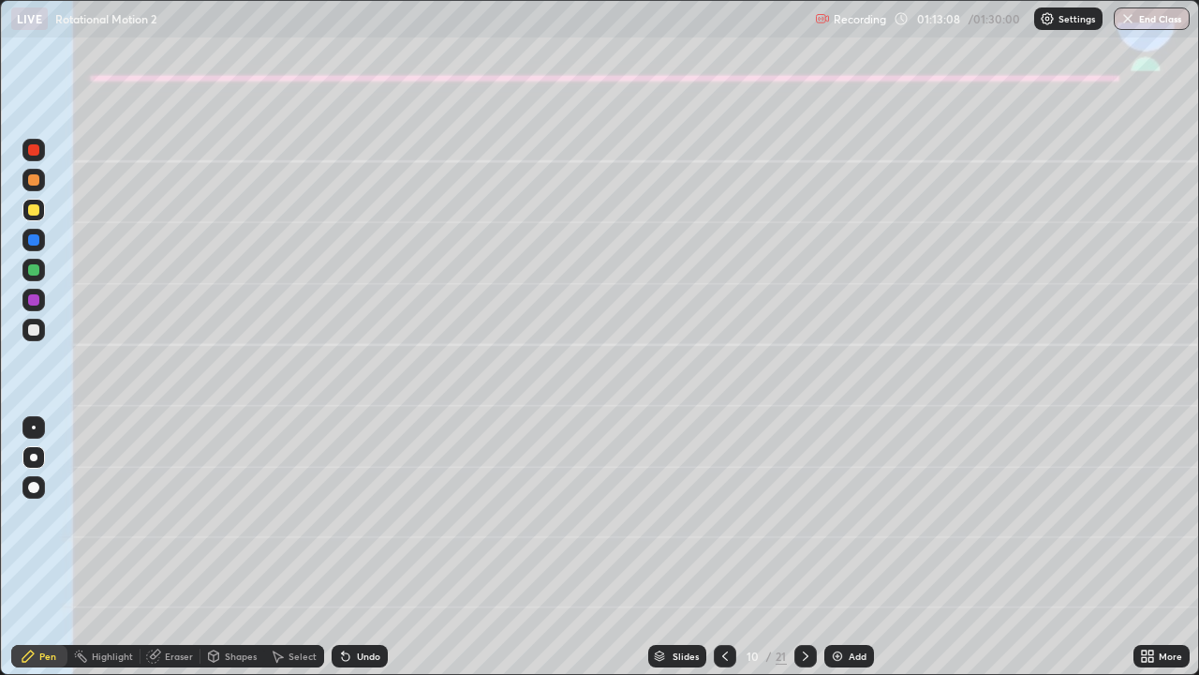
click at [343, 547] on icon at bounding box center [345, 656] width 7 height 7
click at [348, 547] on div "Undo" at bounding box center [360, 656] width 56 height 22
click at [349, 547] on icon at bounding box center [345, 655] width 15 height 15
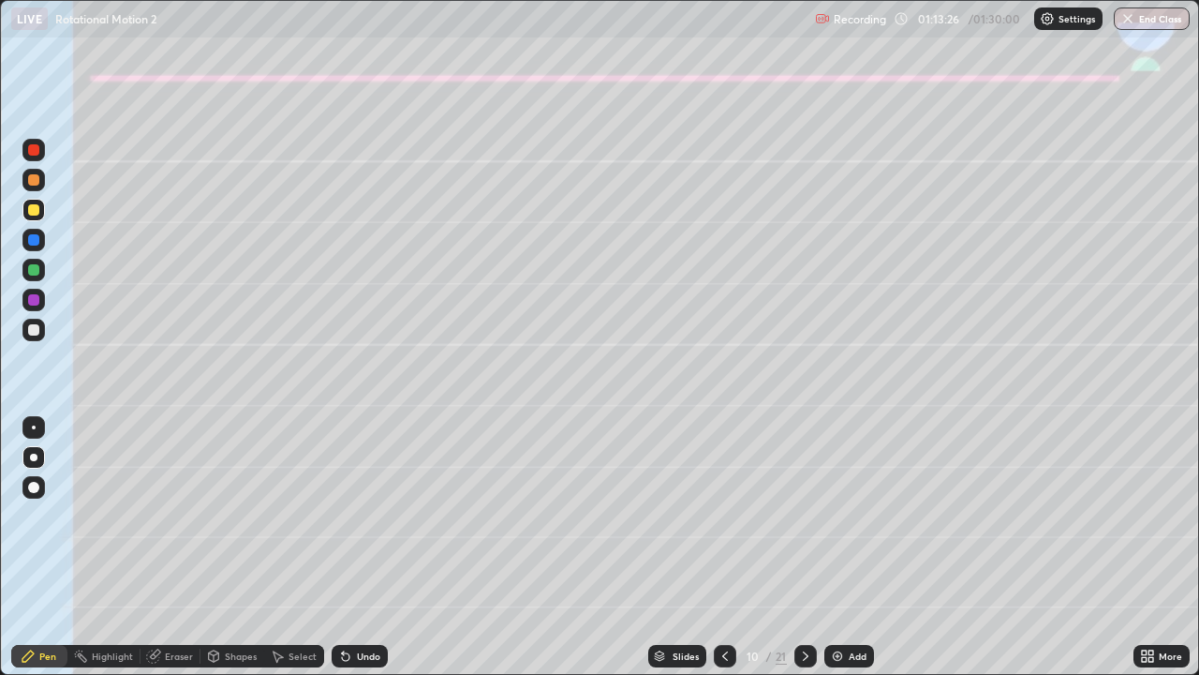
click at [29, 333] on div at bounding box center [33, 329] width 11 height 11
click at [42, 179] on div at bounding box center [33, 180] width 22 height 22
click at [238, 547] on div "Shapes" at bounding box center [241, 655] width 32 height 9
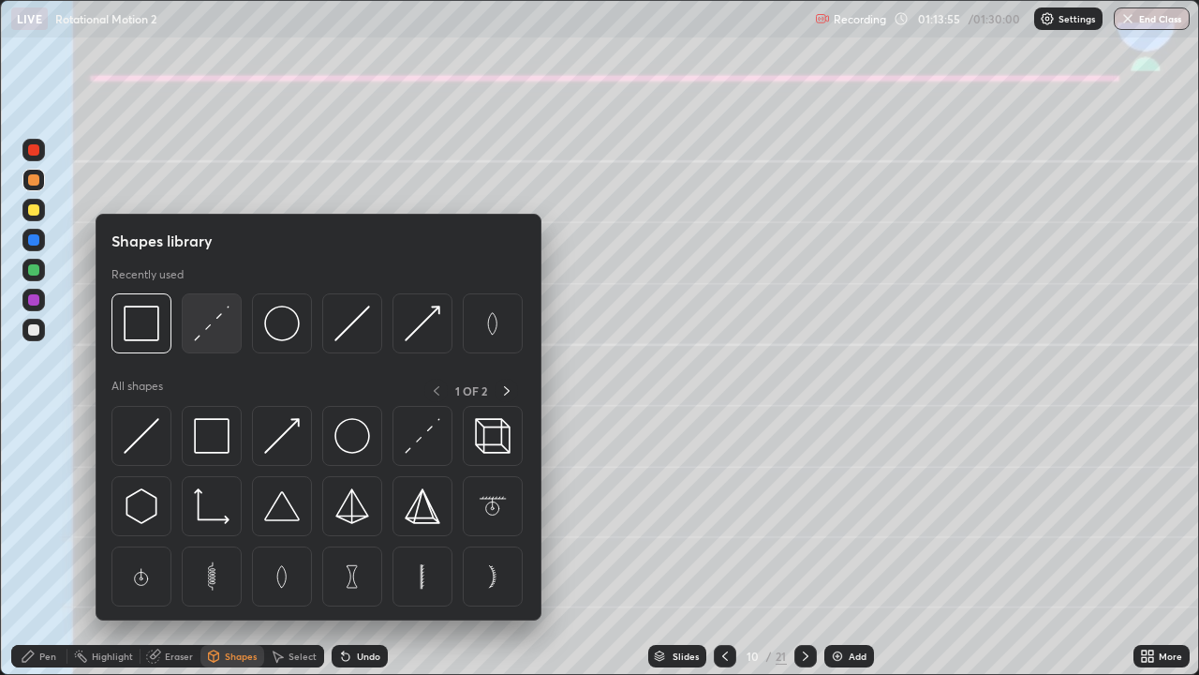
click at [217, 332] on img at bounding box center [212, 323] width 36 height 36
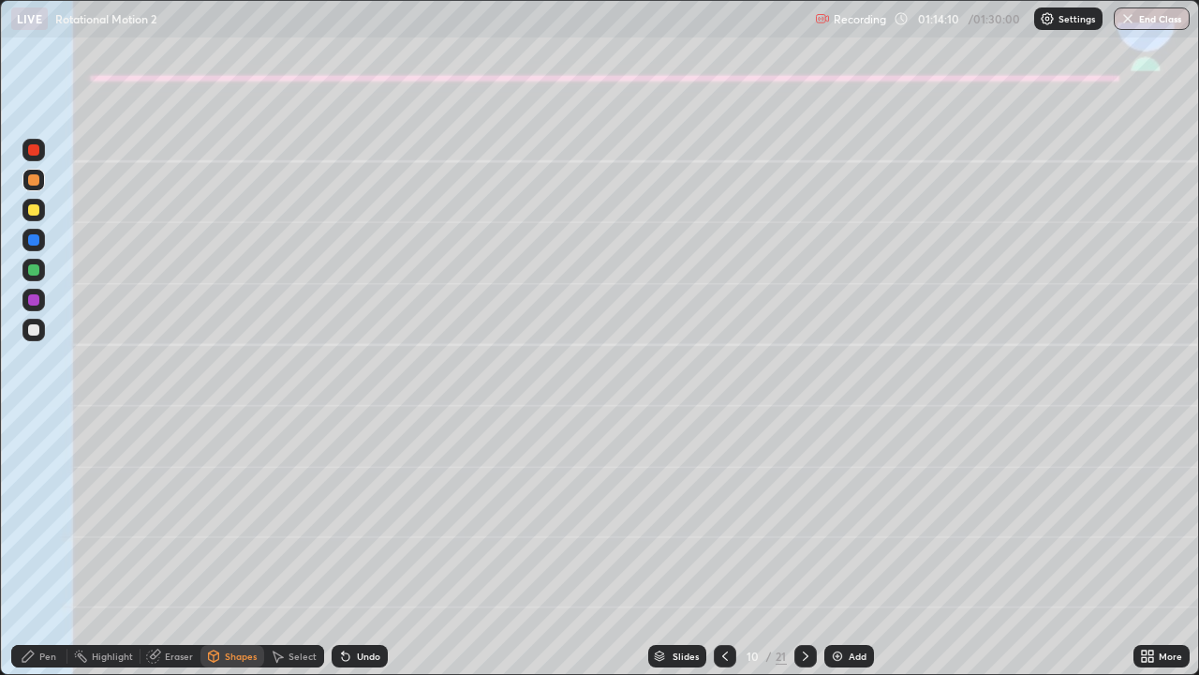
click at [41, 241] on div at bounding box center [33, 240] width 22 height 22
click at [41, 331] on div at bounding box center [33, 330] width 22 height 22
click at [58, 547] on div "Pen" at bounding box center [39, 656] width 56 height 22
click at [363, 547] on div "Undo" at bounding box center [368, 655] width 23 height 9
click at [368, 547] on div "Undo" at bounding box center [368, 655] width 23 height 9
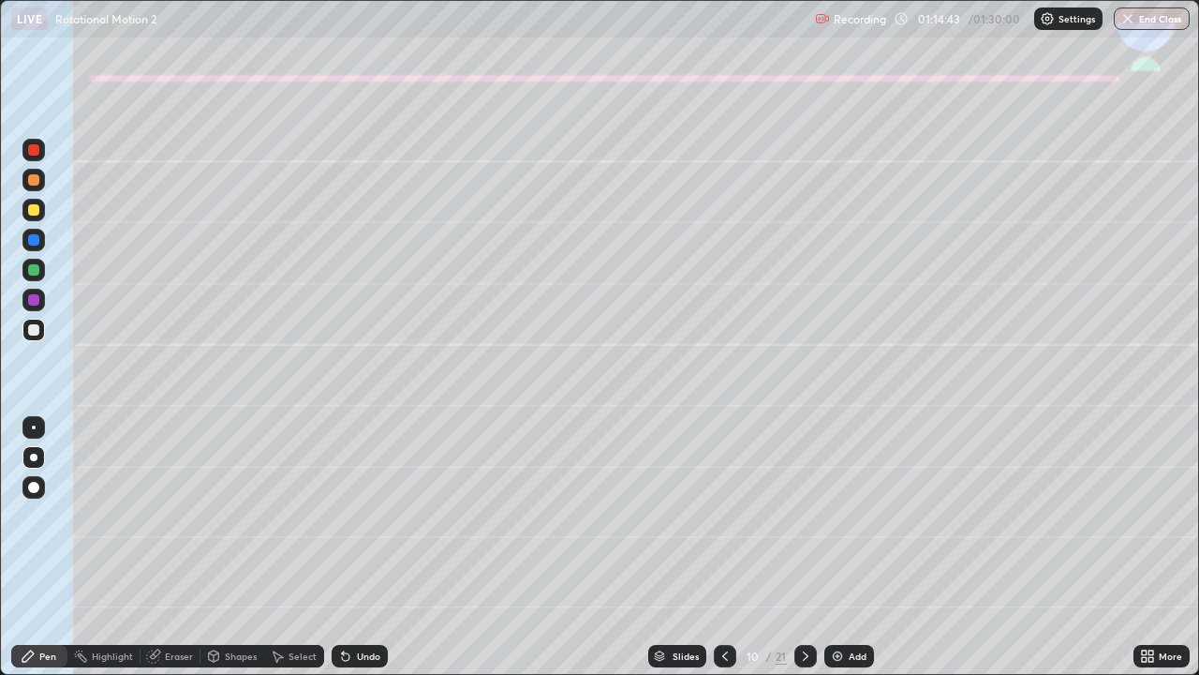
click at [363, 547] on div "Undo" at bounding box center [368, 655] width 23 height 9
click at [365, 547] on div "Undo" at bounding box center [368, 655] width 23 height 9
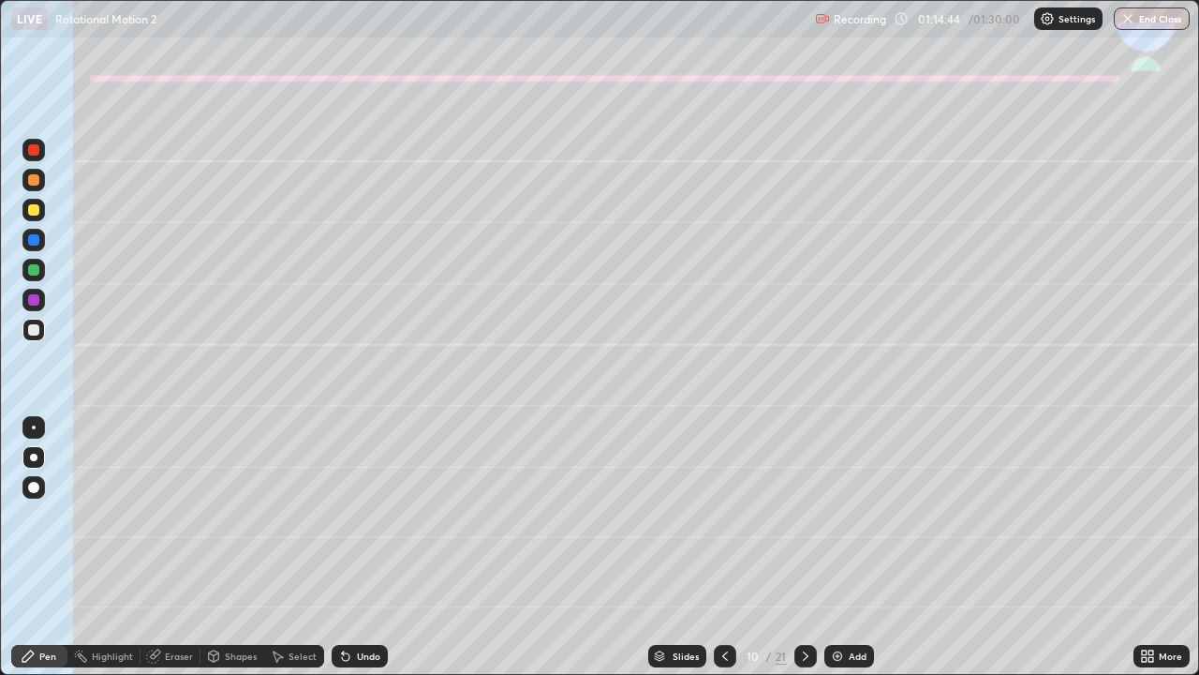
click at [366, 547] on div "Undo" at bounding box center [368, 655] width 23 height 9
click at [365, 547] on div "Undo" at bounding box center [368, 655] width 23 height 9
click at [352, 547] on div "Undo" at bounding box center [360, 656] width 56 height 22
click at [804, 547] on icon at bounding box center [805, 655] width 15 height 15
click at [31, 211] on div at bounding box center [33, 209] width 11 height 11
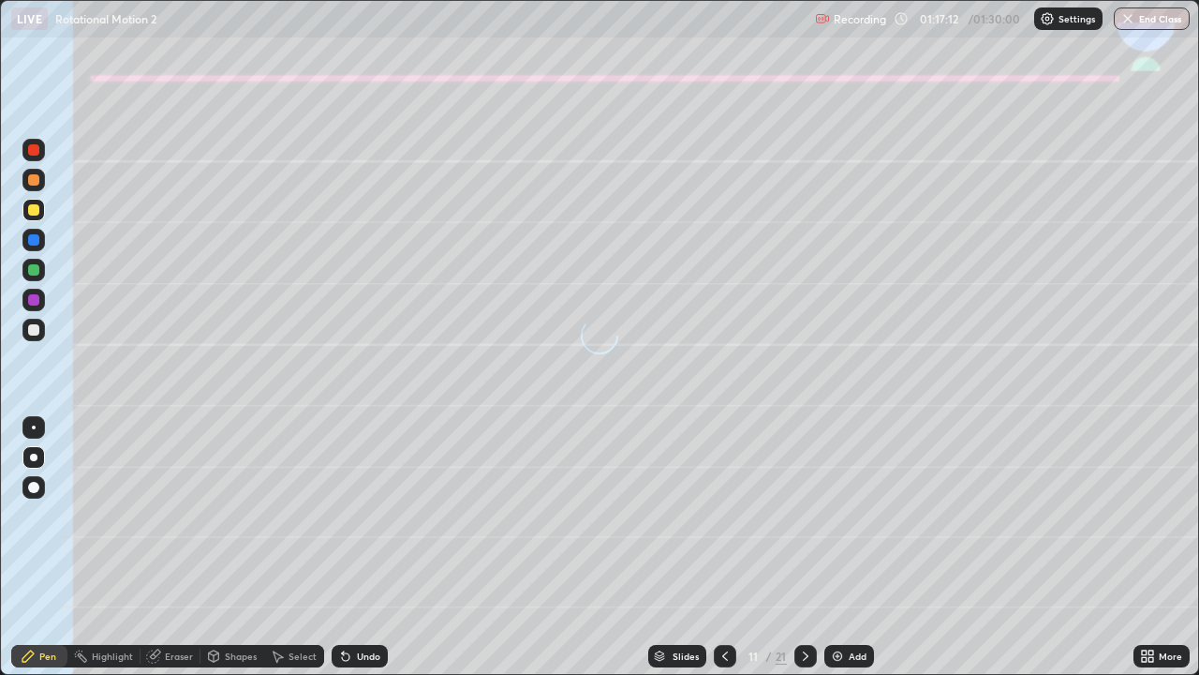
click at [343, 547] on icon at bounding box center [345, 655] width 15 height 15
click at [37, 239] on div at bounding box center [33, 239] width 11 height 11
click at [243, 547] on div "Shapes" at bounding box center [241, 655] width 32 height 9
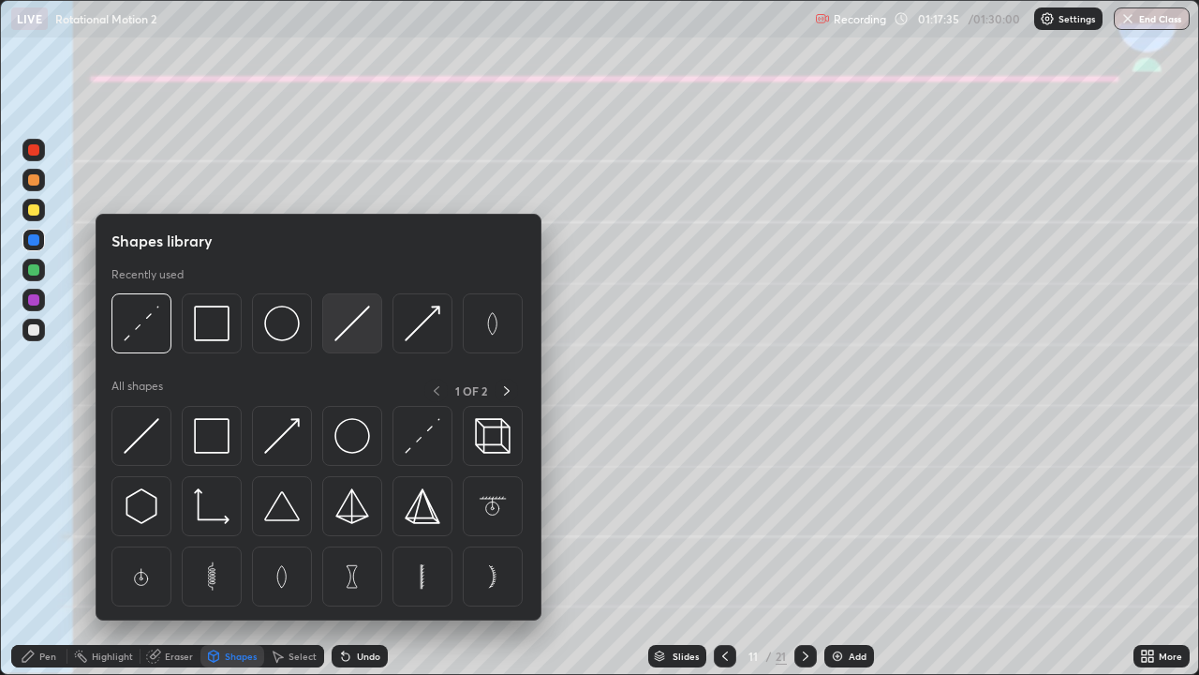
click at [355, 328] on img at bounding box center [353, 323] width 36 height 36
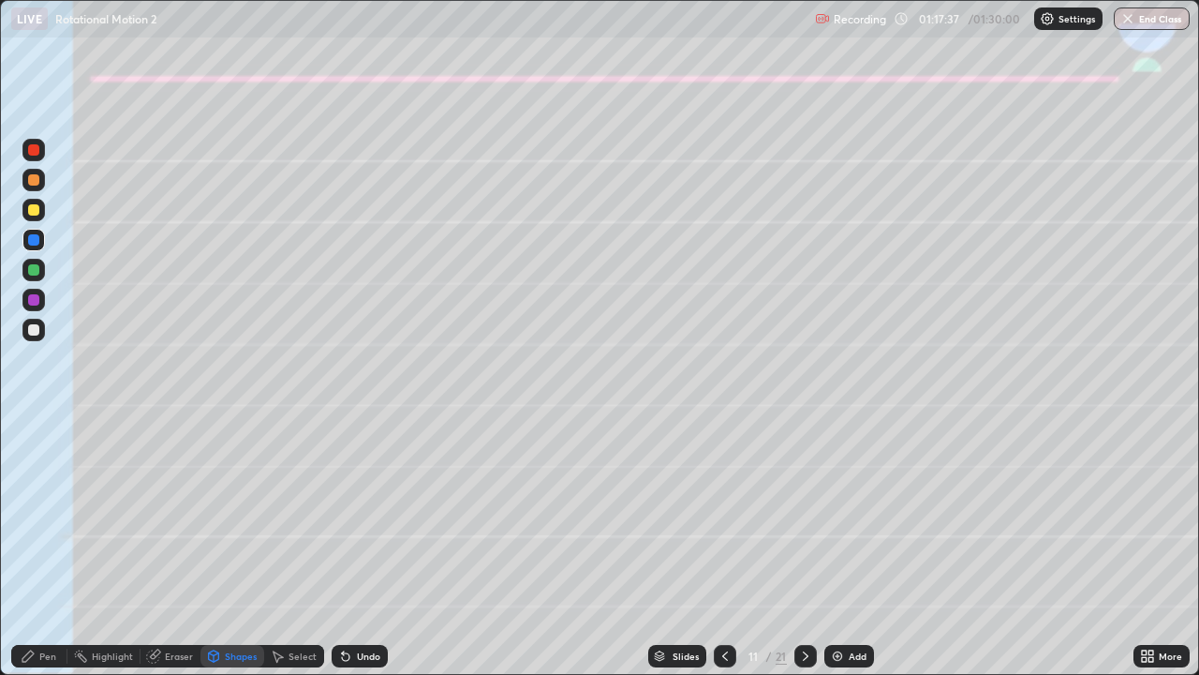
click at [37, 547] on div "Pen" at bounding box center [39, 656] width 56 height 22
click at [25, 212] on div at bounding box center [33, 210] width 22 height 22
click at [227, 547] on div "Shapes" at bounding box center [241, 655] width 32 height 9
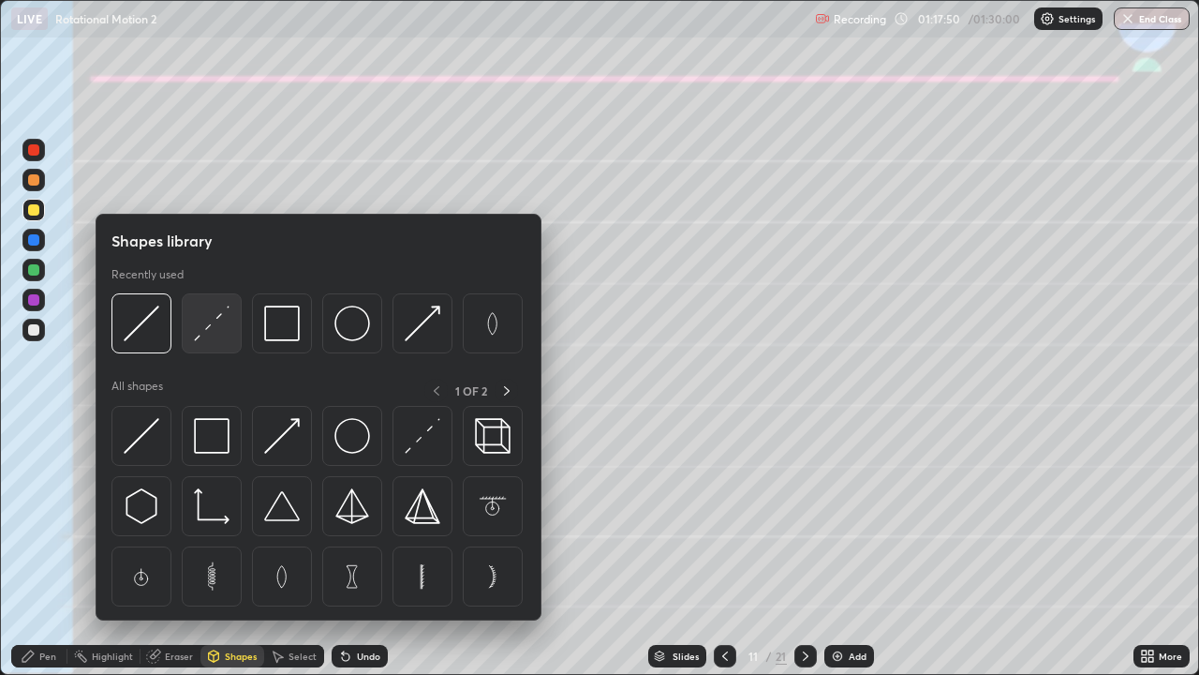
click at [216, 332] on img at bounding box center [212, 323] width 36 height 36
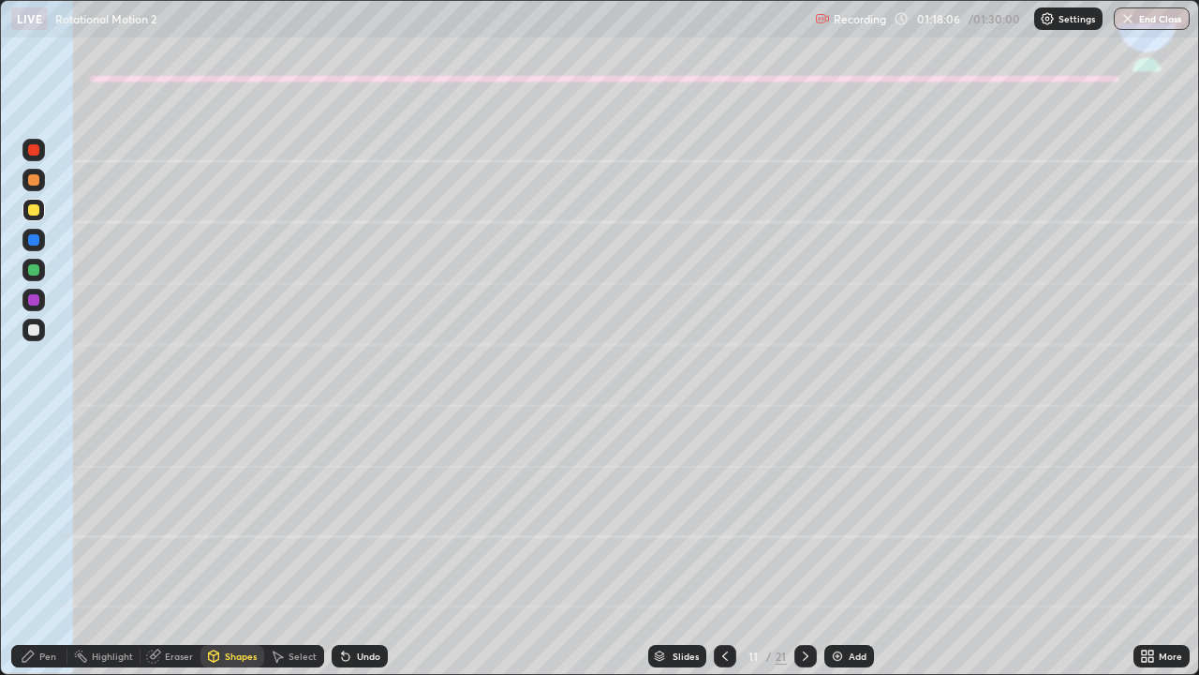
click at [42, 547] on div "Pen" at bounding box center [47, 655] width 17 height 9
click at [33, 239] on div at bounding box center [33, 239] width 11 height 11
click at [32, 329] on div at bounding box center [33, 329] width 11 height 11
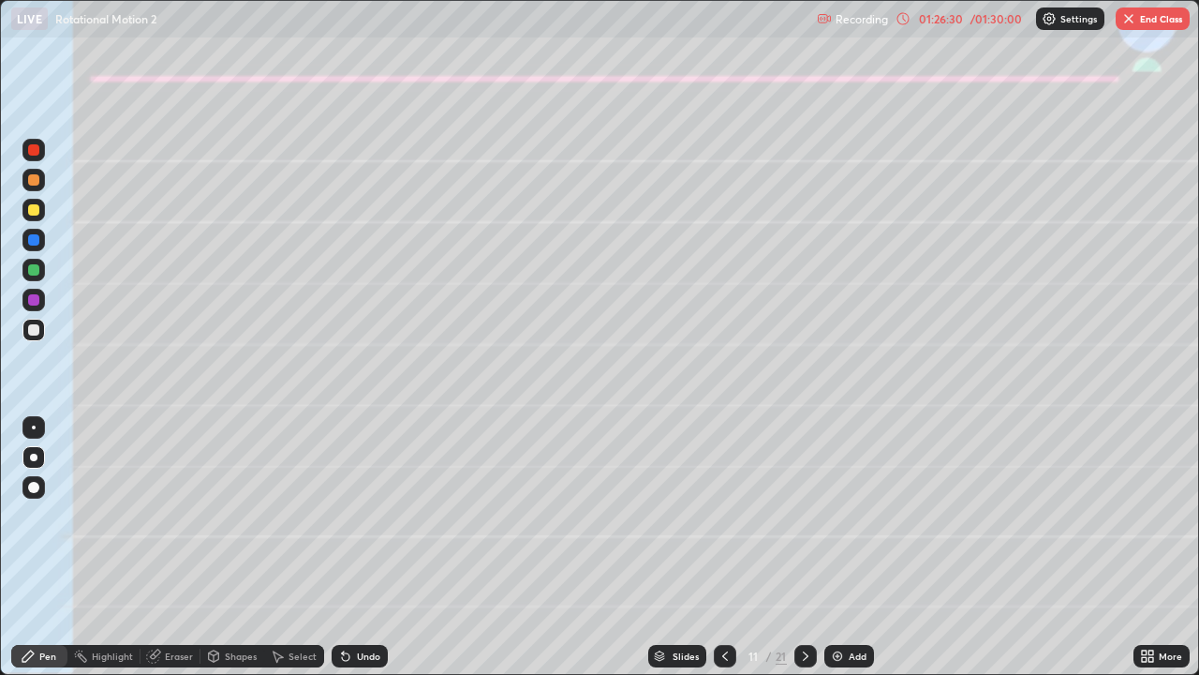
click at [1131, 21] on img "button" at bounding box center [1129, 18] width 15 height 15
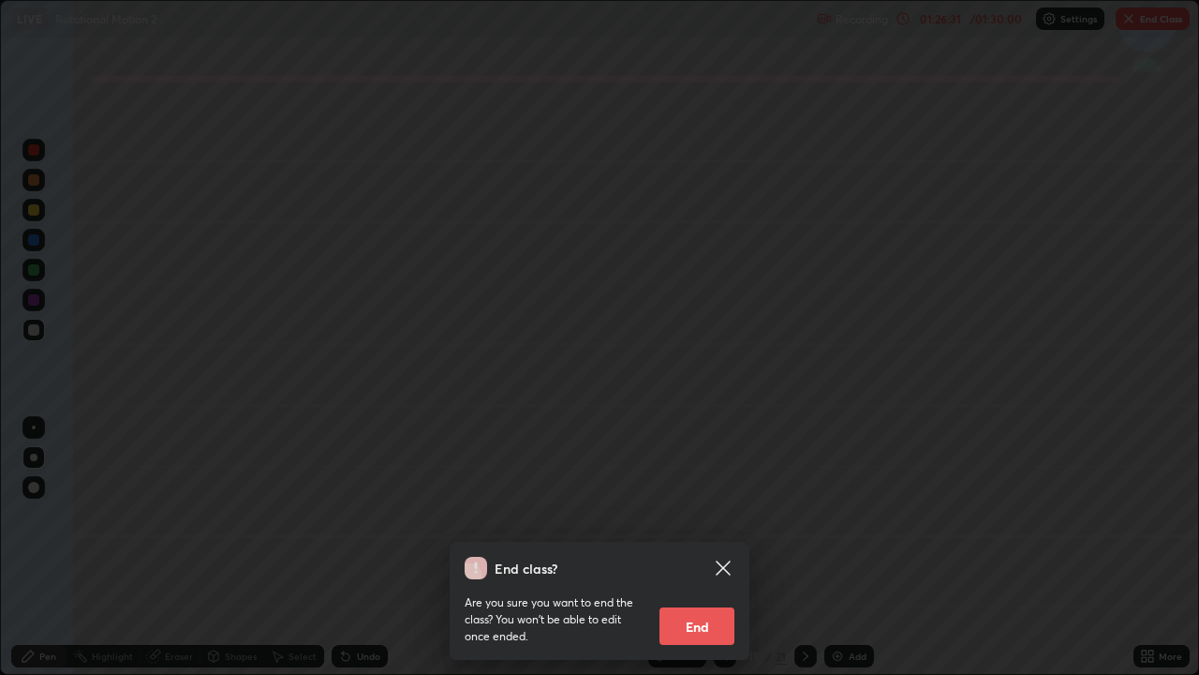
click at [694, 547] on button "End" at bounding box center [697, 625] width 75 height 37
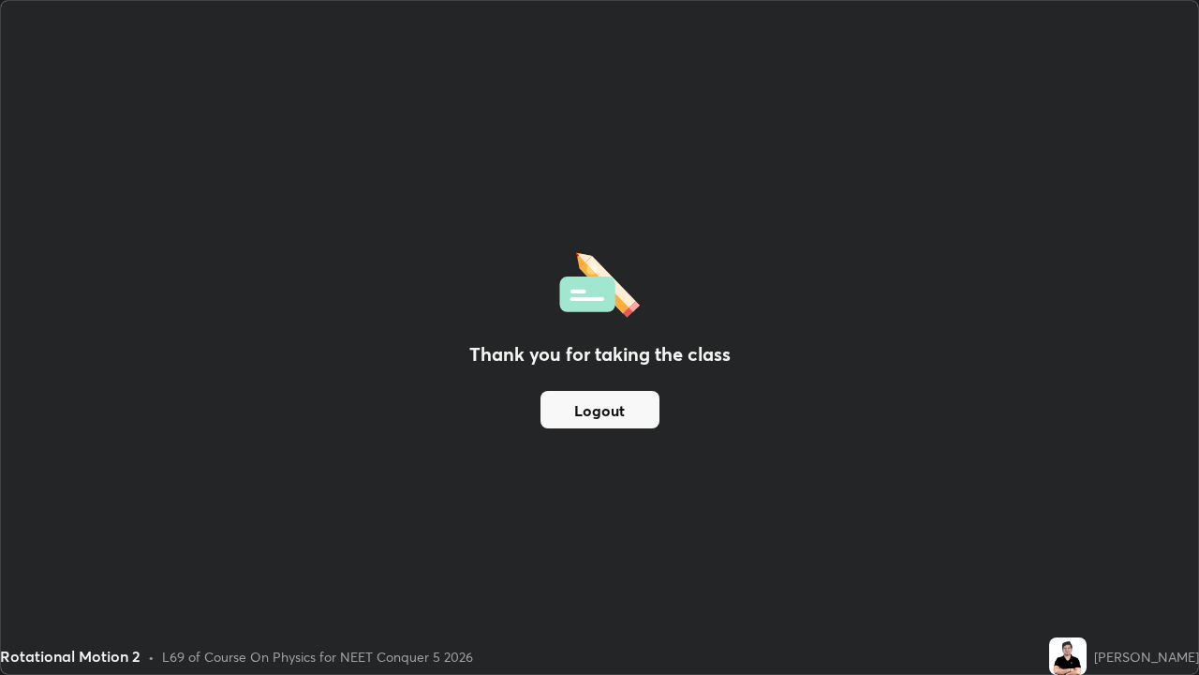
click at [628, 416] on button "Logout" at bounding box center [600, 409] width 119 height 37
click at [615, 421] on button "Logout" at bounding box center [600, 409] width 119 height 37
click at [608, 418] on button "Logout" at bounding box center [600, 409] width 119 height 37
click at [606, 411] on button "Logout" at bounding box center [600, 409] width 119 height 37
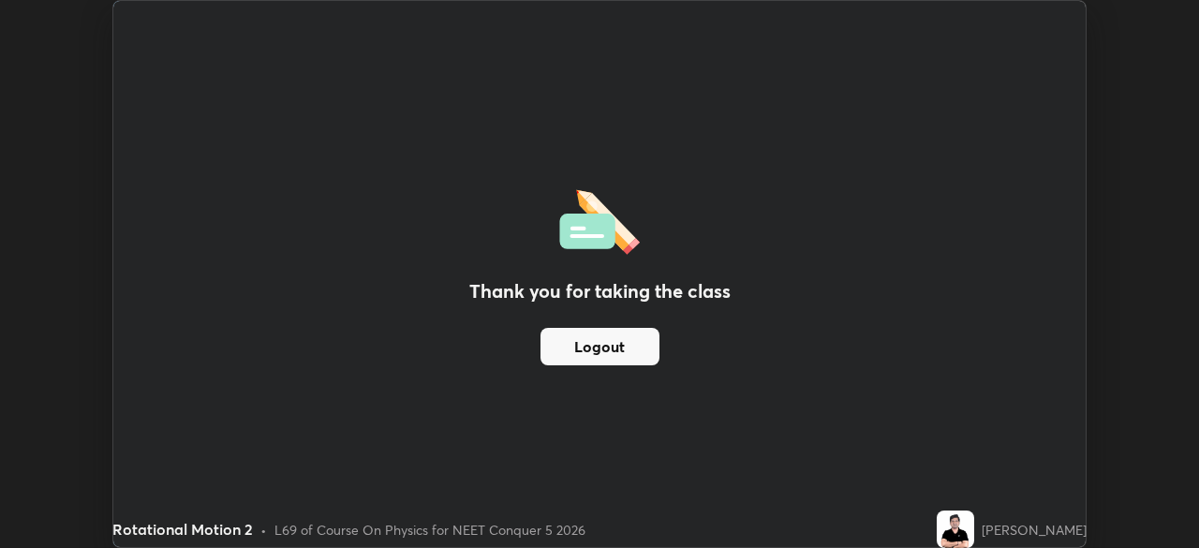
scroll to position [93154, 92503]
